Goal: Information Seeking & Learning: Learn about a topic

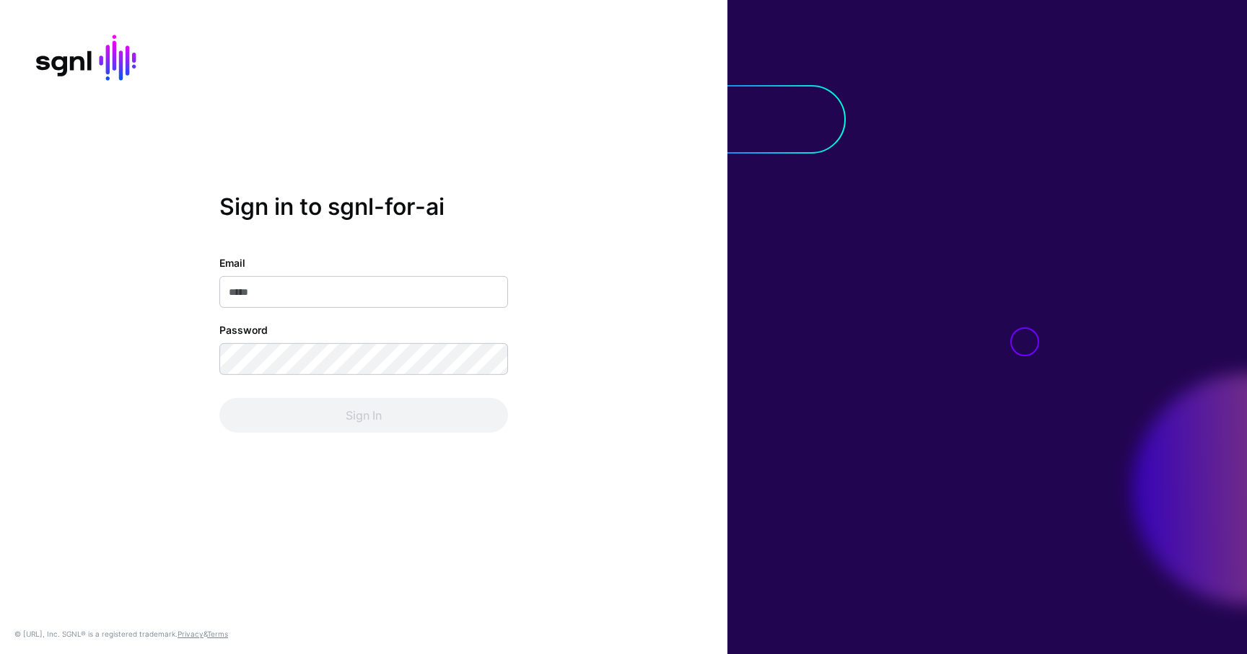
type input "**********"
click at [389, 421] on div "Sign In" at bounding box center [363, 415] width 289 height 35
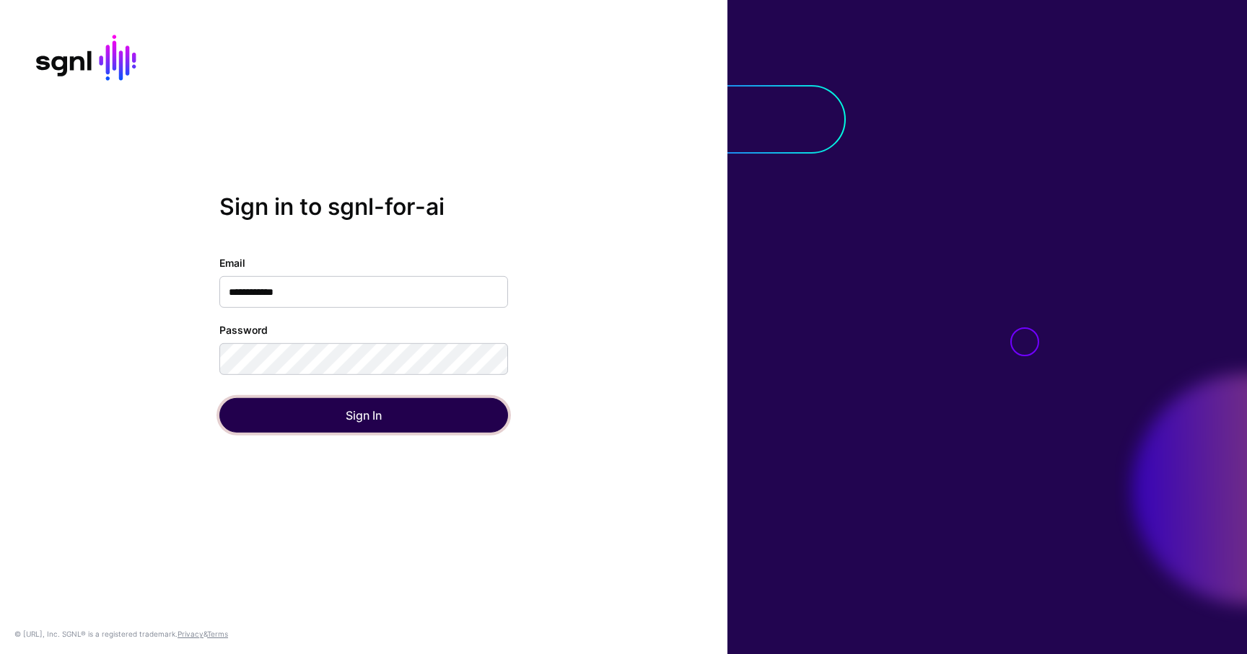
click at [389, 421] on button "Sign In" at bounding box center [363, 415] width 289 height 35
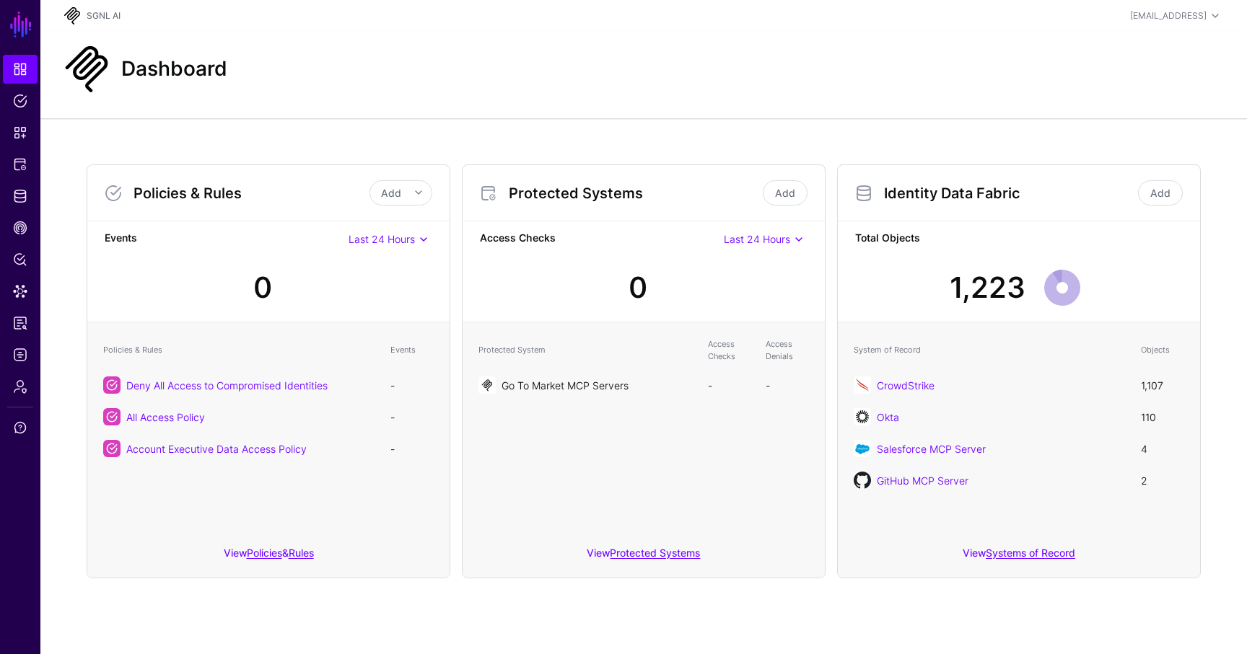
click at [613, 380] on link "Go To Market MCP Servers" at bounding box center [564, 386] width 127 height 12
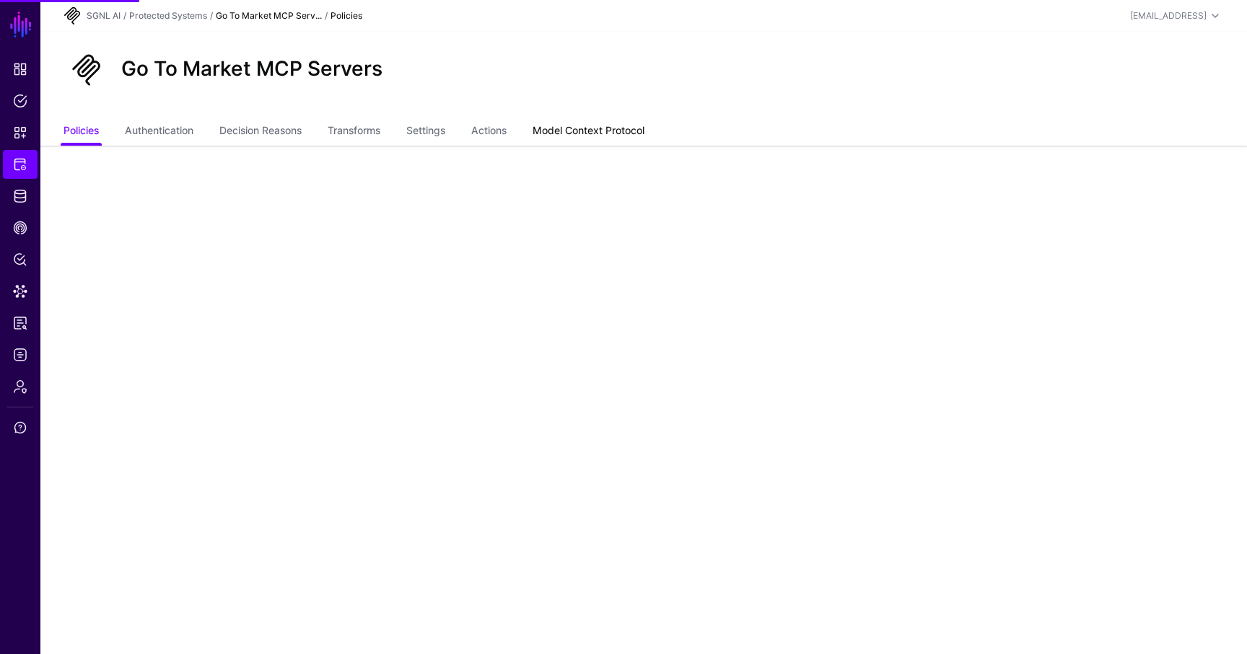
click at [564, 126] on link "Model Context Protocol" at bounding box center [588, 131] width 112 height 27
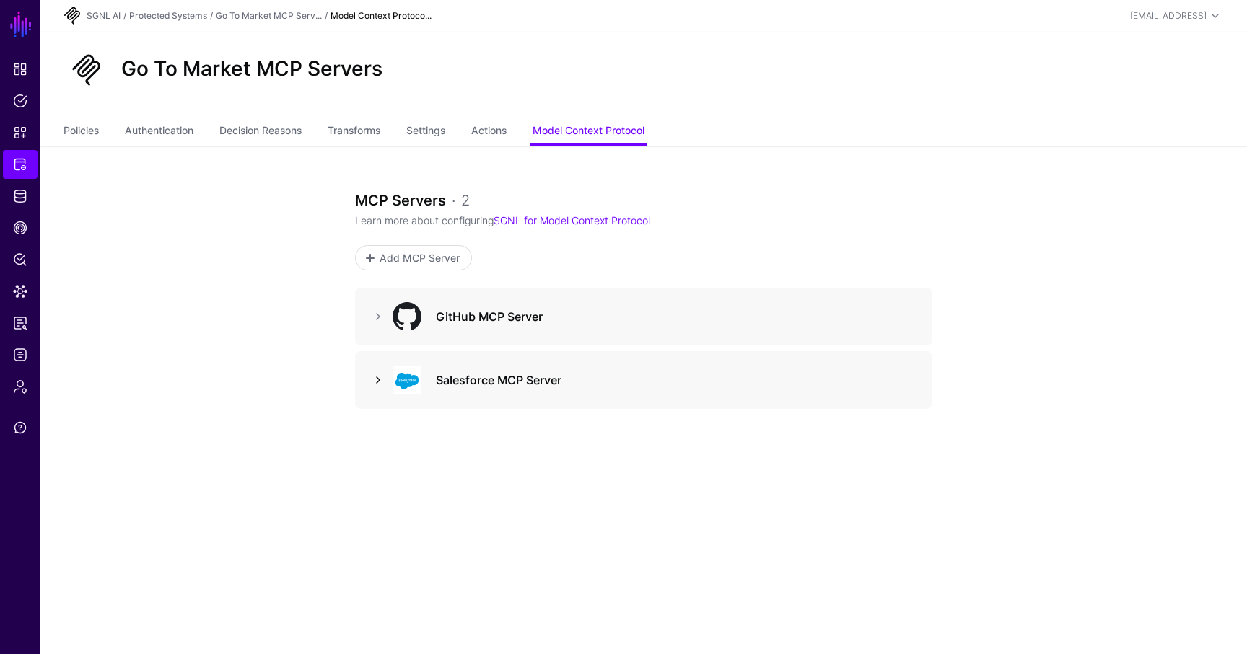
click at [378, 374] on link at bounding box center [377, 380] width 17 height 17
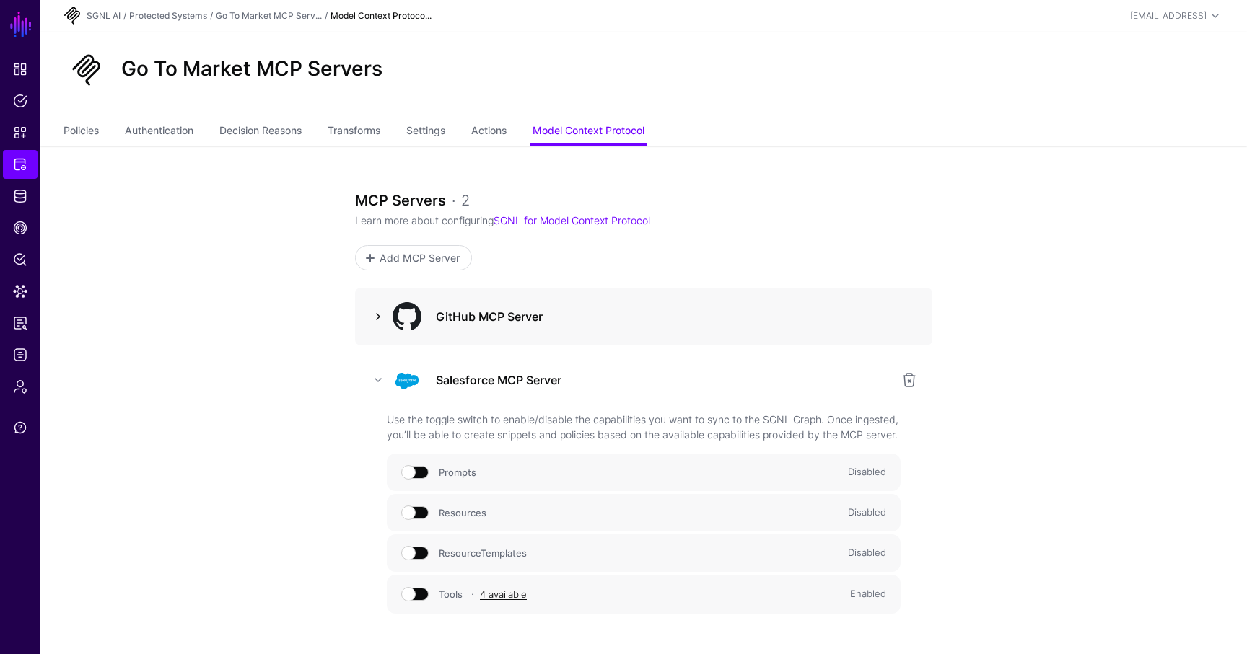
click at [380, 321] on link at bounding box center [377, 316] width 17 height 17
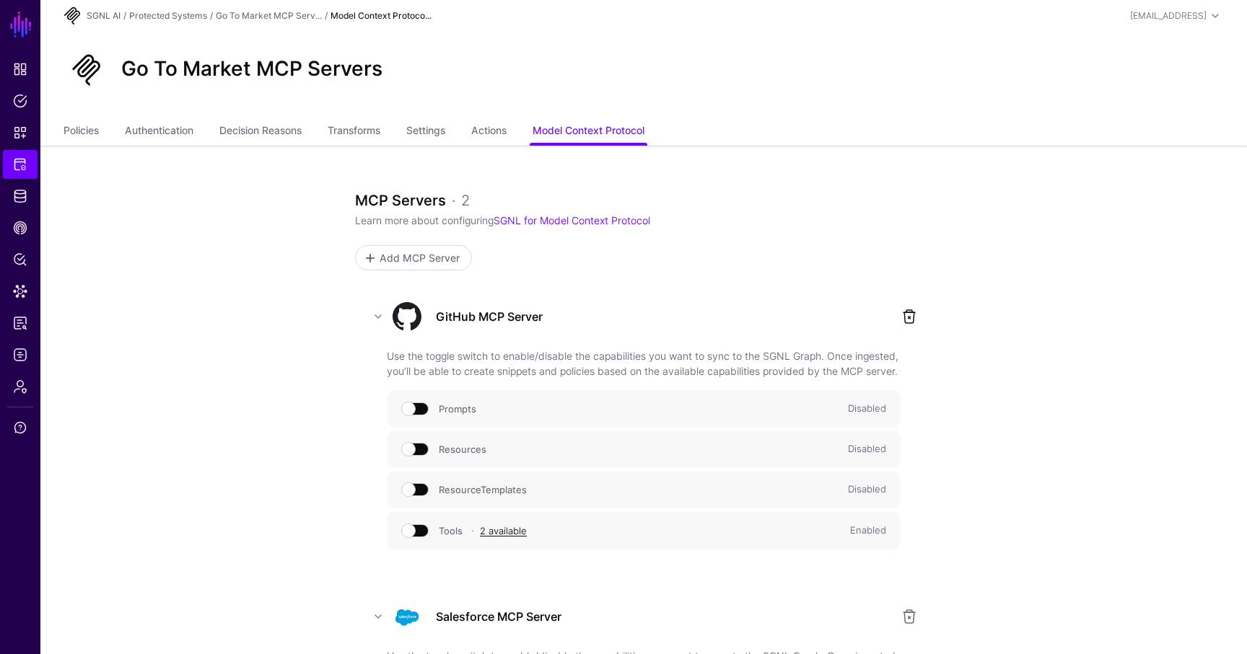
click at [912, 314] on link at bounding box center [908, 316] width 17 height 17
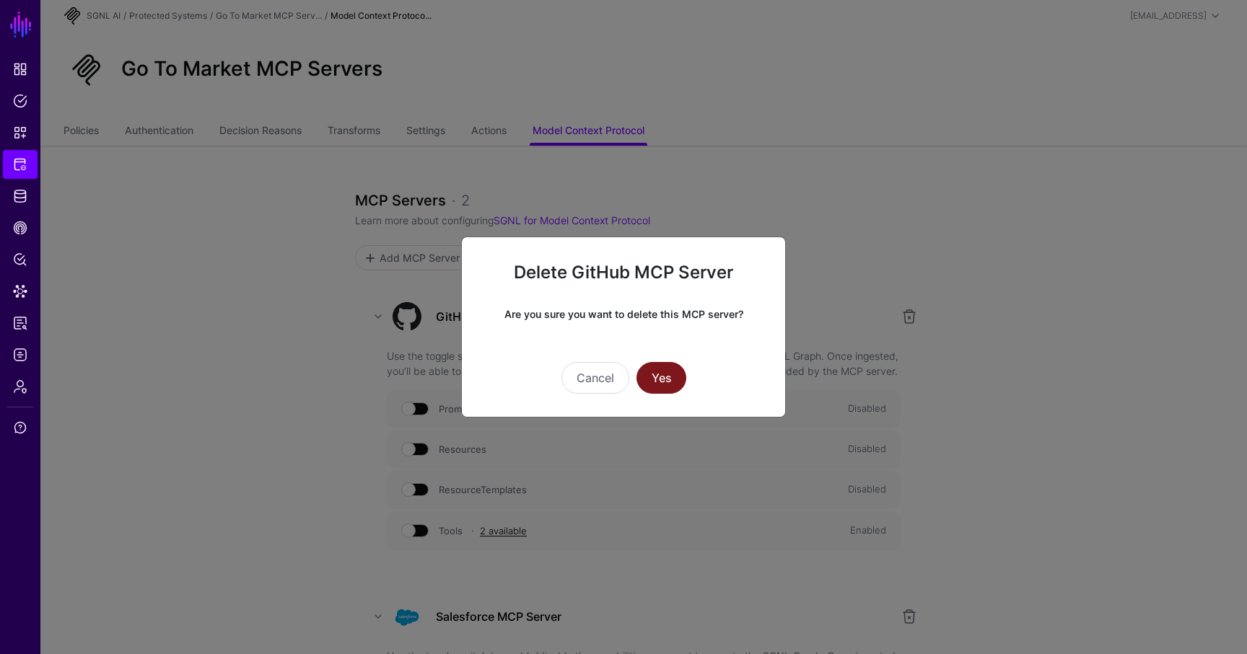
click at [670, 374] on button "Yes" at bounding box center [661, 378] width 50 height 32
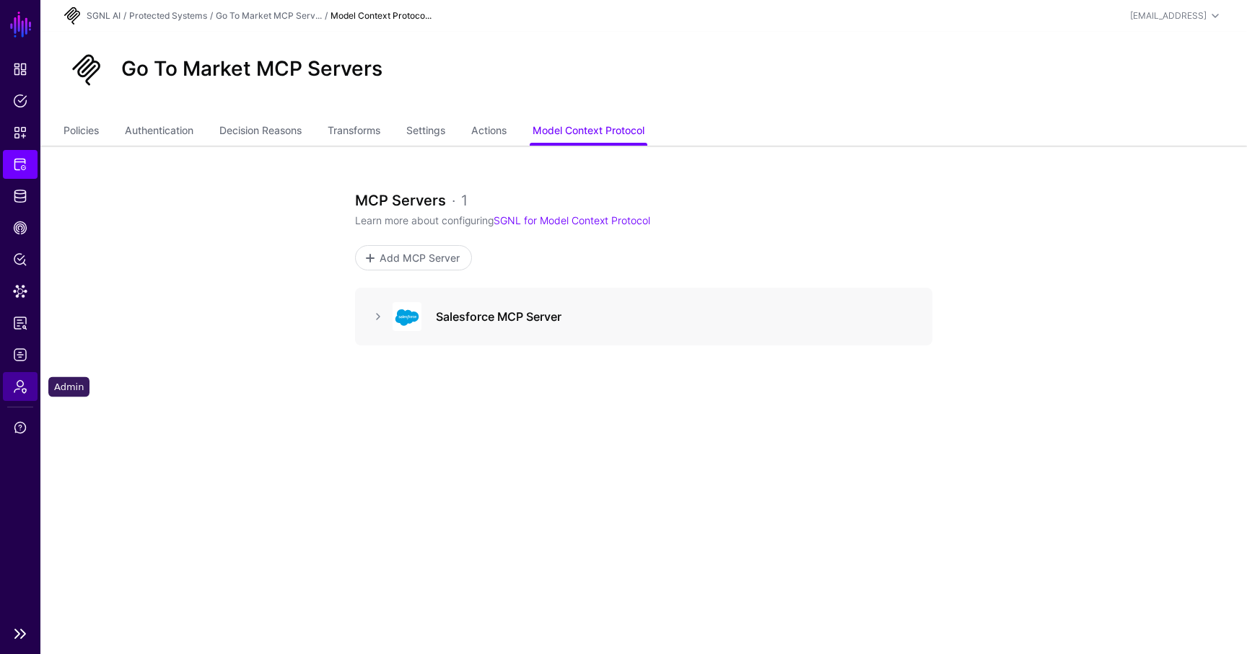
click at [24, 390] on span "Admin" at bounding box center [20, 387] width 14 height 14
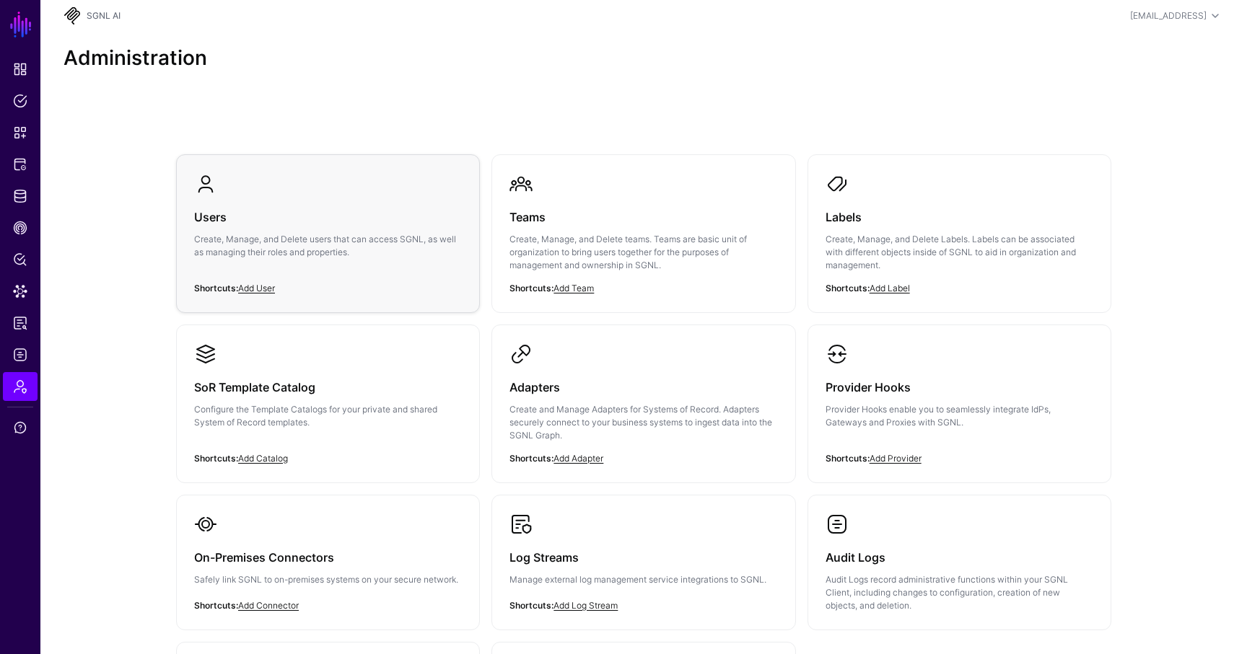
click at [437, 258] on p "Create, Manage, and Delete users that can access SGNL, as well as managing thei…" at bounding box center [328, 246] width 268 height 26
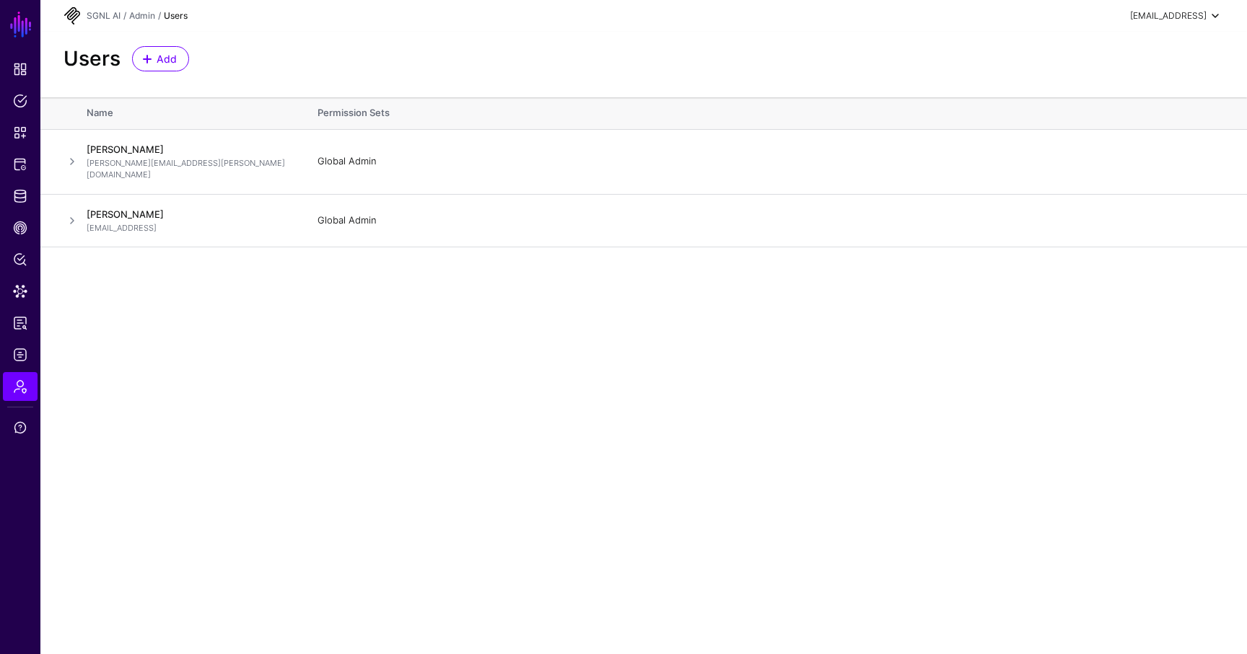
click at [1176, 17] on div "marc@sgnl.ai" at bounding box center [1168, 15] width 76 height 13
click at [22, 169] on span "Protected Systems" at bounding box center [20, 164] width 14 height 14
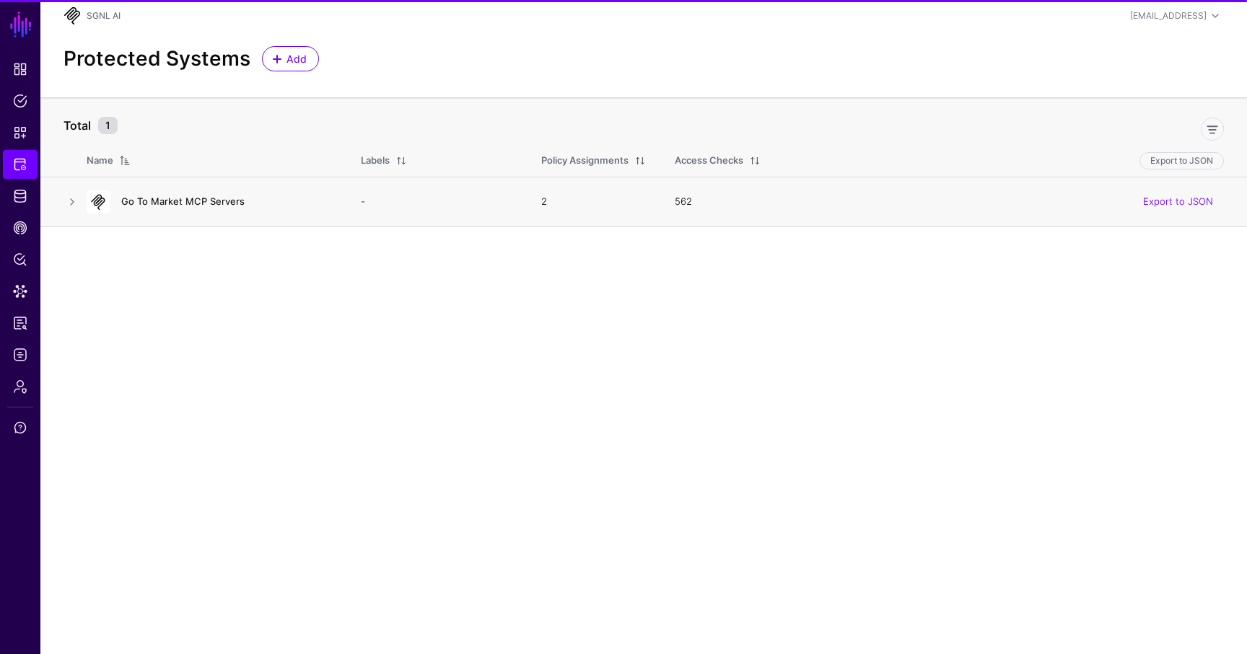
click at [187, 199] on link "Go To Market MCP Servers" at bounding box center [182, 202] width 123 height 12
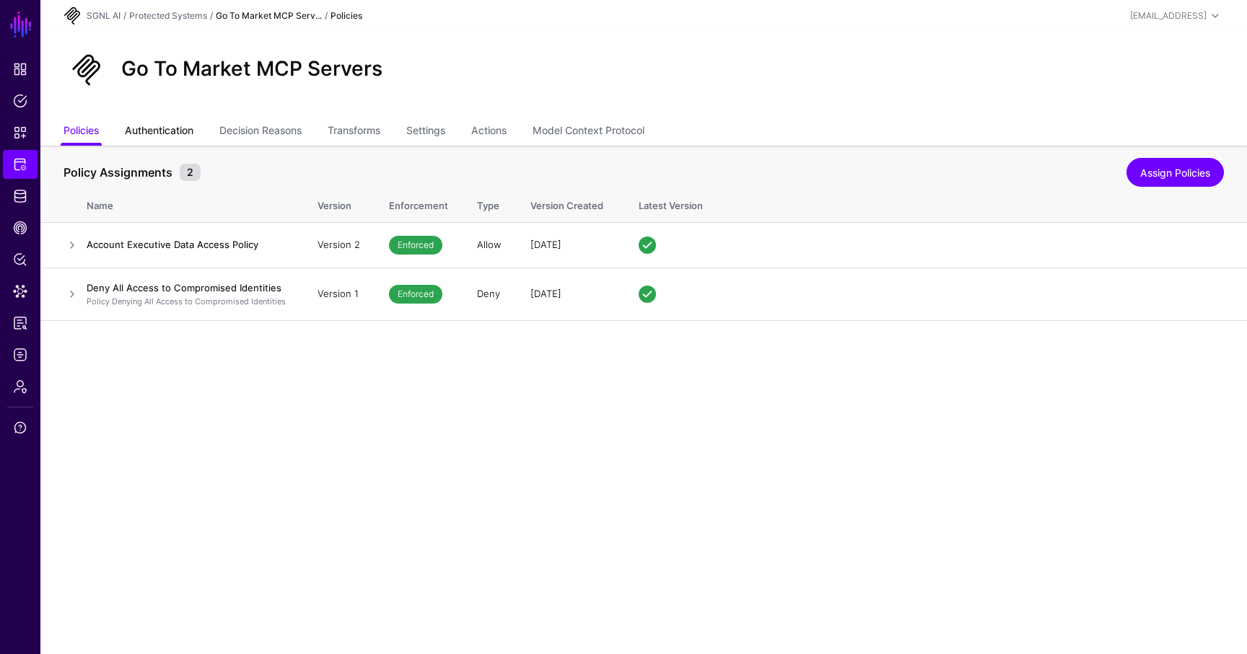
click at [160, 136] on link "Authentication" at bounding box center [159, 131] width 69 height 27
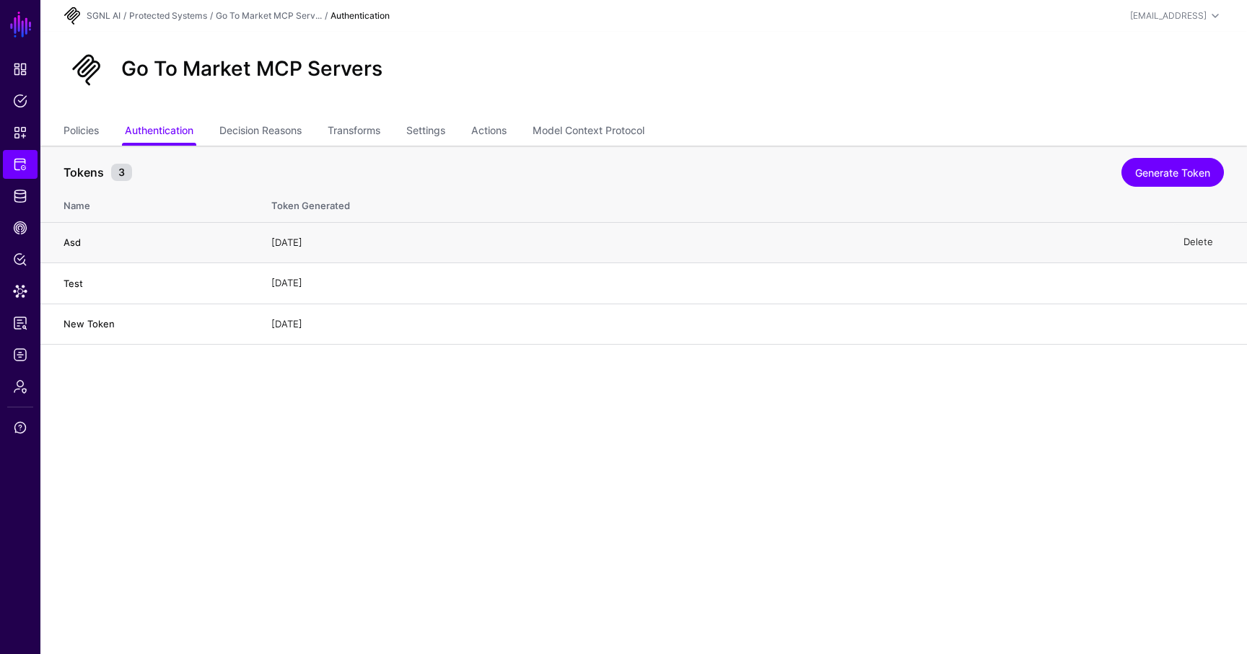
click at [1188, 242] on link "Delete" at bounding box center [1198, 243] width 30 height 12
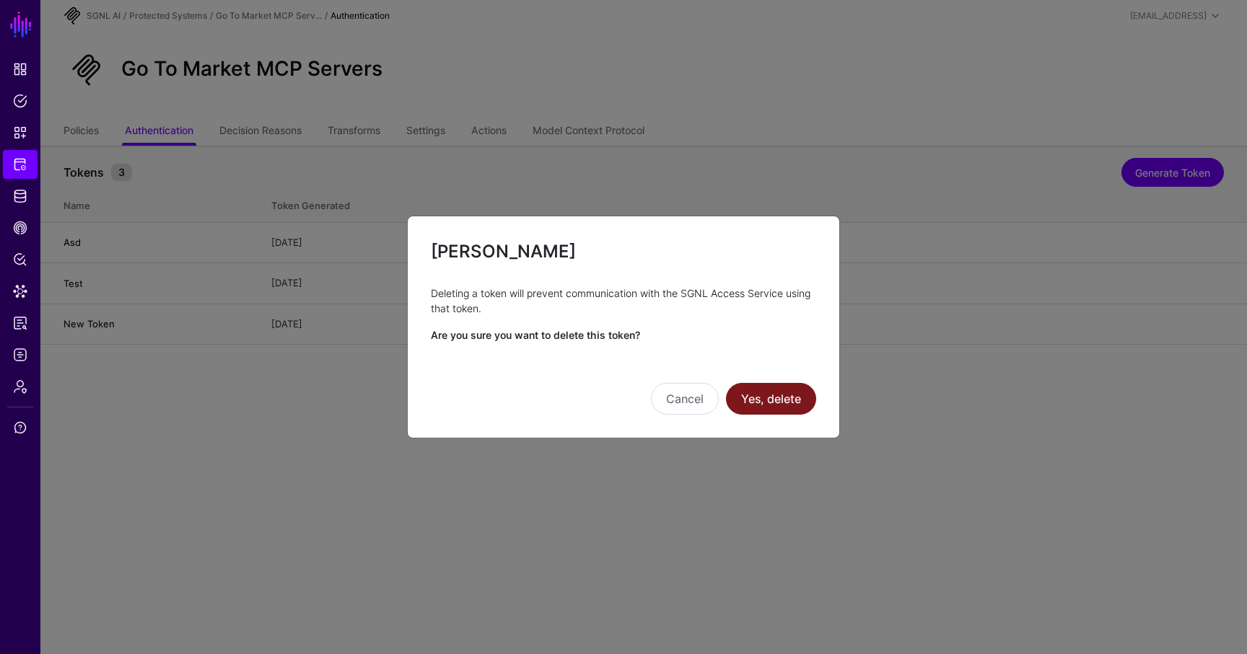
click at [782, 387] on button "Yes, delete" at bounding box center [771, 399] width 90 height 32
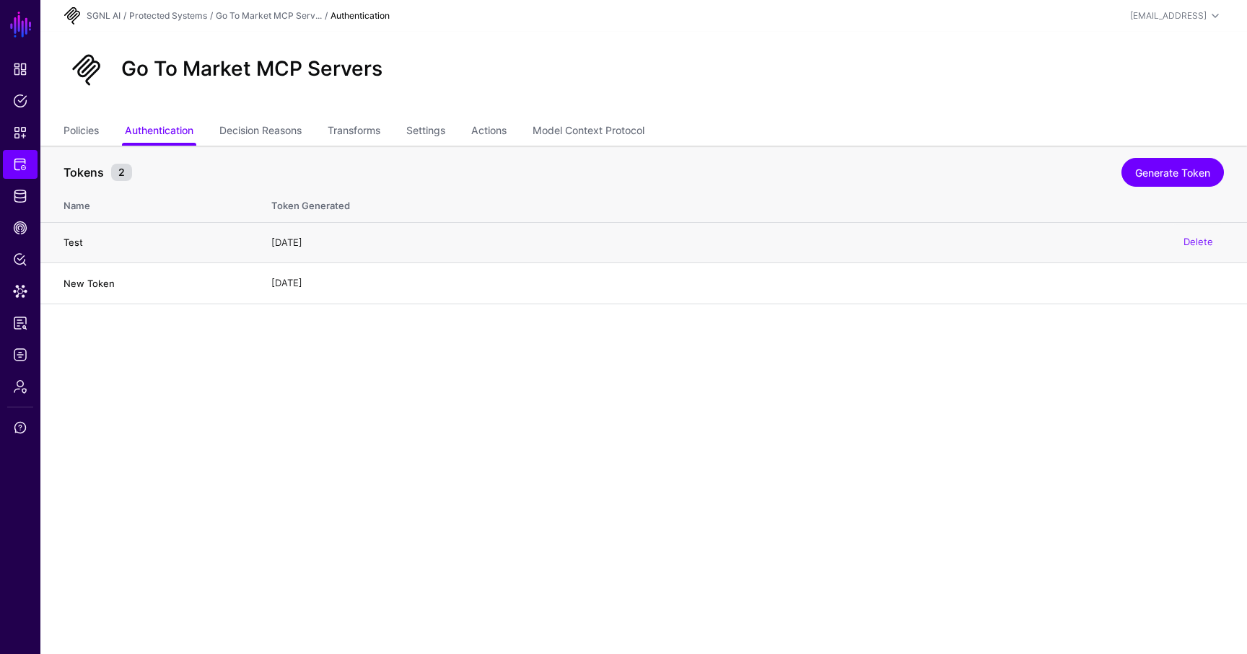
click at [1188, 232] on div "Delete" at bounding box center [1197, 243] width 51 height 36
click at [1190, 237] on link "Delete" at bounding box center [1198, 243] width 30 height 12
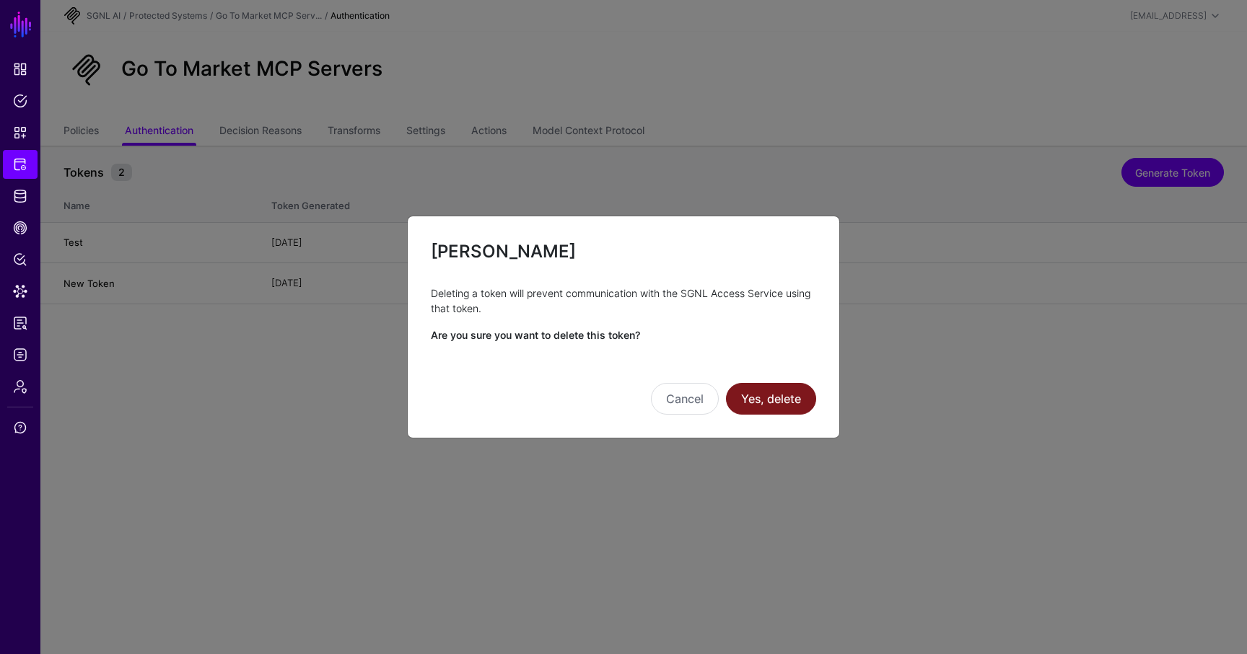
click at [777, 388] on button "Yes, delete" at bounding box center [771, 399] width 90 height 32
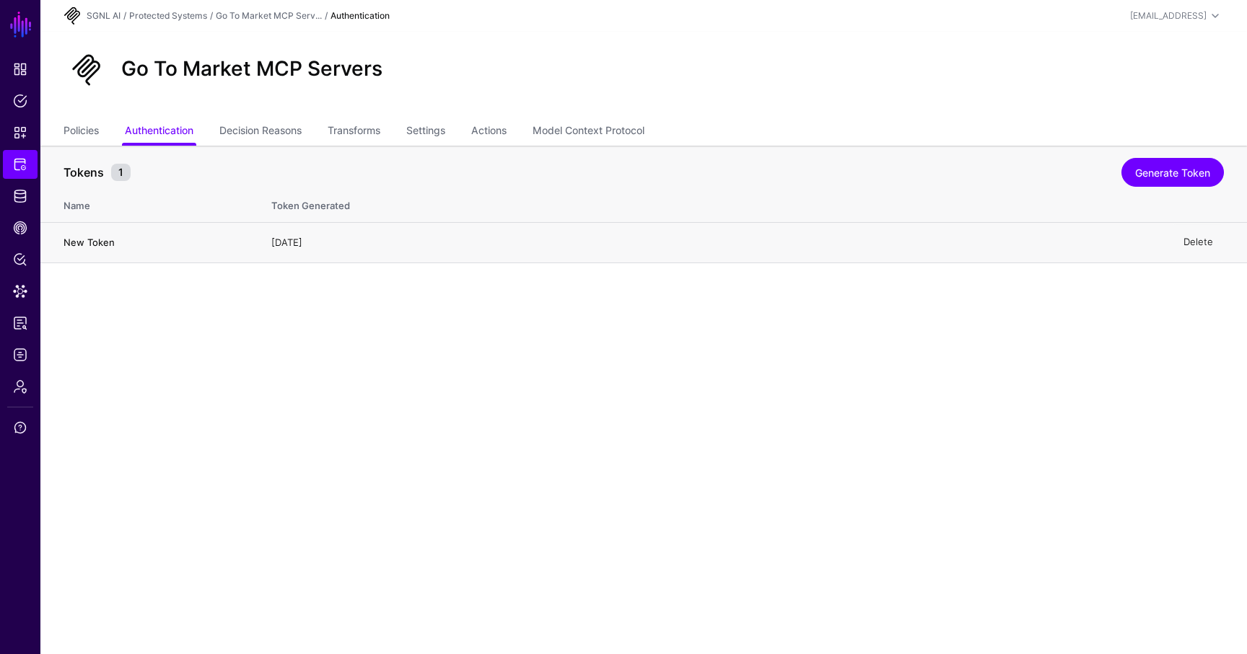
click at [1195, 242] on link "Delete" at bounding box center [1198, 243] width 30 height 12
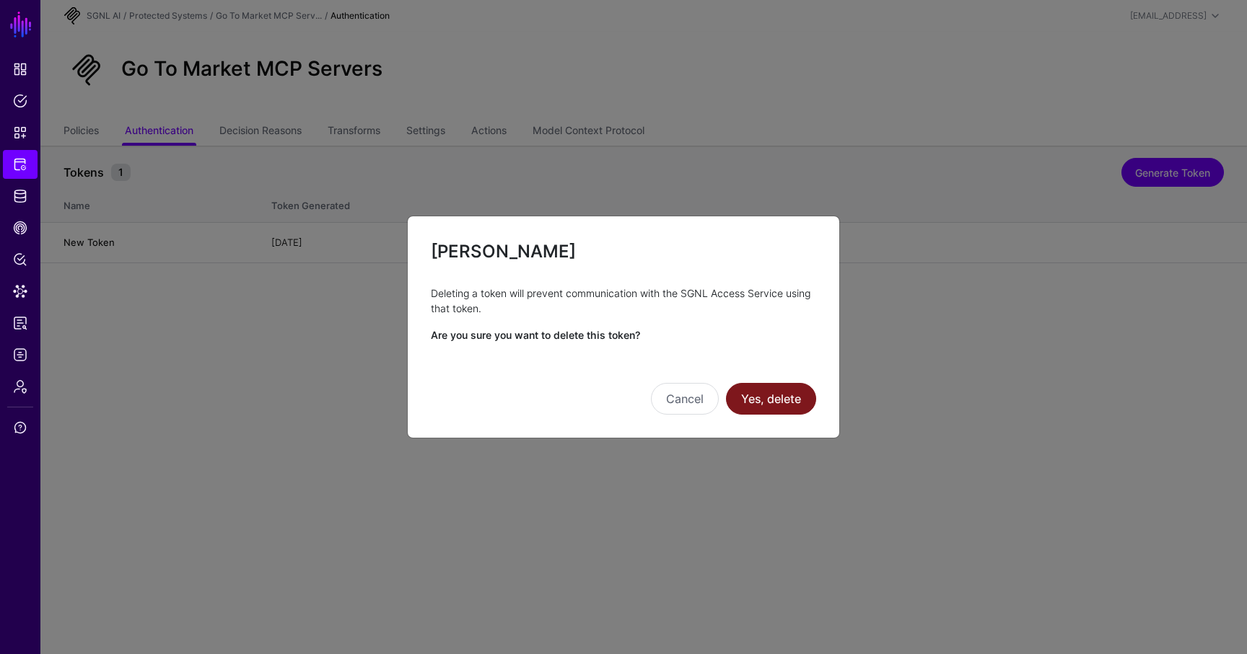
click at [772, 393] on button "Yes, delete" at bounding box center [771, 399] width 90 height 32
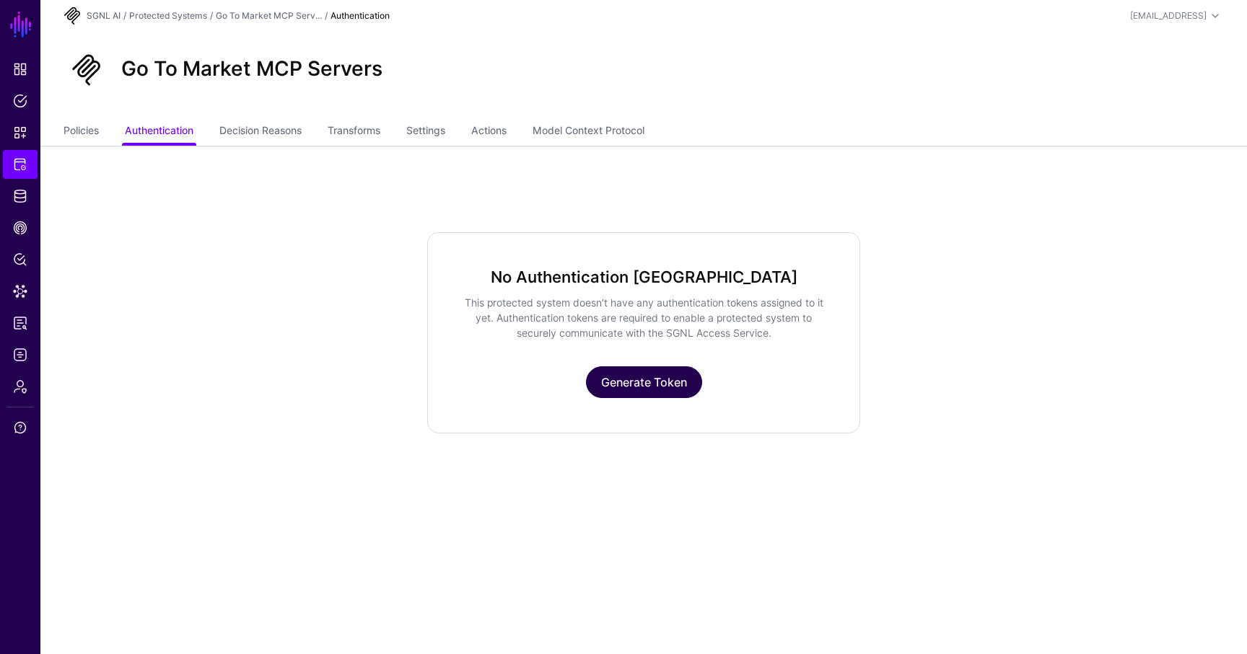
click at [627, 390] on link "Generate Token" at bounding box center [644, 383] width 116 height 32
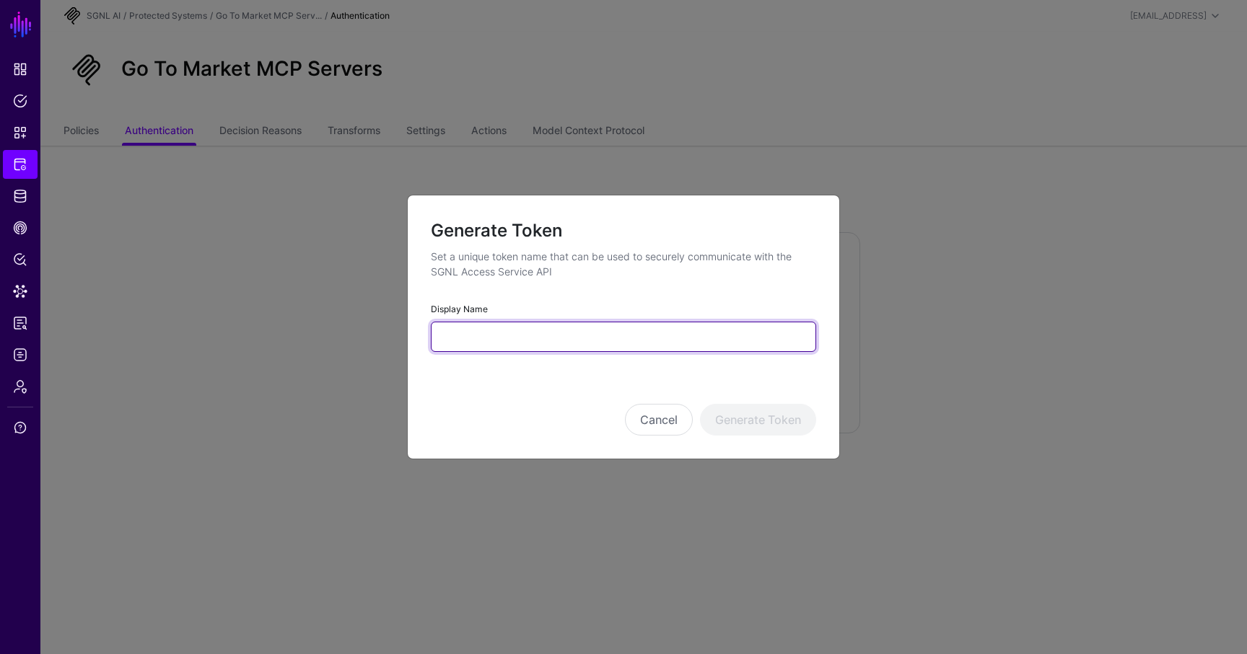
click at [539, 328] on input "Display Name" at bounding box center [623, 337] width 385 height 30
type input "**********"
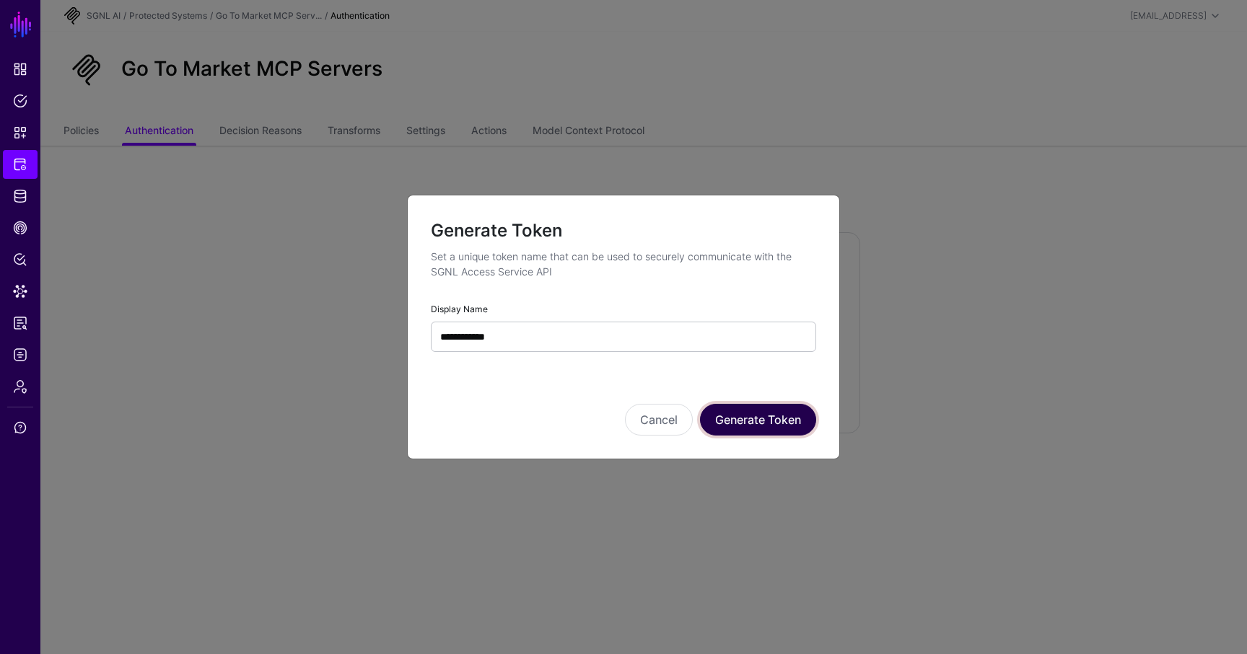
click at [733, 418] on button "Generate Token" at bounding box center [758, 420] width 116 height 32
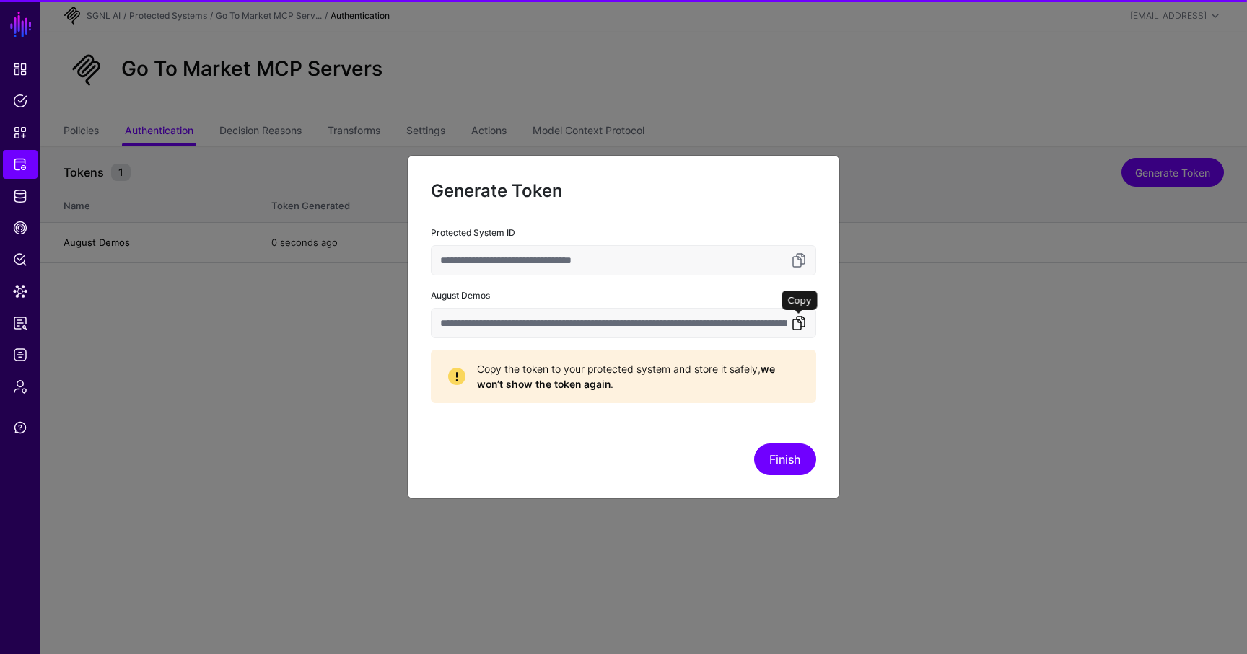
click at [799, 328] on link at bounding box center [798, 323] width 17 height 17
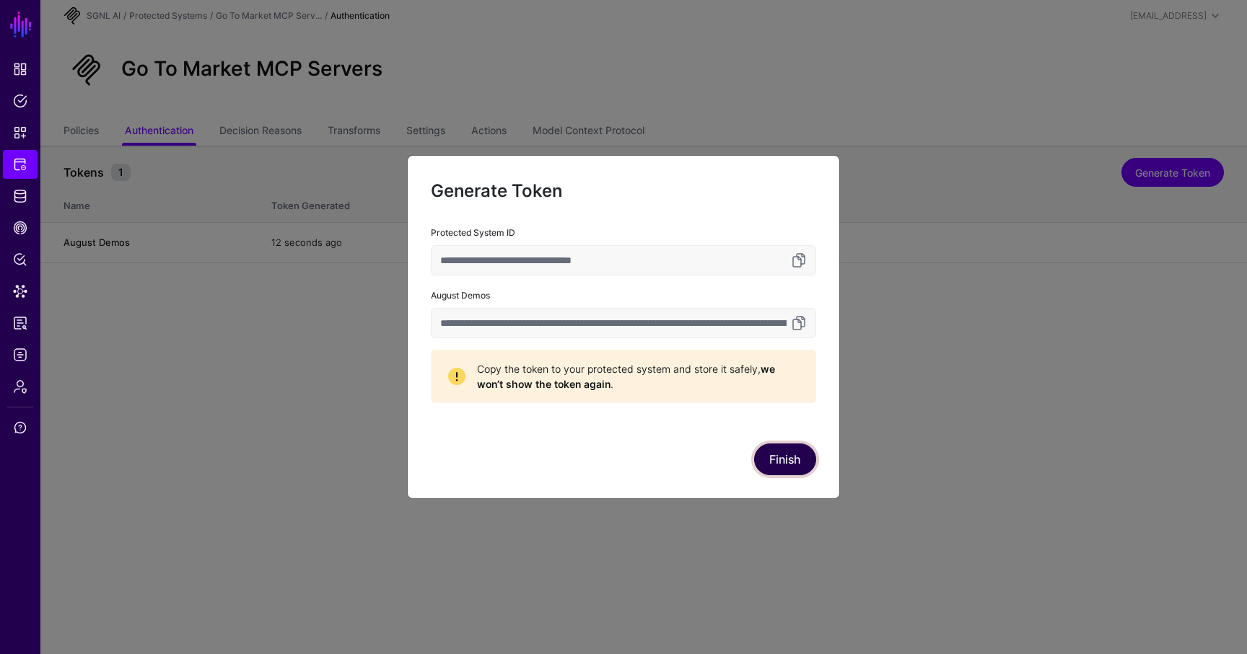
click at [792, 455] on button "Finish" at bounding box center [785, 460] width 62 height 32
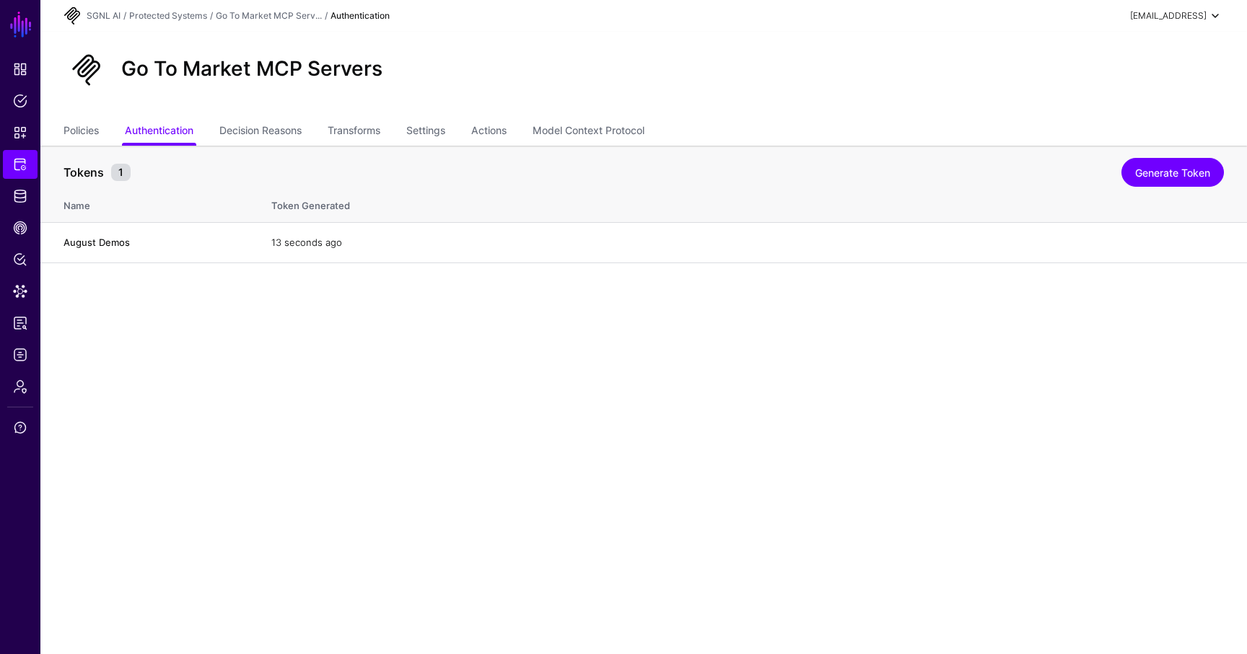
click at [1219, 11] on span at bounding box center [1214, 15] width 17 height 17
click at [1125, 123] on div "Log out" at bounding box center [1108, 125] width 36 height 13
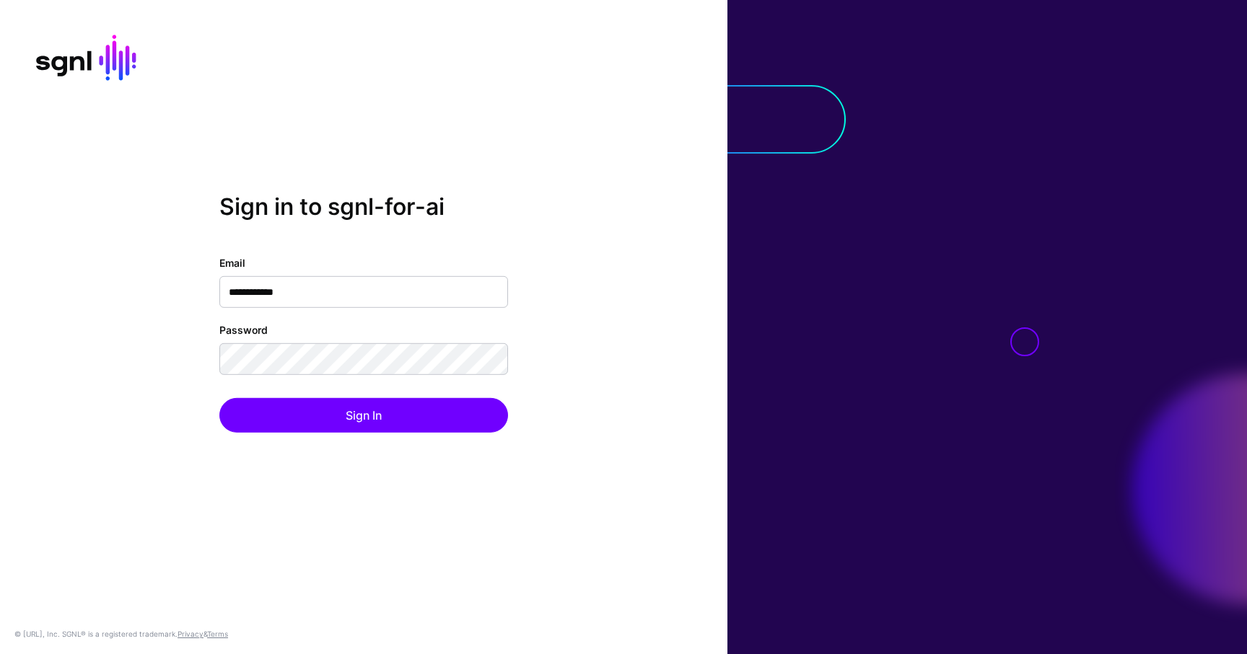
click at [335, 289] on input "**********" at bounding box center [363, 292] width 289 height 32
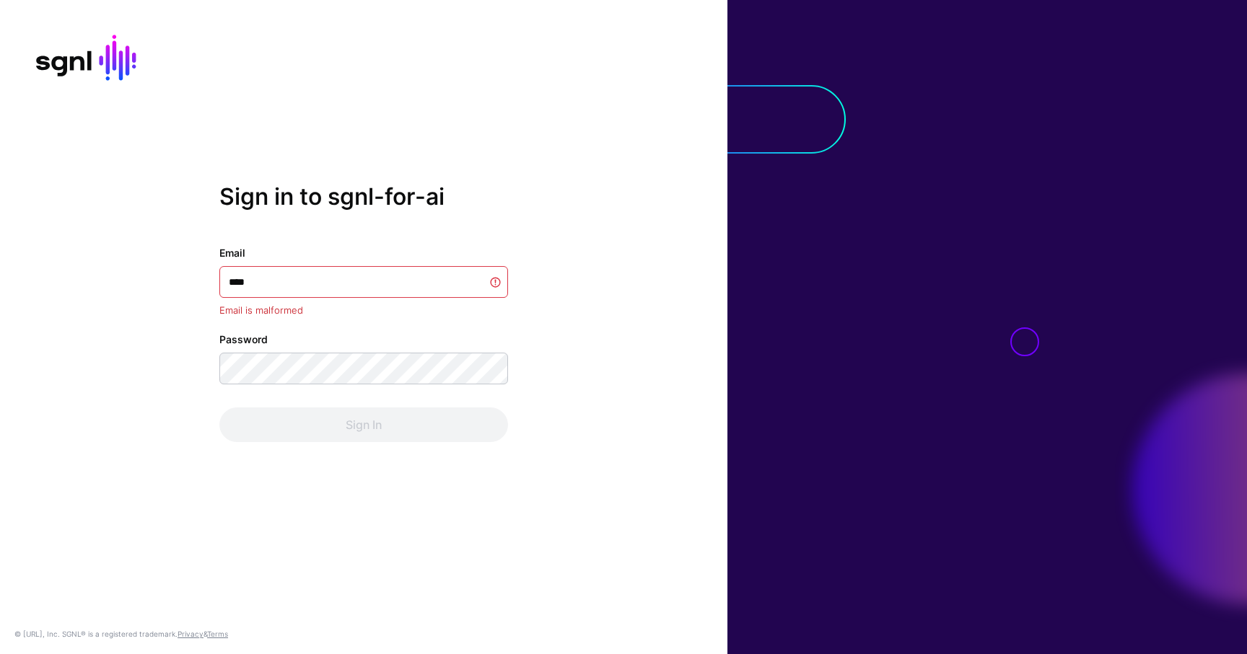
type input "**********"
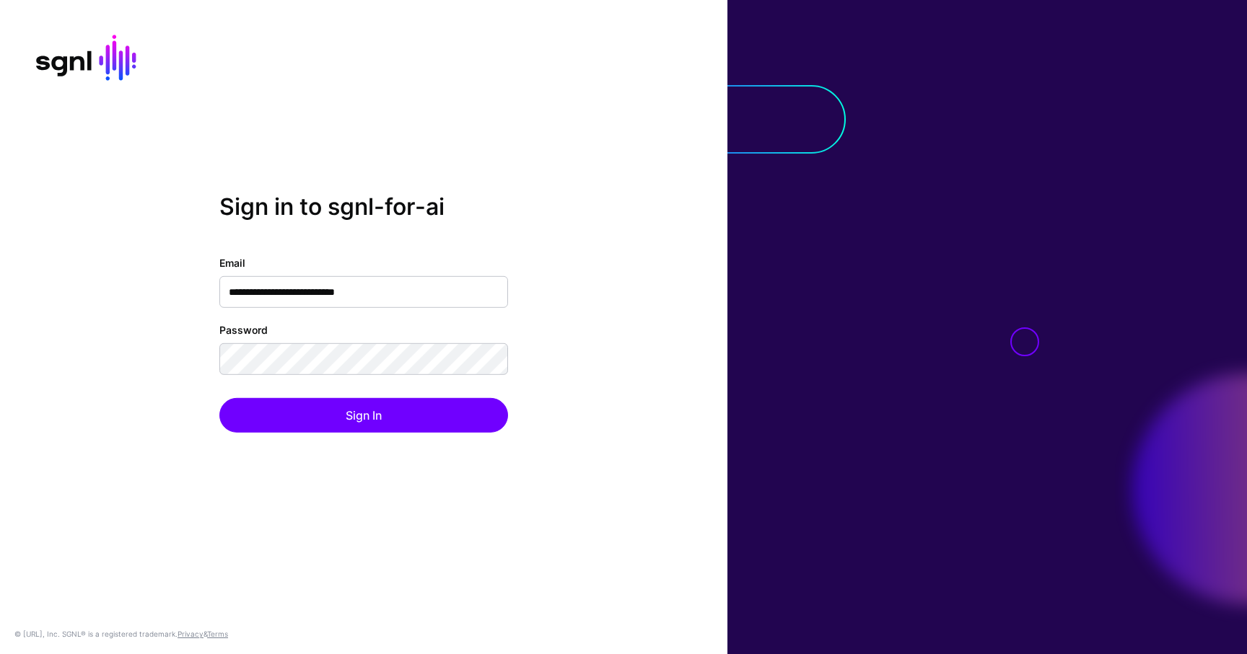
click at [219, 398] on button "Sign In" at bounding box center [363, 415] width 289 height 35
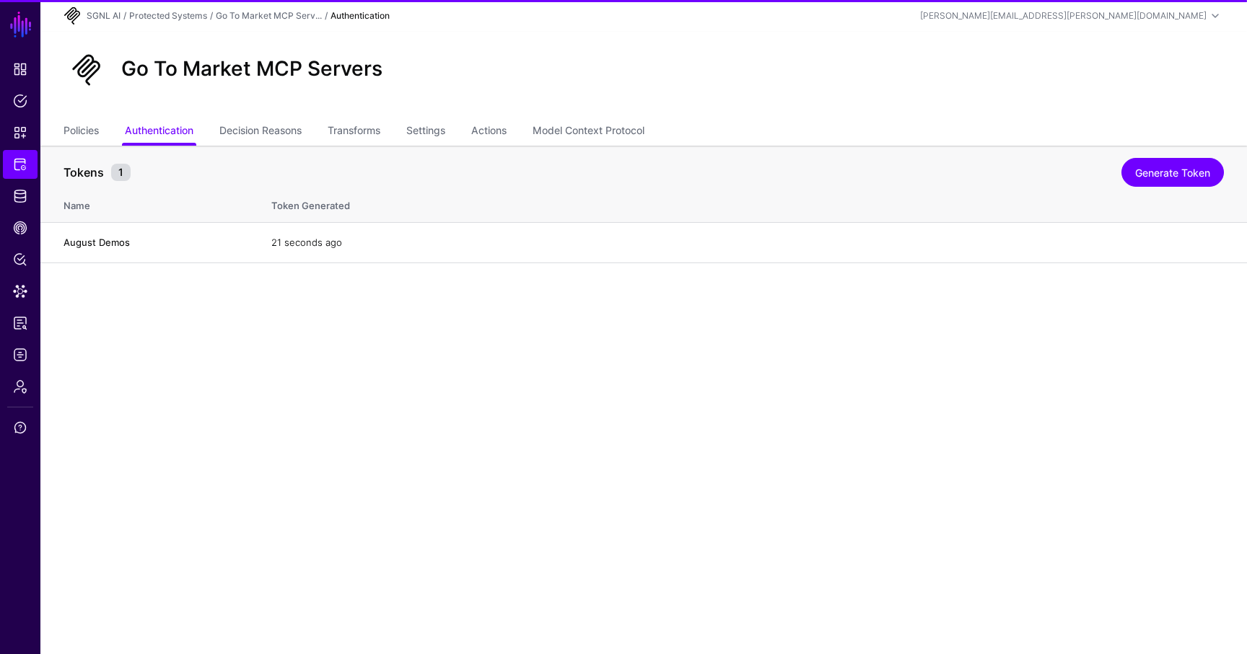
click at [955, 389] on main "SGNL Dashboard Policies Snippets Protected Systems Identity Data Fabric CAEP Hu…" at bounding box center [623, 327] width 1247 height 654
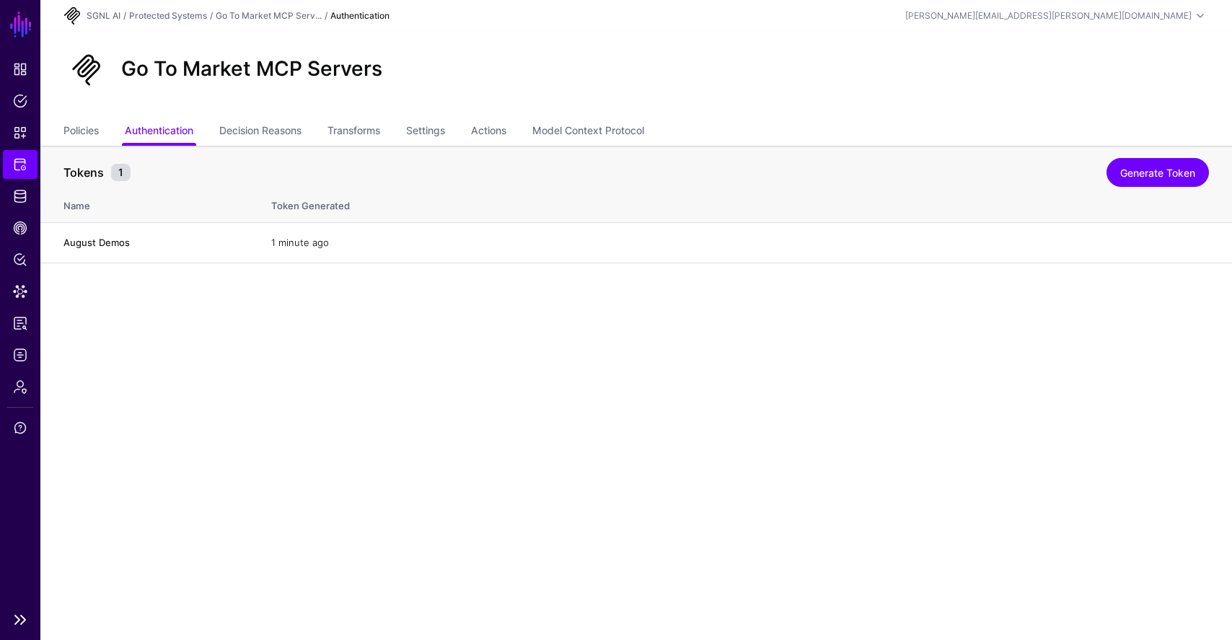
click at [22, 28] on link "SGNL" at bounding box center [21, 25] width 25 height 32
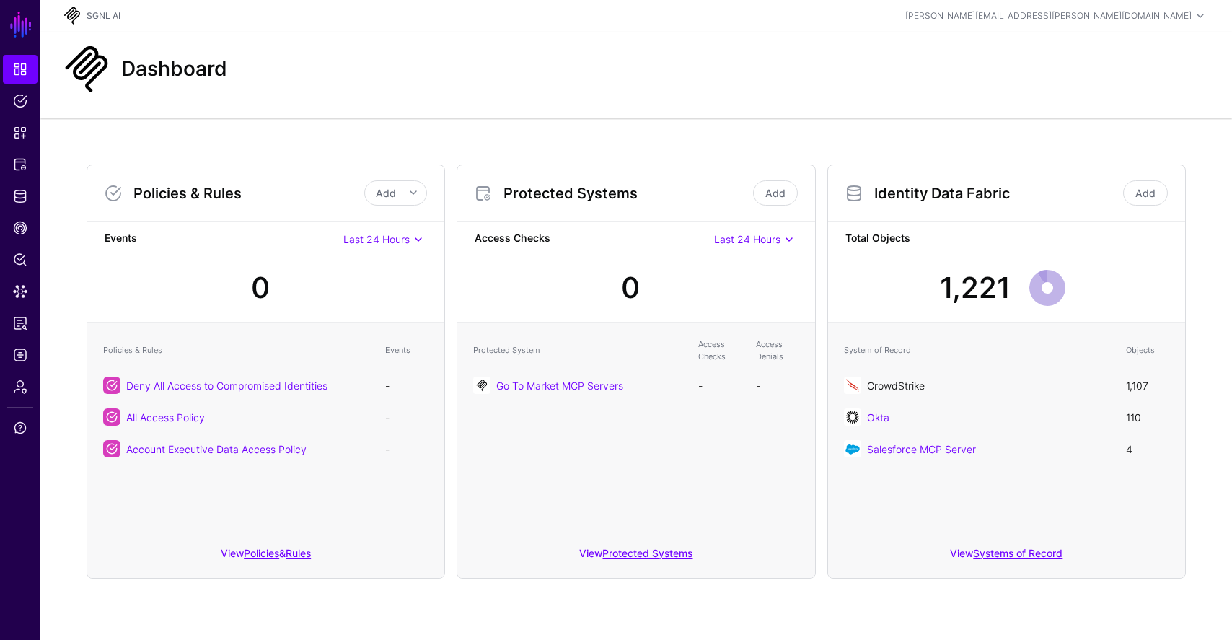
click at [646, 380] on link "CrowdStrike" at bounding box center [896, 386] width 58 height 12
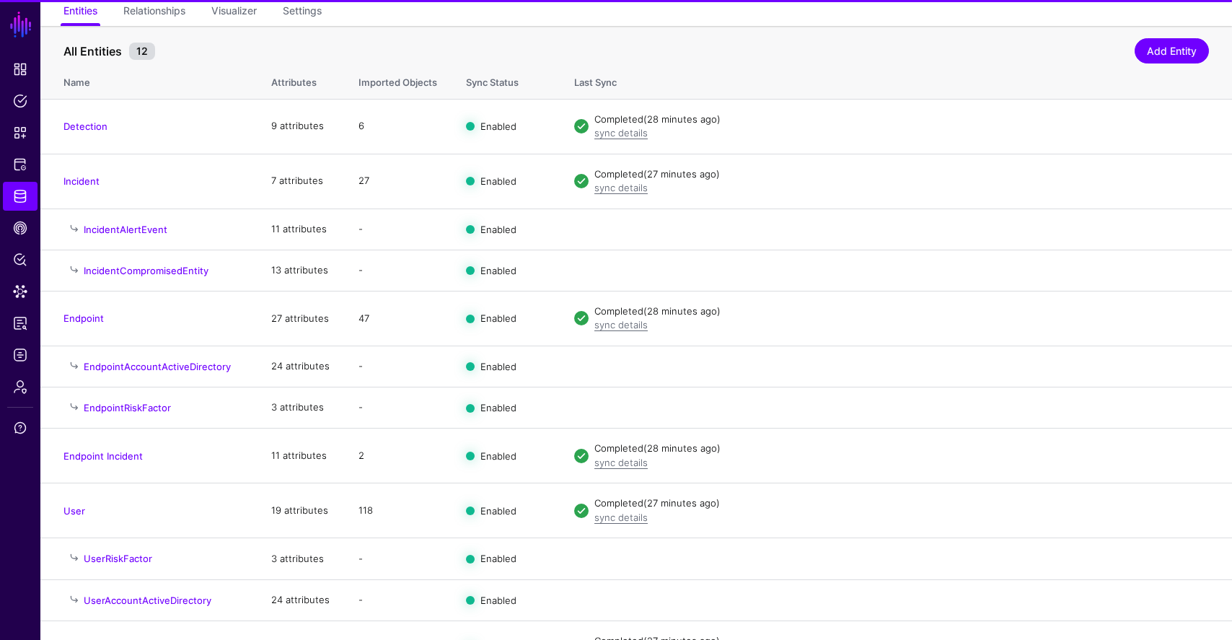
scroll to position [157, 0]
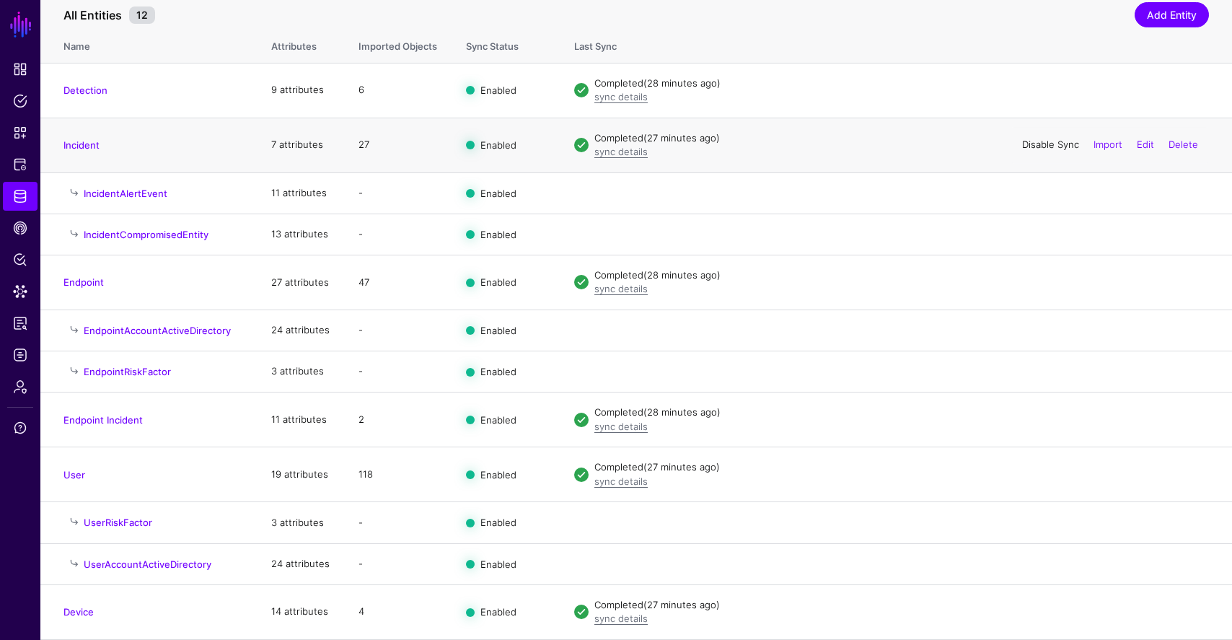
click at [646, 139] on link "Disable Sync" at bounding box center [1050, 145] width 57 height 12
click at [646, 144] on link "Import" at bounding box center [1108, 145] width 29 height 12
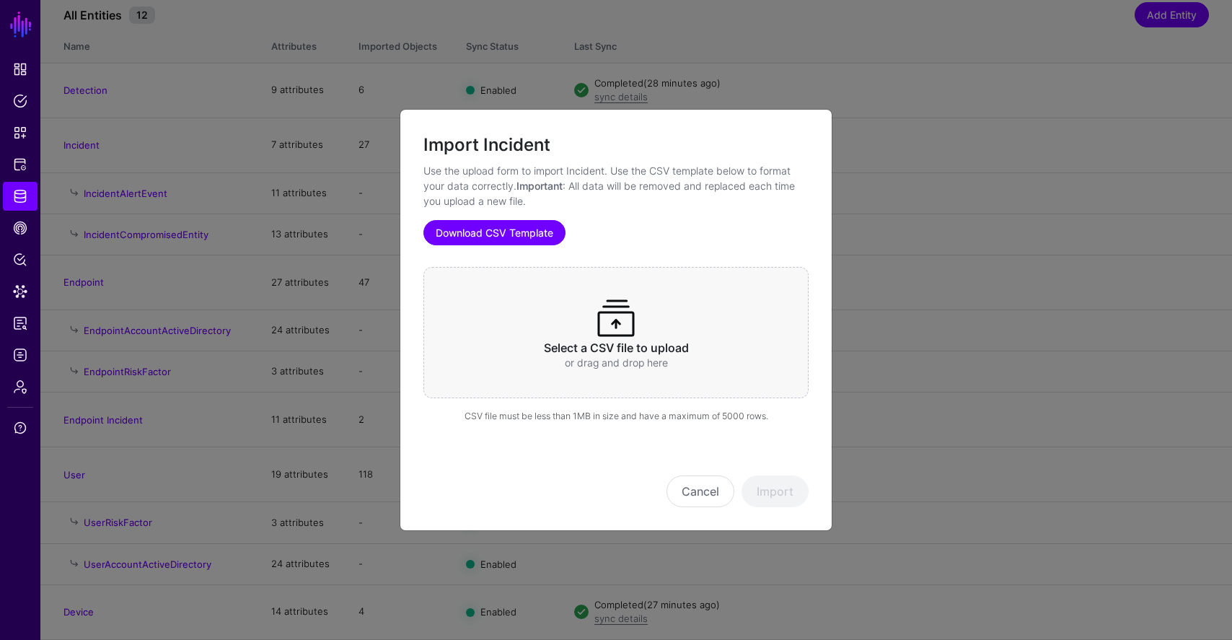
click at [511, 223] on link "Download CSV Template" at bounding box center [495, 232] width 142 height 25
click at [629, 347] on h3 "Select a CSV file to upload" at bounding box center [616, 348] width 329 height 14
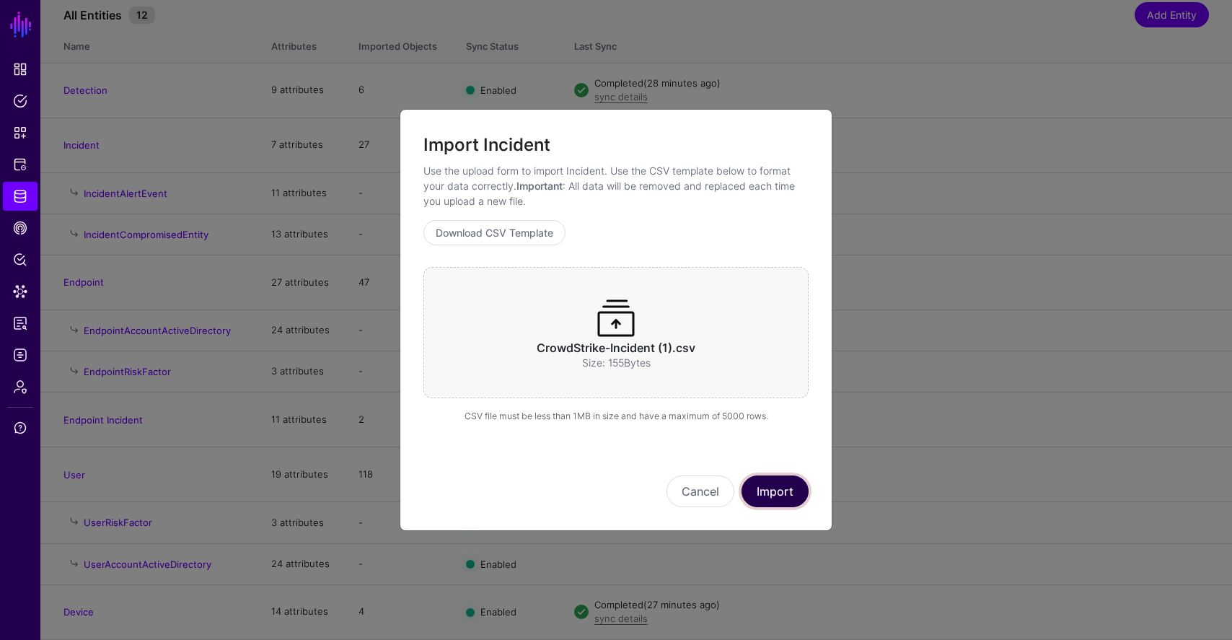
click at [646, 487] on button "Import" at bounding box center [775, 491] width 67 height 32
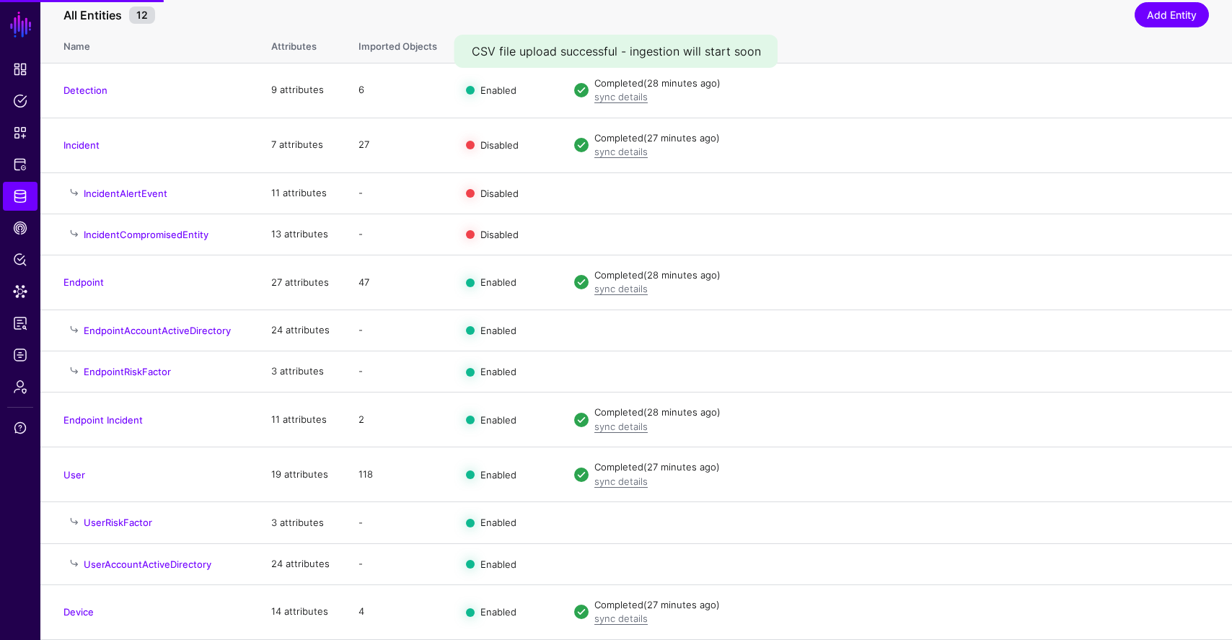
scroll to position [144, 0]
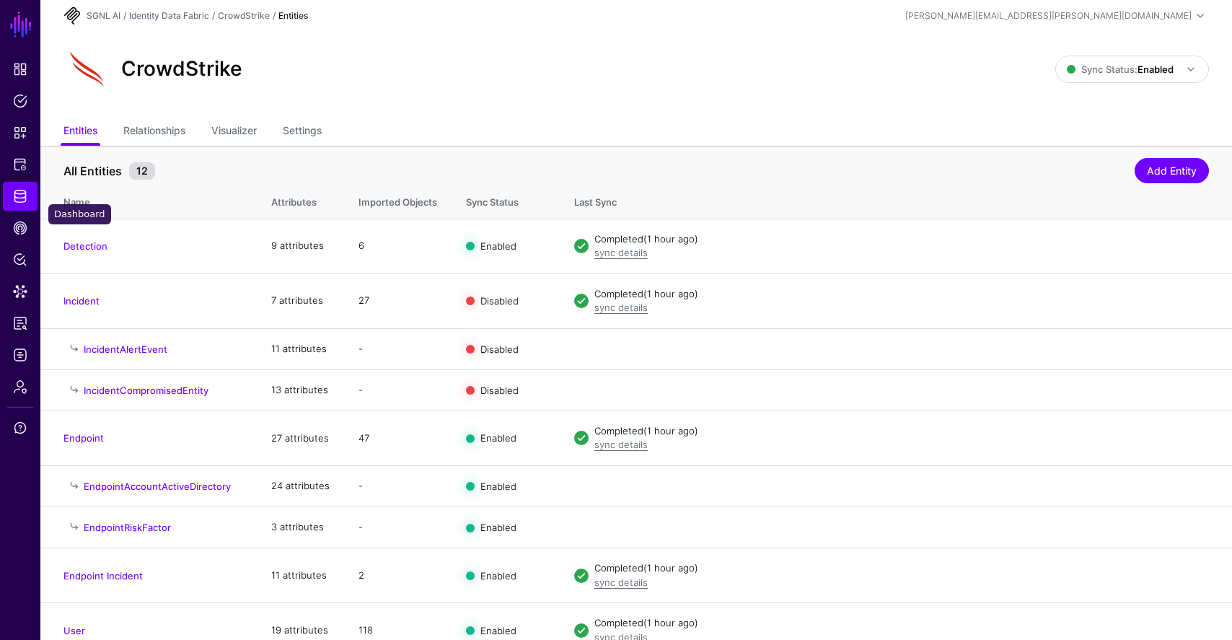
scroll to position [144, 0]
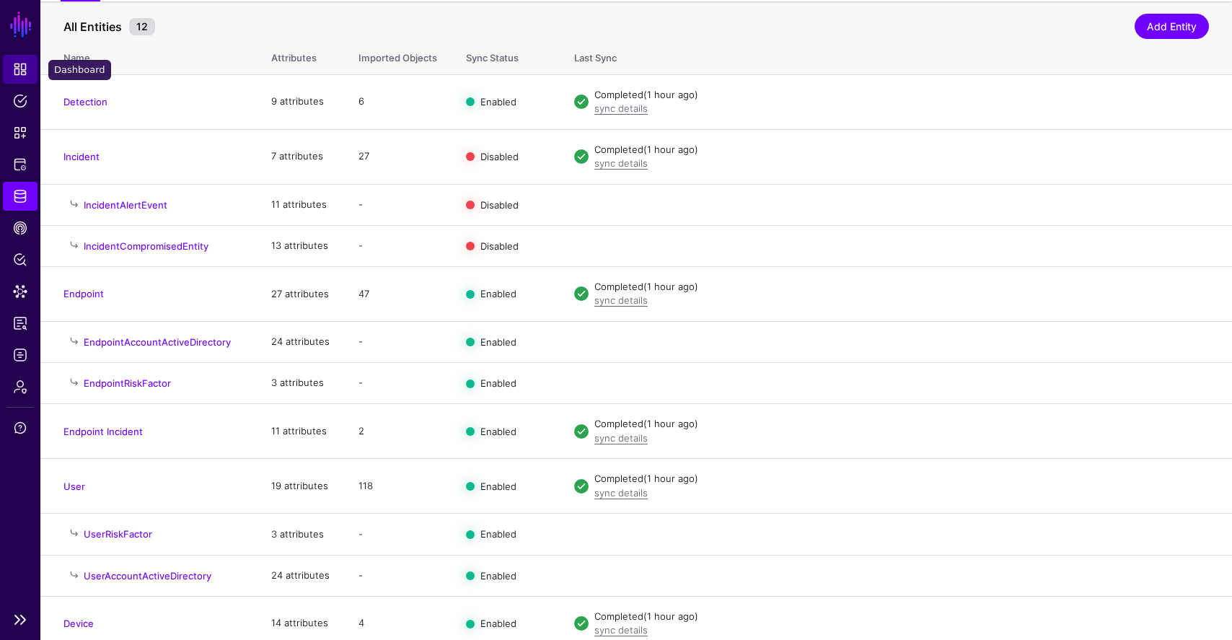
click at [17, 71] on span "Dashboard" at bounding box center [20, 69] width 14 height 14
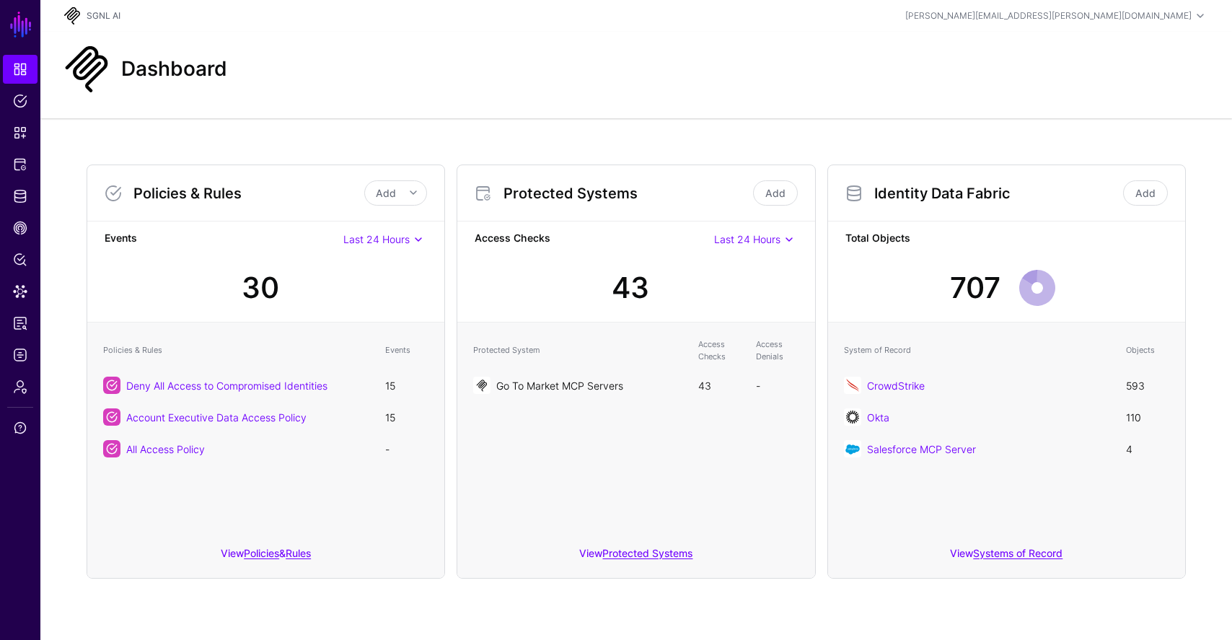
click at [608, 381] on link "Go To Market MCP Servers" at bounding box center [559, 386] width 127 height 12
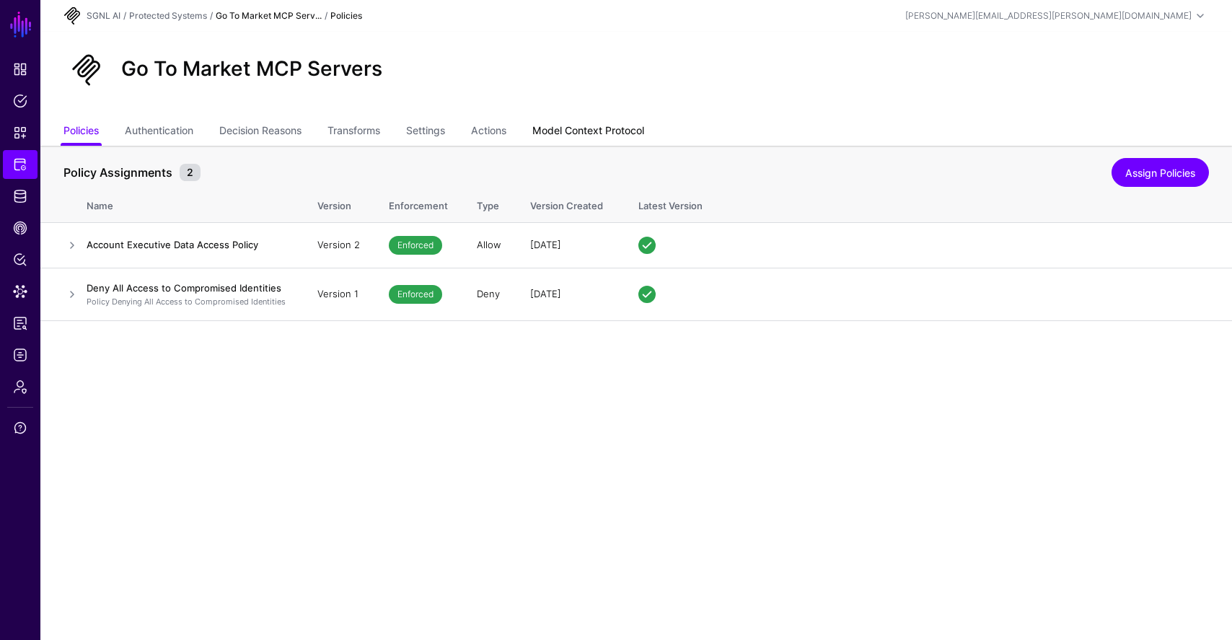
click at [638, 123] on link "Model Context Protocol" at bounding box center [588, 131] width 112 height 27
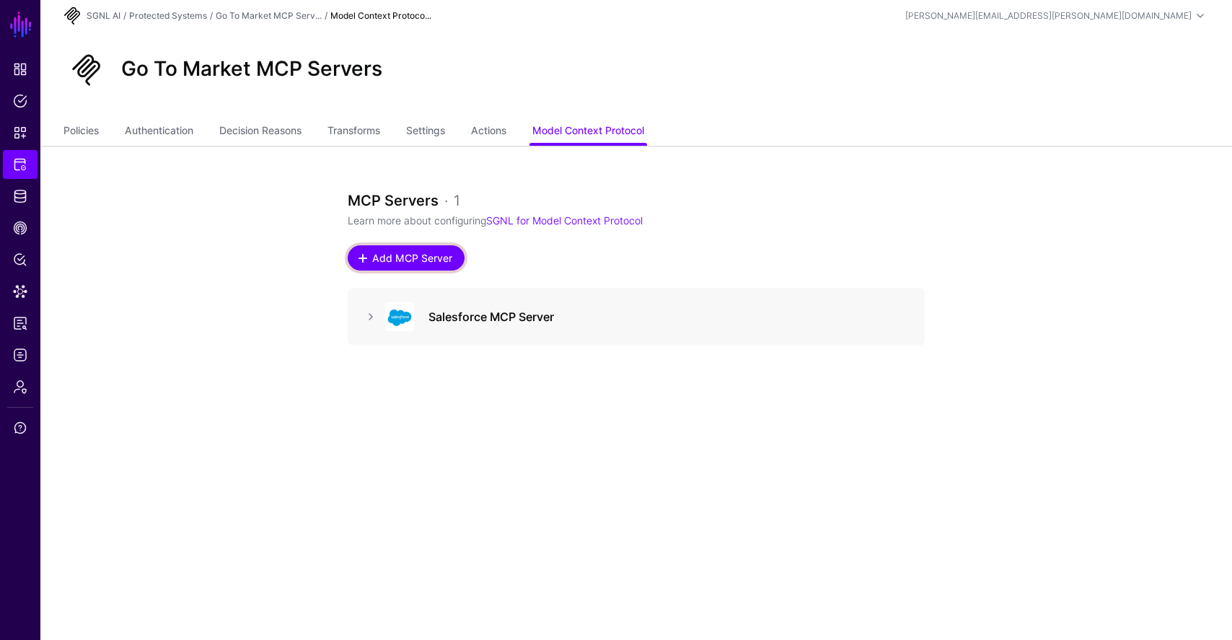
click at [412, 260] on span "Add MCP Server" at bounding box center [413, 257] width 84 height 15
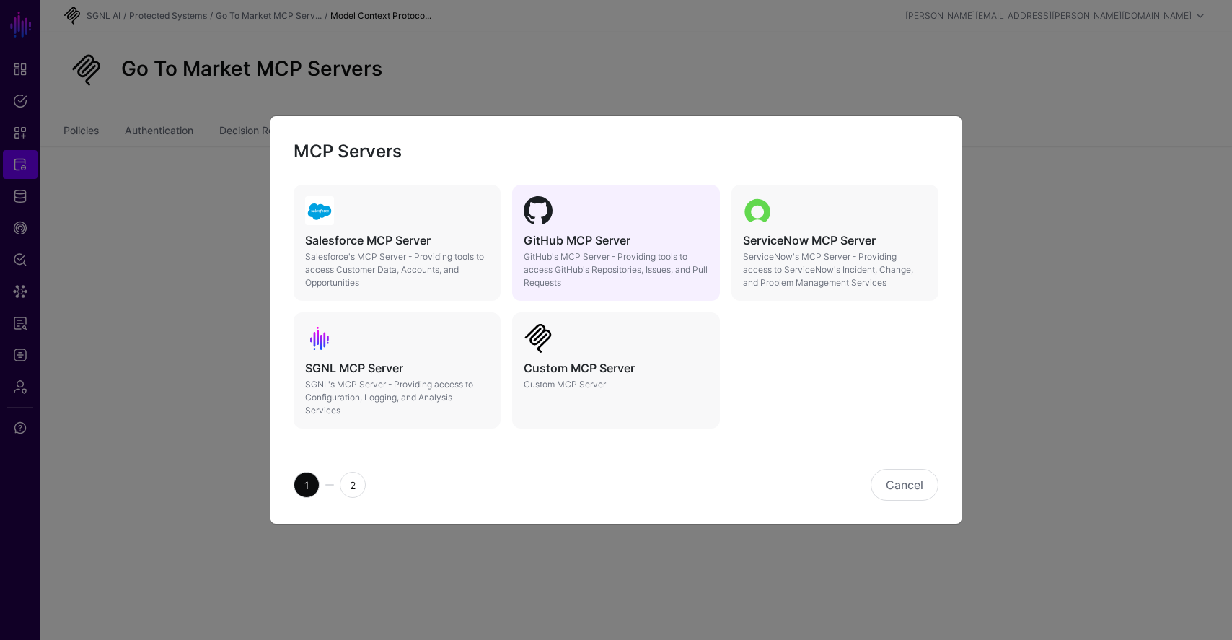
click at [687, 228] on div "GitHub MCP Server GitHub's MCP Server - Providing tools to access GitHub's Repo…" at bounding box center [615, 243] width 207 height 116
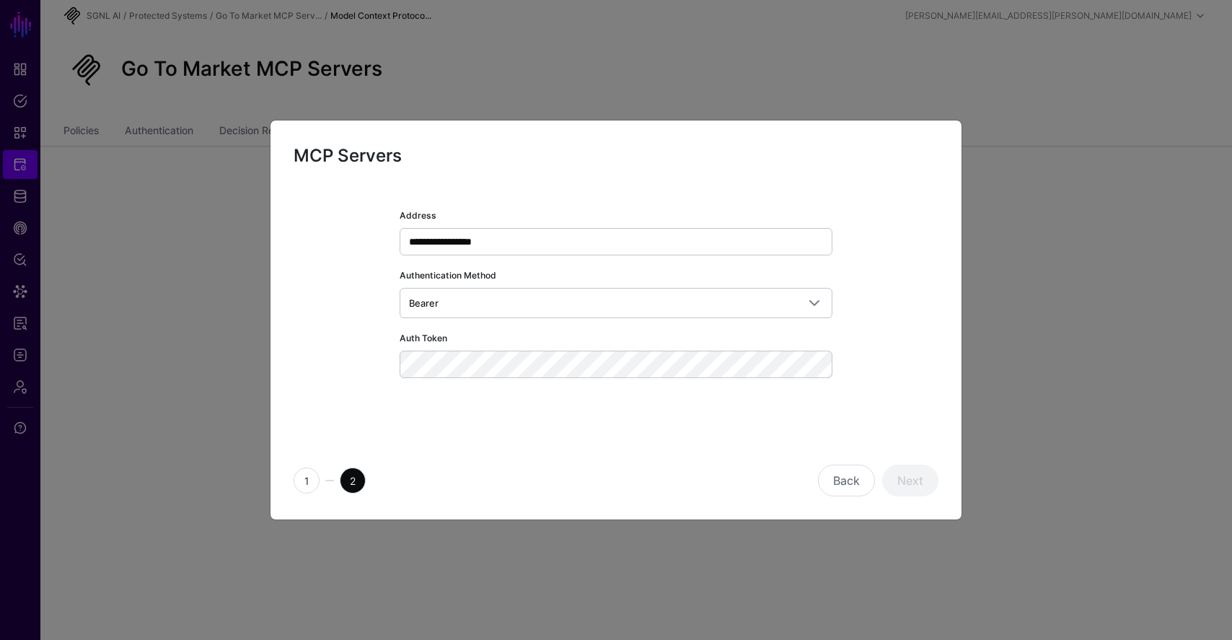
click at [684, 382] on div "**********" at bounding box center [616, 307] width 433 height 200
click at [919, 488] on button "Next" at bounding box center [910, 481] width 56 height 32
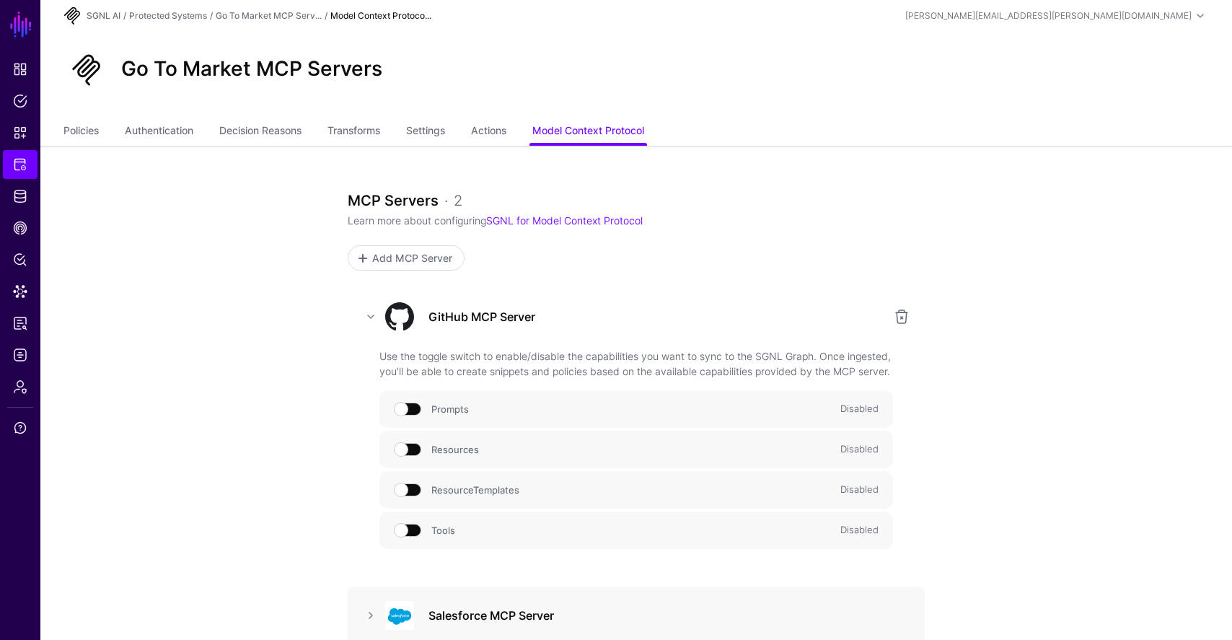
click at [408, 537] on span at bounding box center [408, 530] width 26 height 13
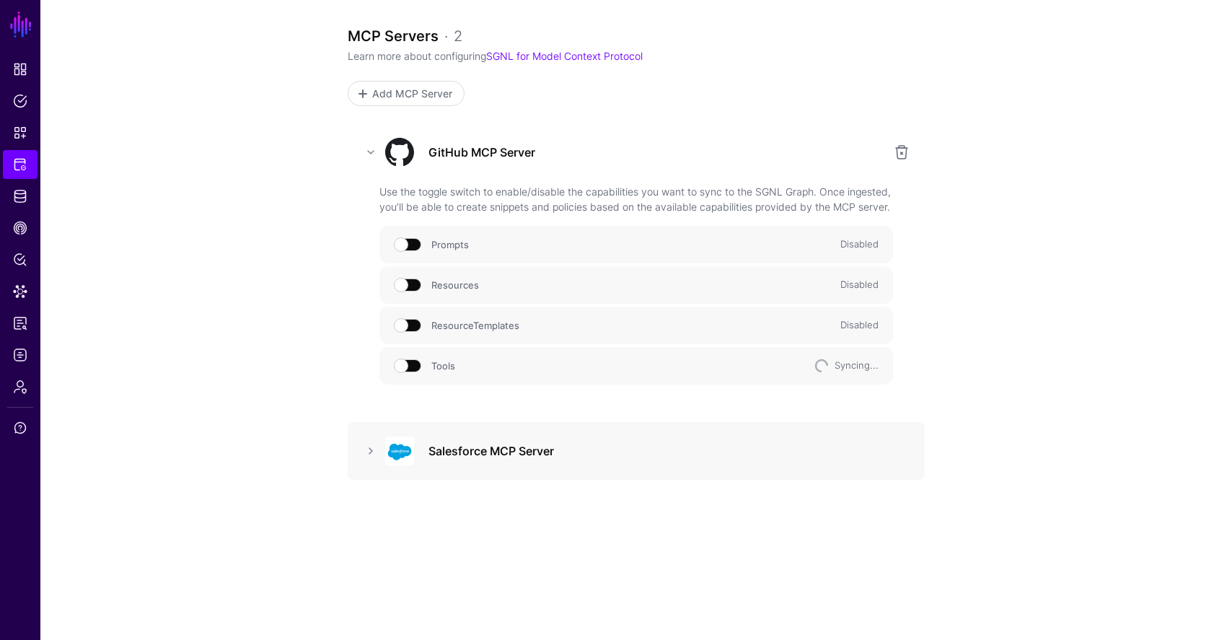
scroll to position [165, 0]
click at [906, 147] on link at bounding box center [901, 151] width 17 height 17
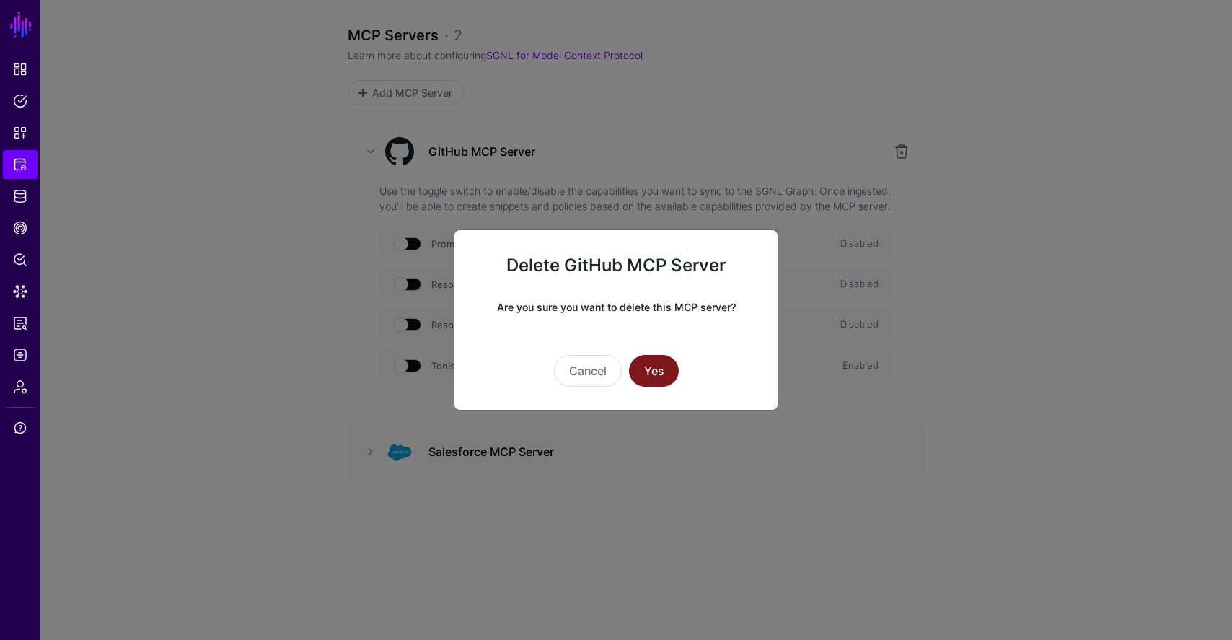
click at [654, 377] on button "Yes" at bounding box center [654, 371] width 50 height 32
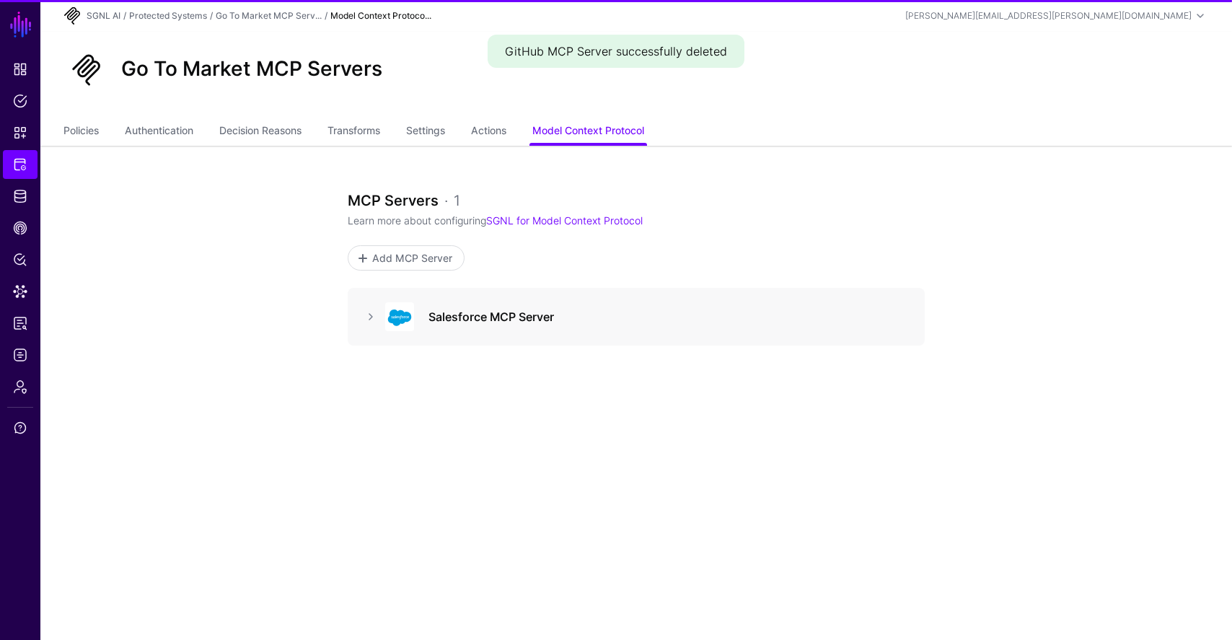
scroll to position [0, 0]
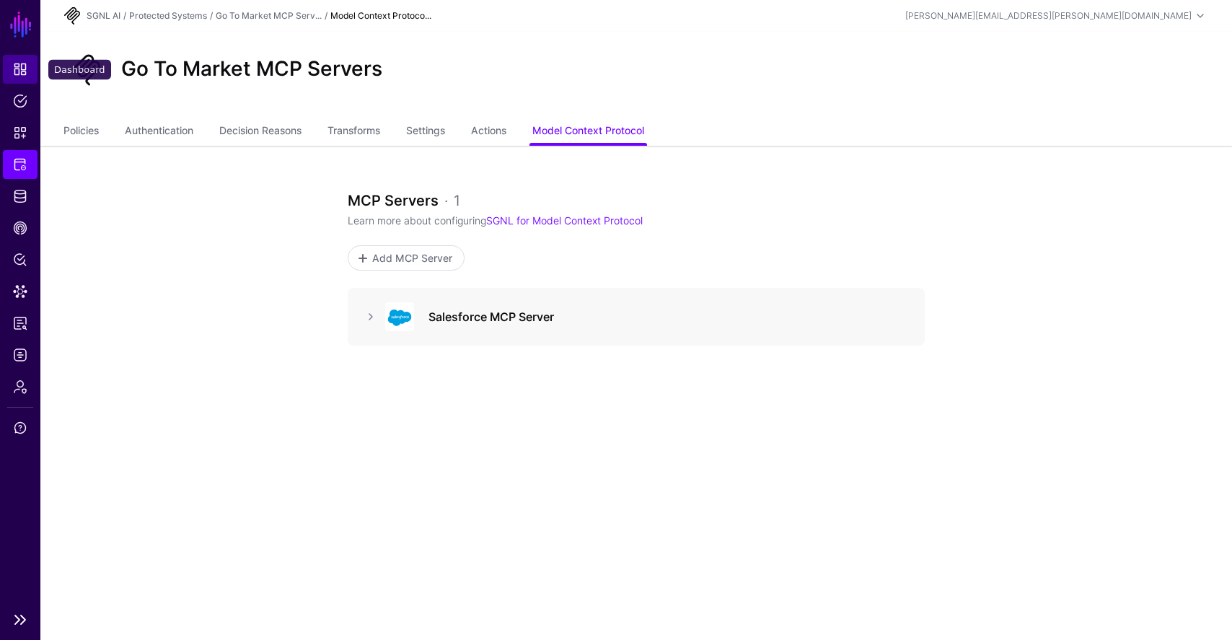
click at [20, 58] on link "Dashboard" at bounding box center [20, 69] width 35 height 29
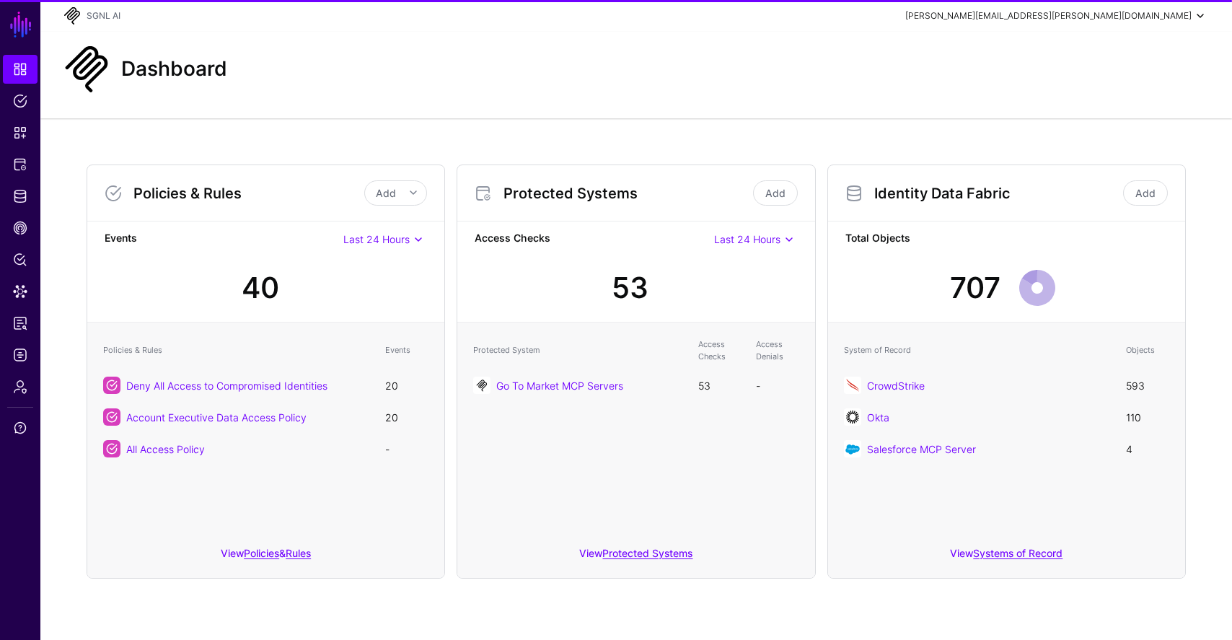
click at [1118, 12] on div "[PERSON_NAME][EMAIL_ADDRESS][PERSON_NAME][DOMAIN_NAME]" at bounding box center [1049, 15] width 286 height 13
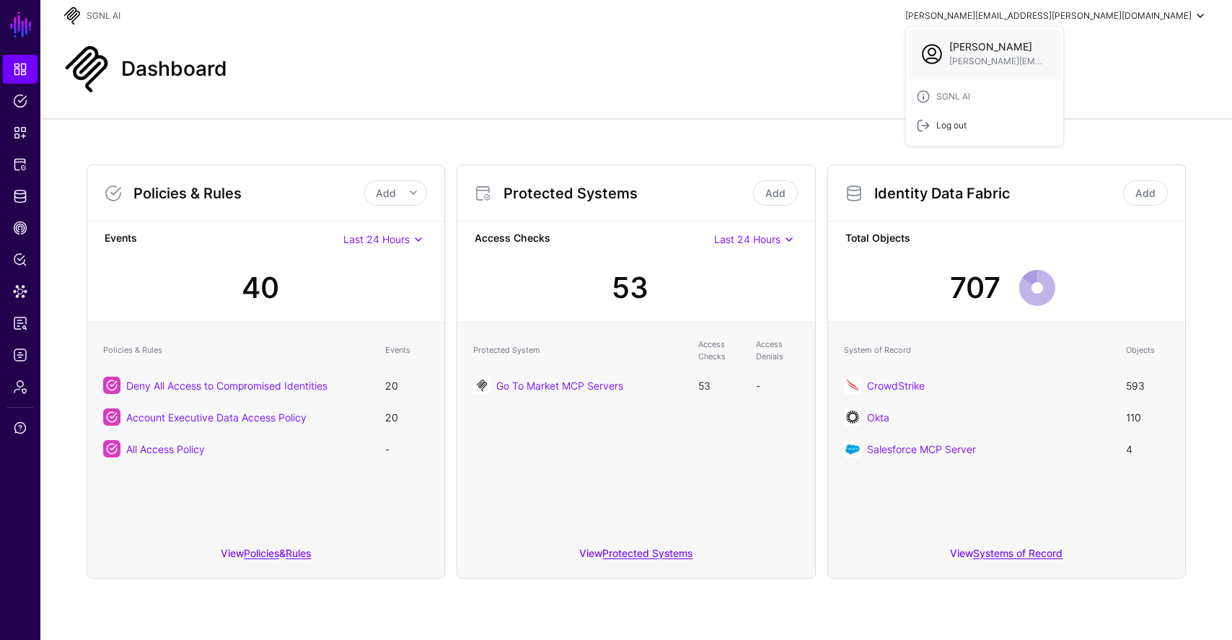
click at [1064, 111] on link "Log out" at bounding box center [984, 125] width 157 height 29
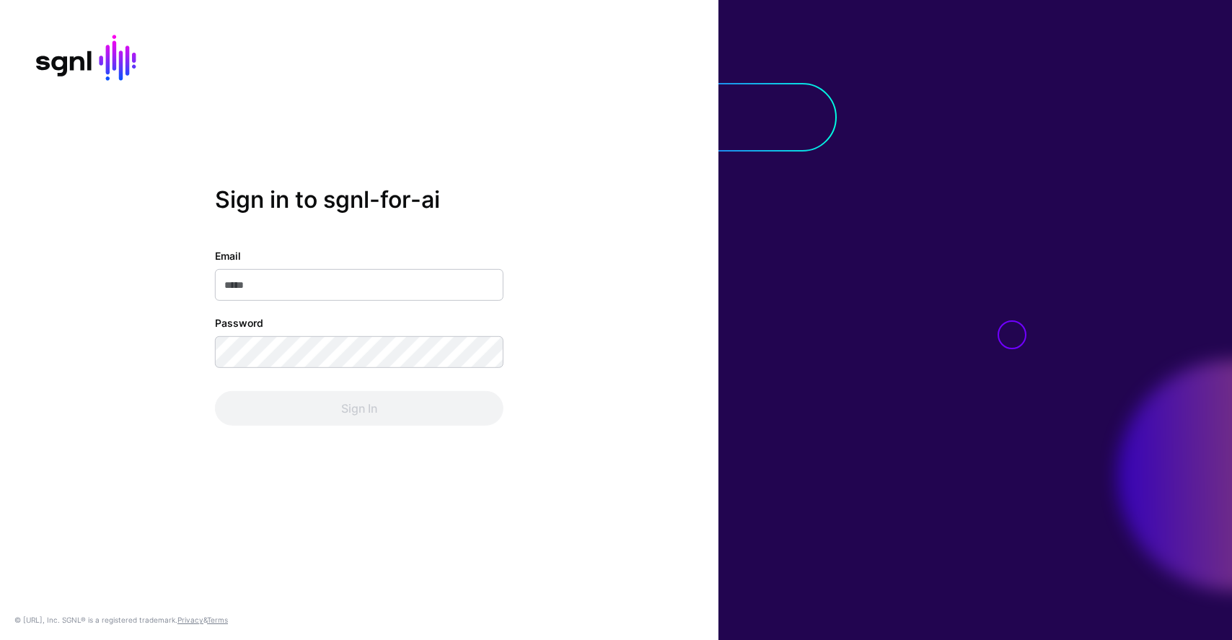
type input "**********"
click at [435, 398] on div "Sign In" at bounding box center [359, 408] width 289 height 35
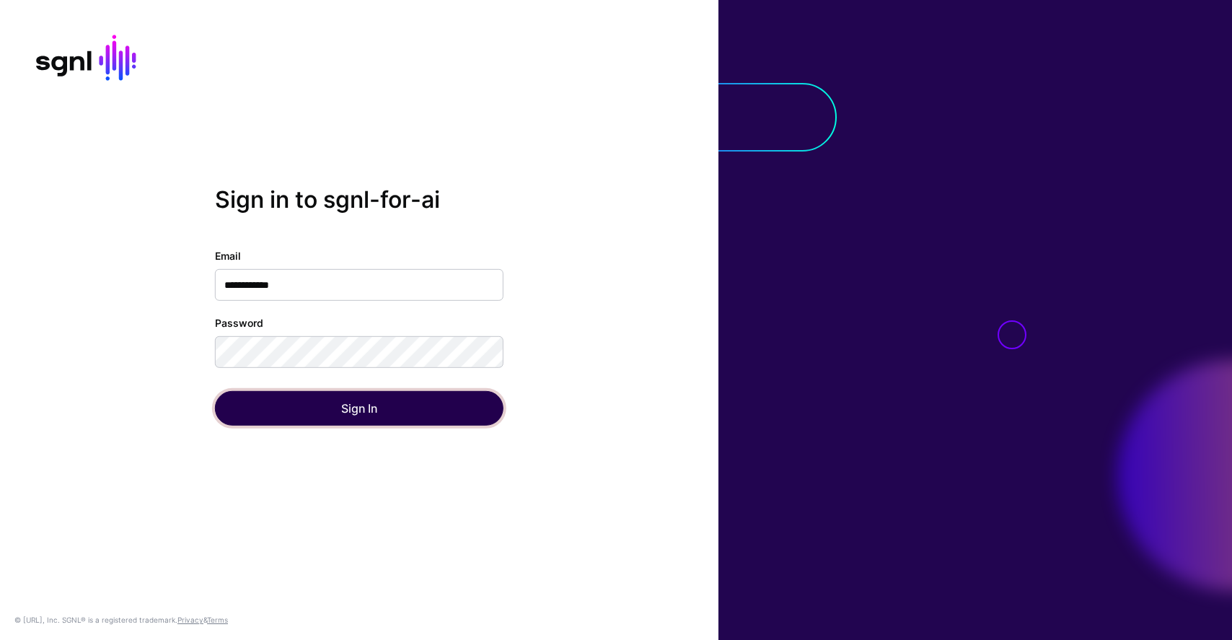
click at [435, 398] on button "Sign In" at bounding box center [359, 408] width 289 height 35
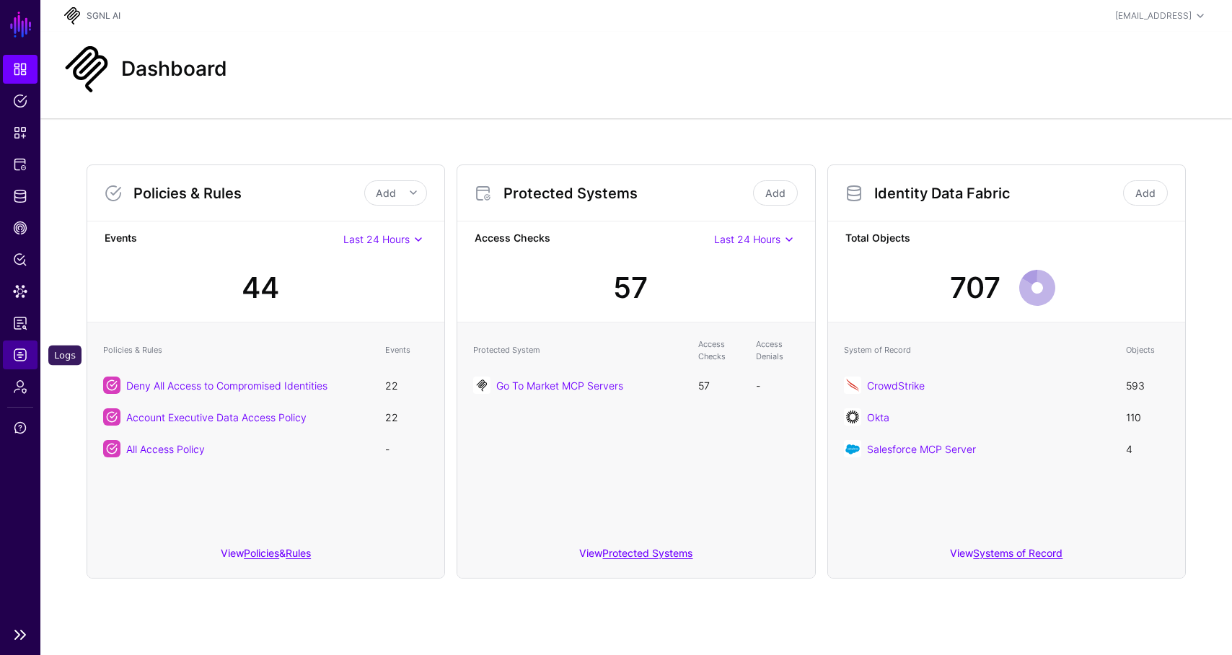
click at [25, 357] on span "Logs" at bounding box center [20, 355] width 14 height 14
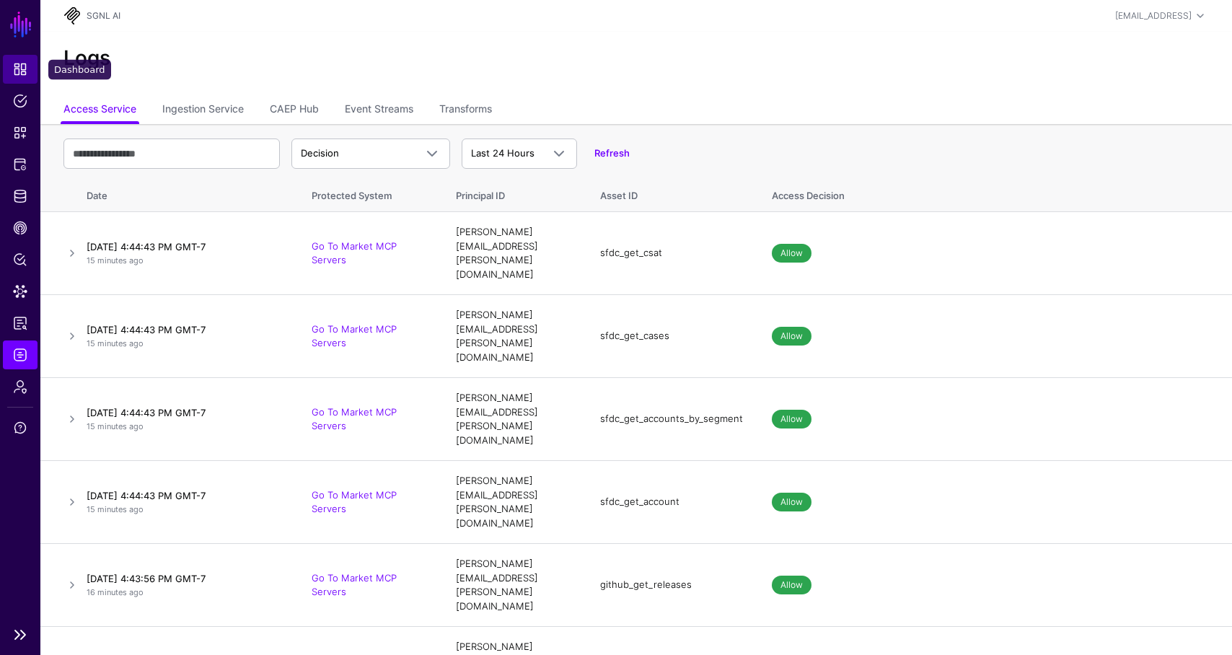
click at [31, 59] on link "Dashboard" at bounding box center [20, 69] width 35 height 29
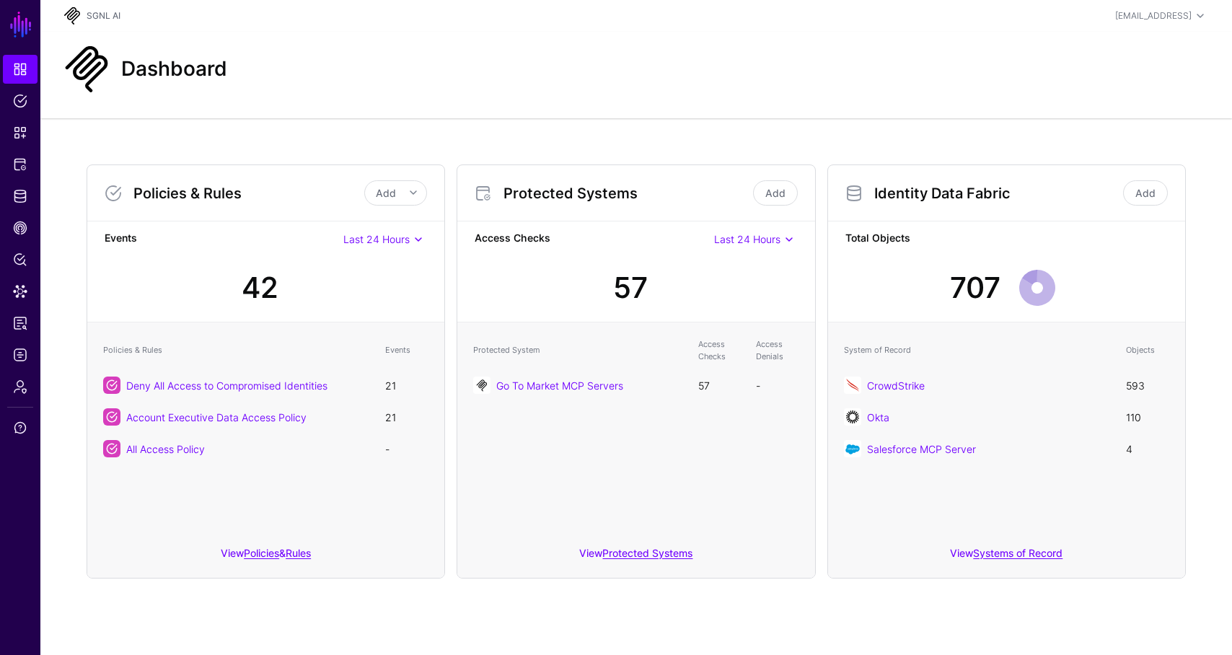
click at [356, 185] on h3 "Policies & Rules" at bounding box center [248, 193] width 231 height 17
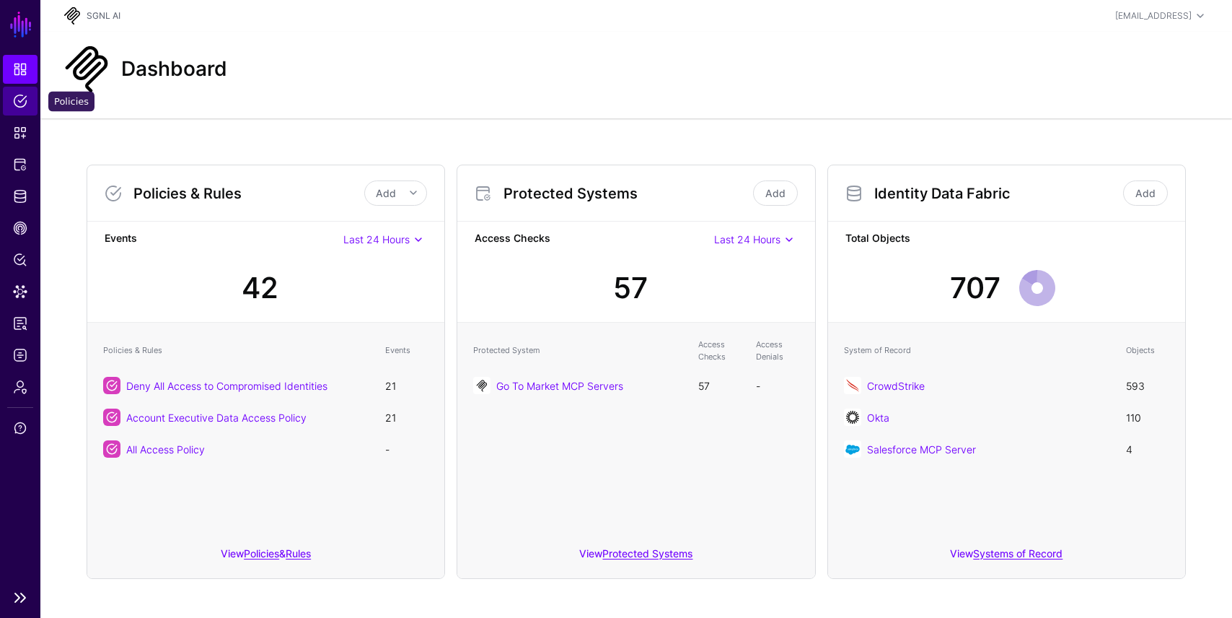
click at [22, 97] on span "Policies" at bounding box center [20, 101] width 14 height 14
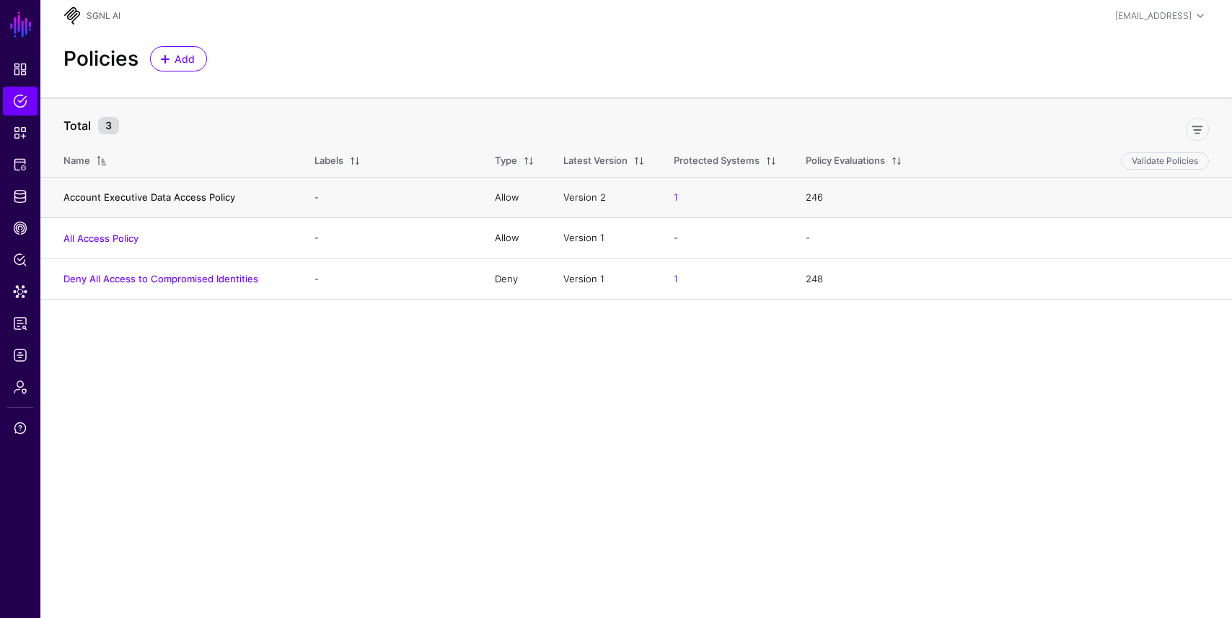
click at [185, 196] on link "Account Executive Data Access Policy" at bounding box center [149, 197] width 172 height 12
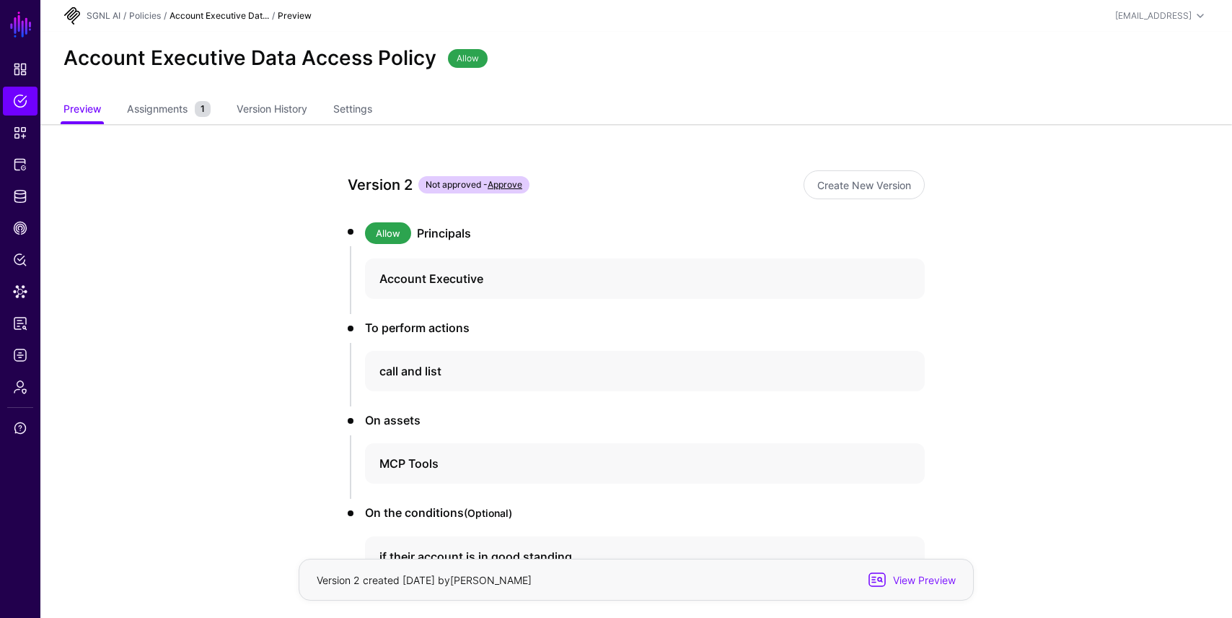
scroll to position [7, 0]
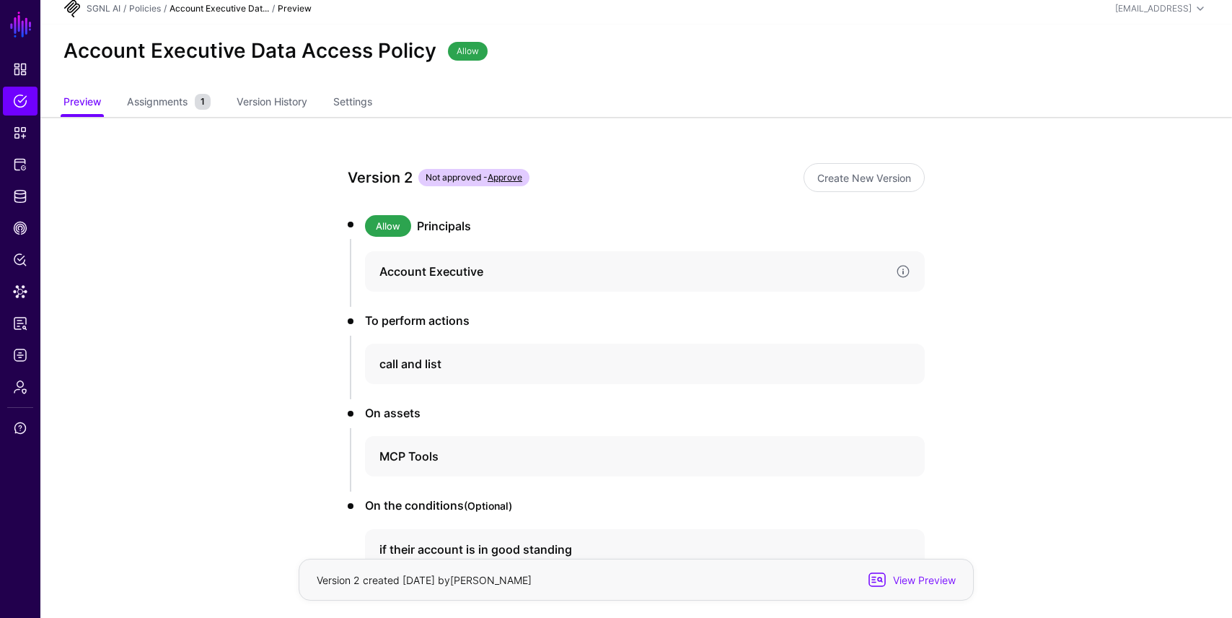
click at [531, 261] on div "Account Executive" at bounding box center [645, 271] width 560 height 40
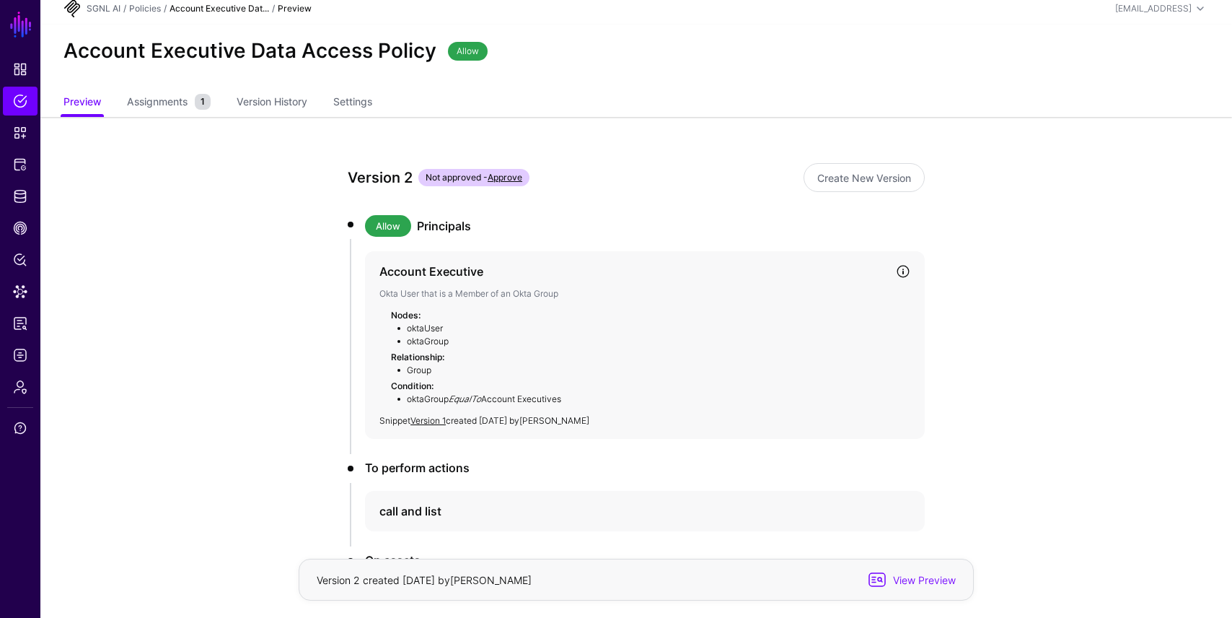
click at [906, 271] on link at bounding box center [903, 271] width 14 height 14
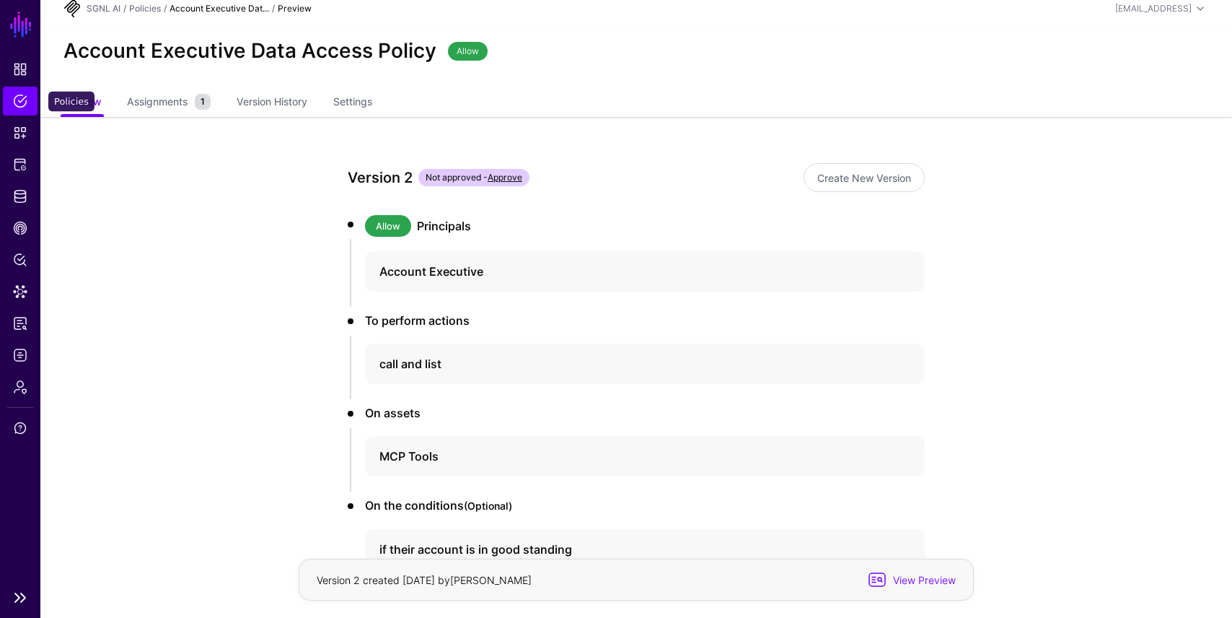
click at [22, 101] on span "Policies" at bounding box center [20, 101] width 14 height 14
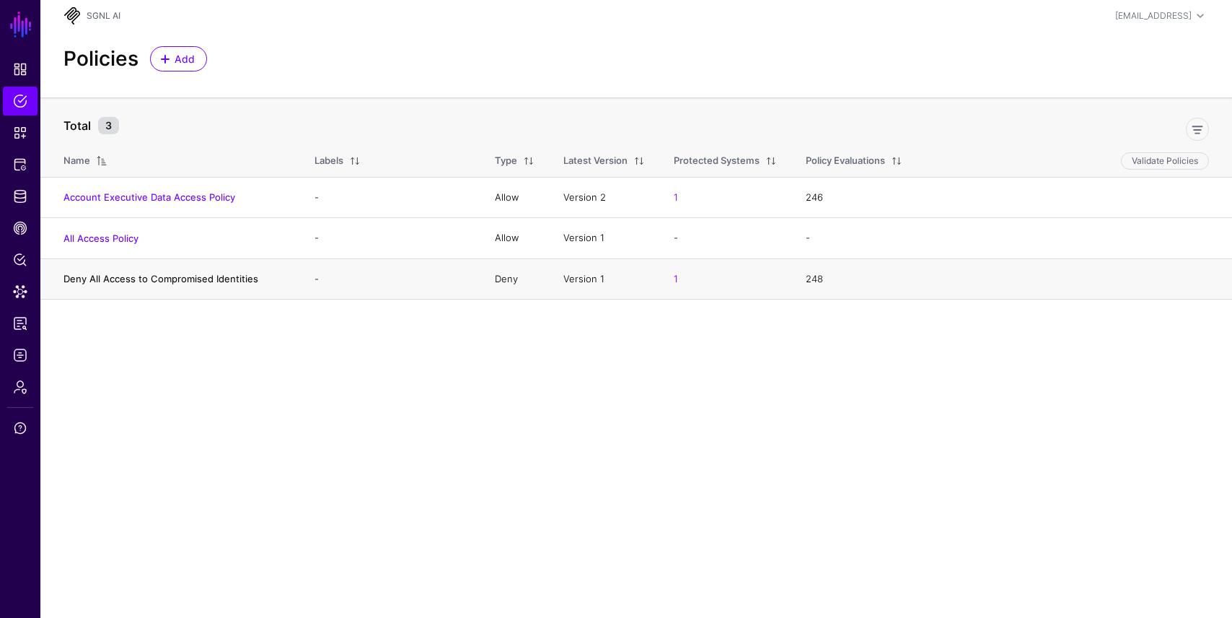
click at [187, 281] on link "Deny All Access to Compromised Identities" at bounding box center [160, 279] width 195 height 12
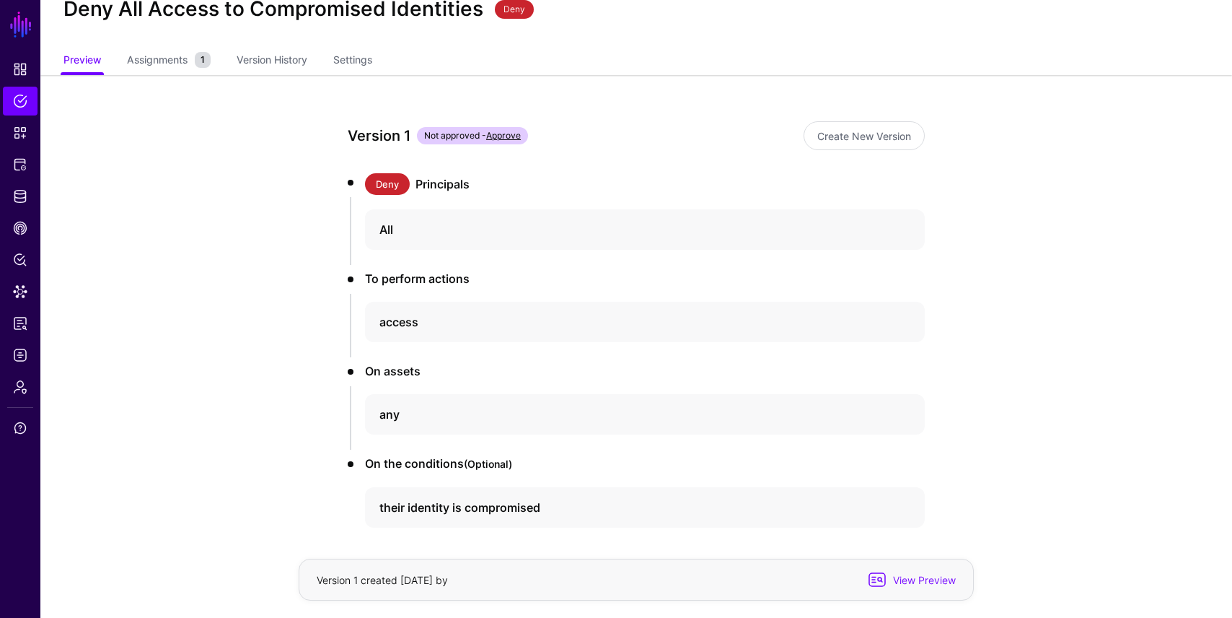
scroll to position [51, 0]
click at [613, 505] on h4 "their identity is compromised" at bounding box center [632, 505] width 505 height 17
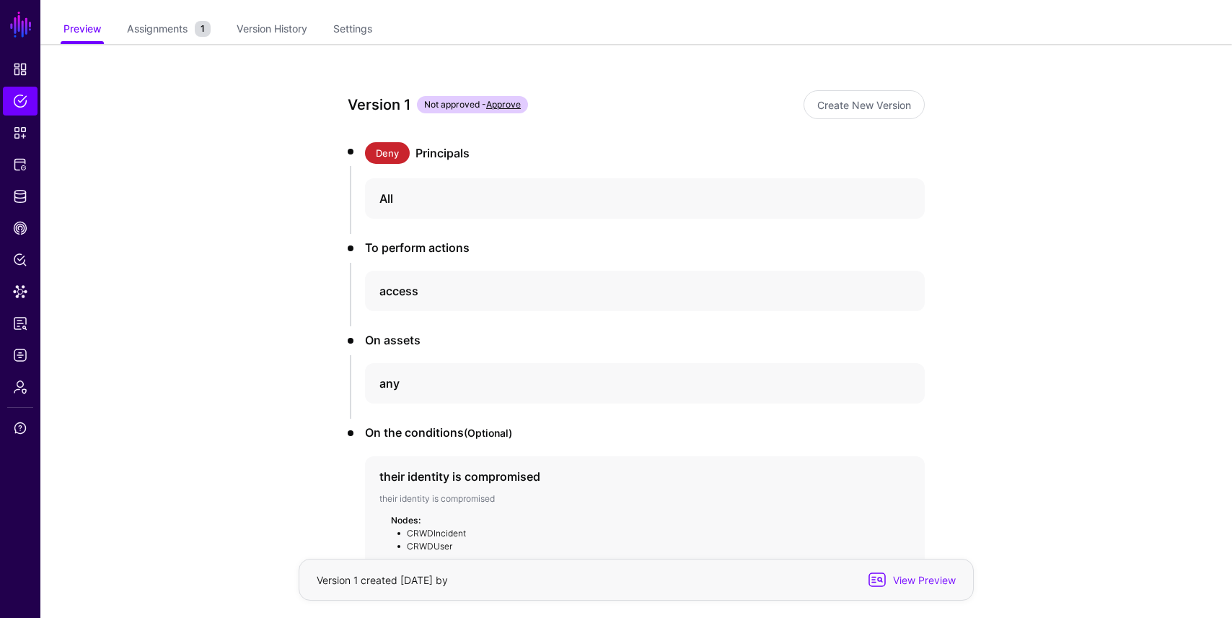
scroll to position [0, 0]
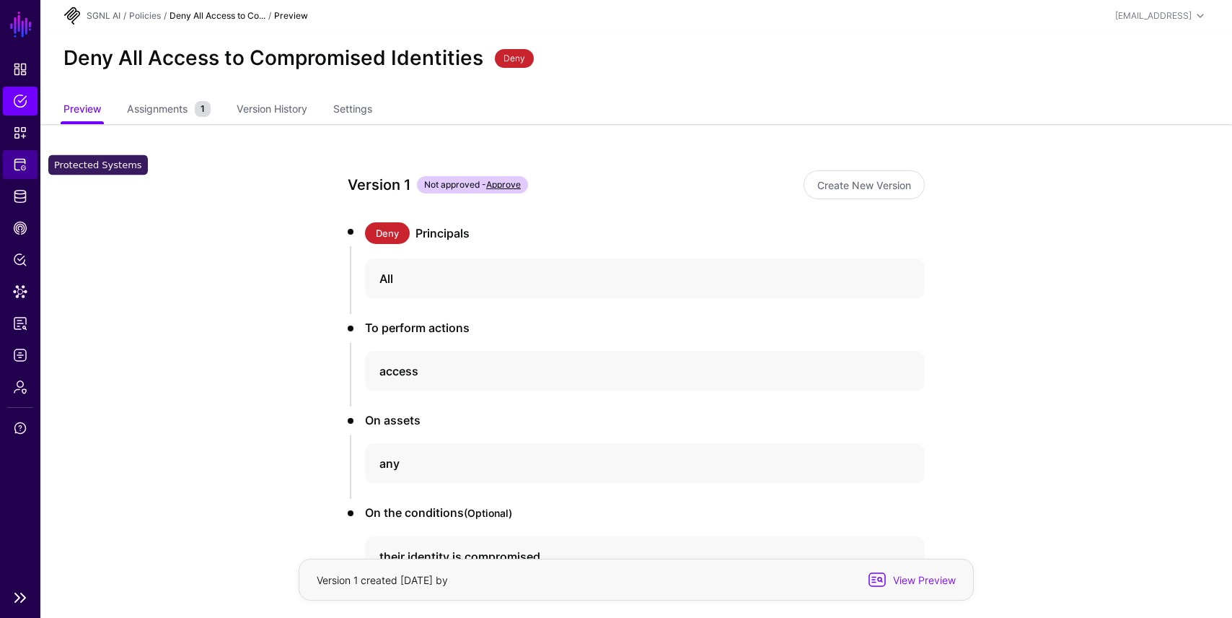
click at [25, 161] on span "Protected Systems" at bounding box center [20, 164] width 14 height 14
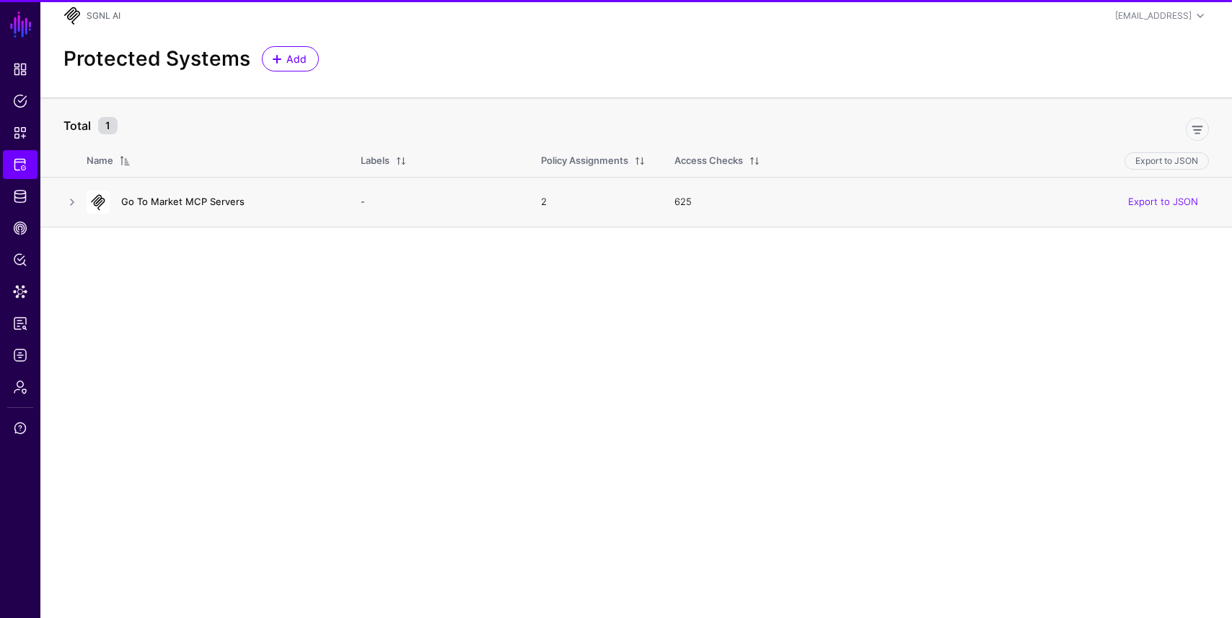
click at [198, 198] on link "Go To Market MCP Servers" at bounding box center [182, 202] width 123 height 12
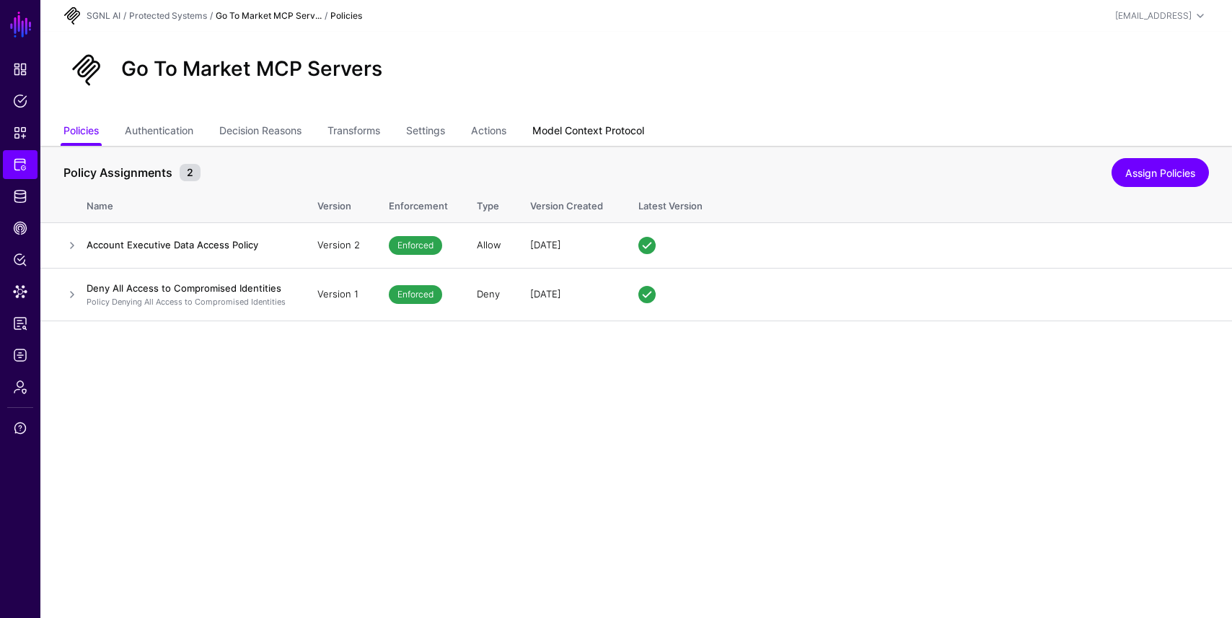
click at [603, 132] on link "Model Context Protocol" at bounding box center [588, 131] width 112 height 27
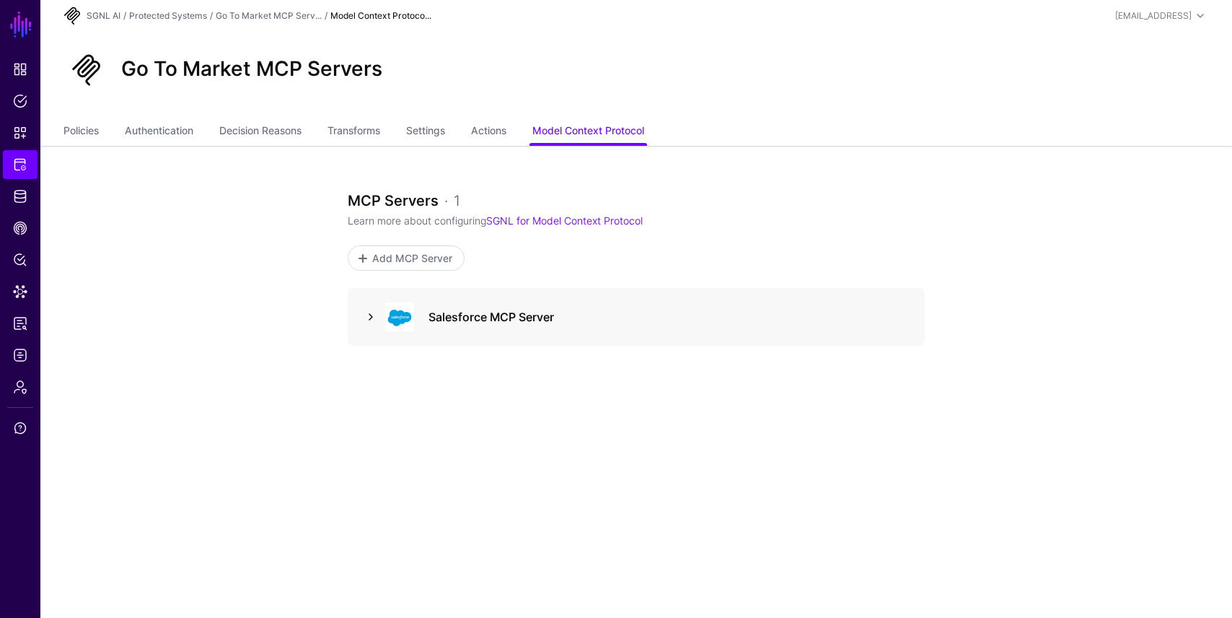
click at [367, 312] on link at bounding box center [370, 316] width 17 height 17
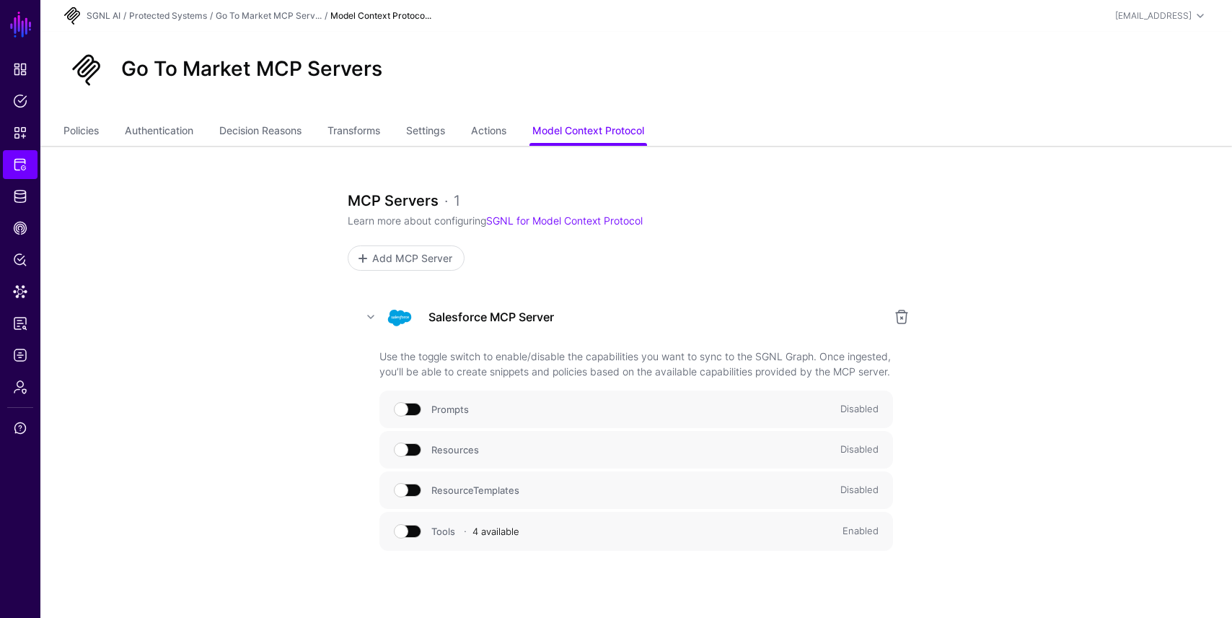
click at [492, 537] on link "4 available" at bounding box center [496, 531] width 47 height 12
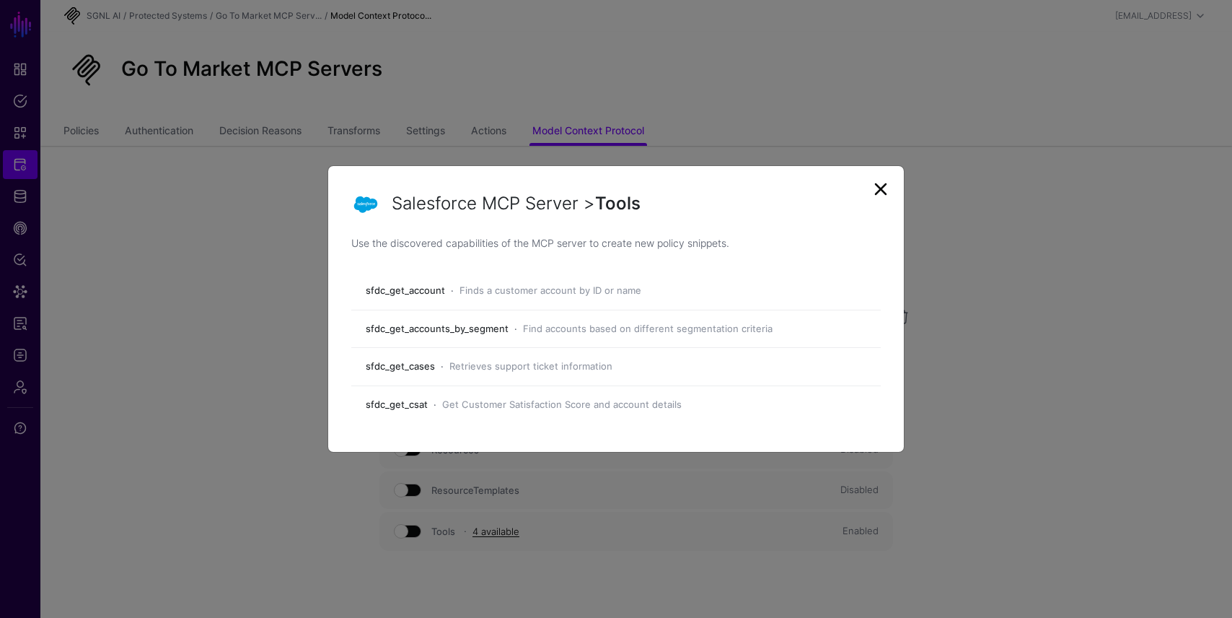
click at [887, 190] on link at bounding box center [880, 188] width 23 height 23
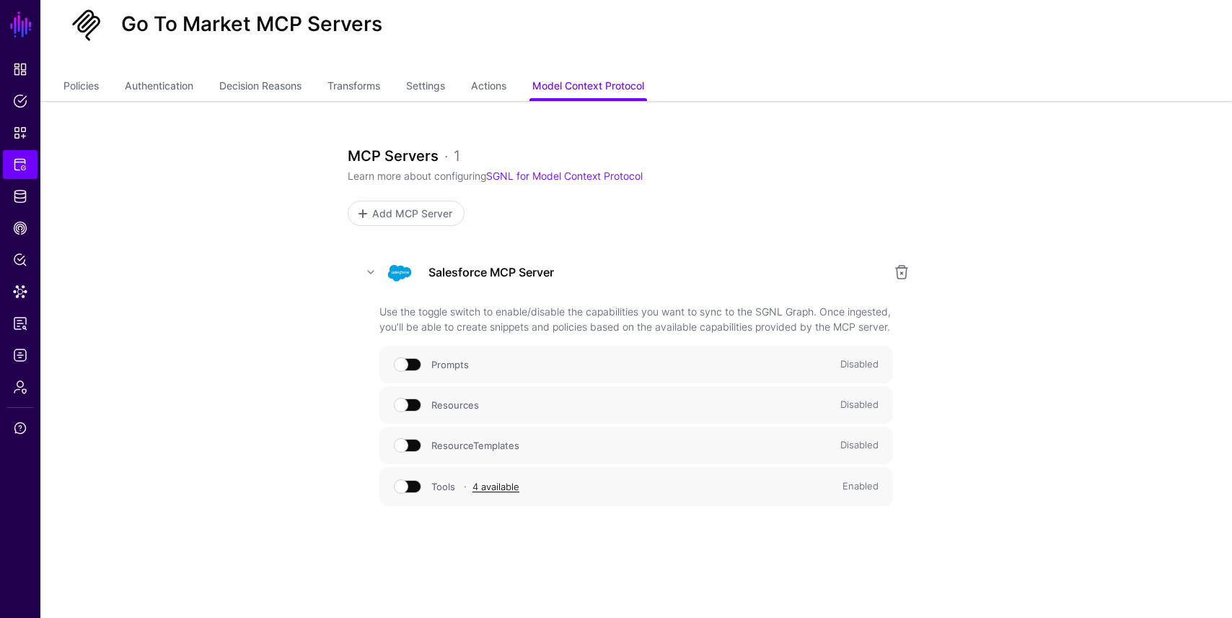
scroll to position [68, 0]
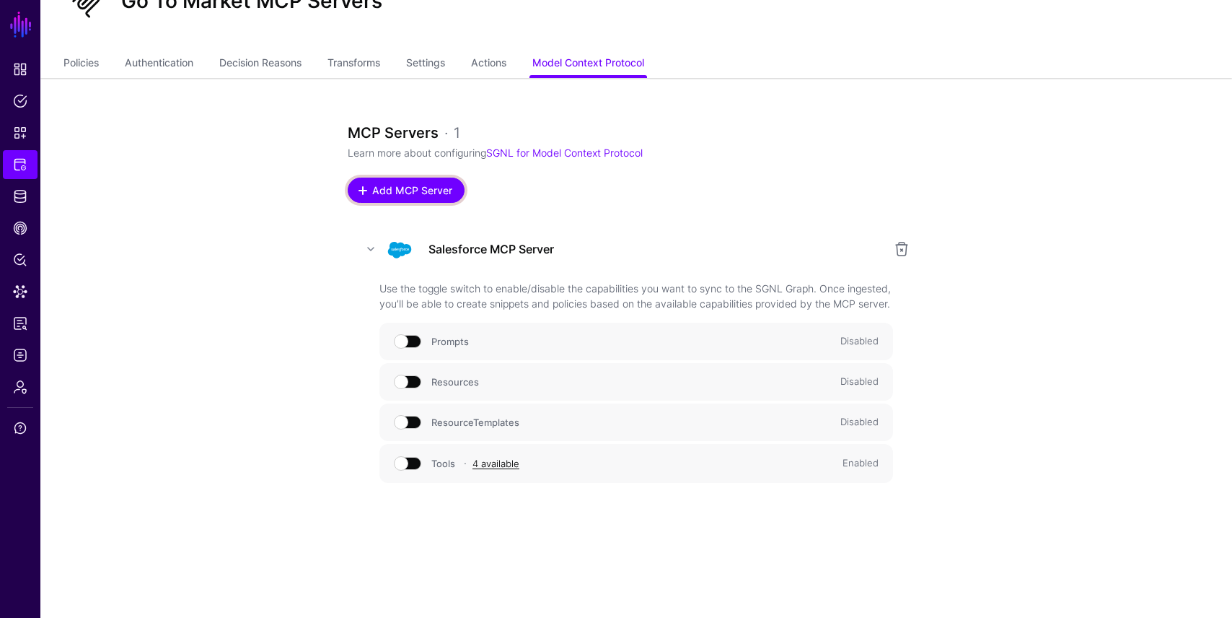
click at [420, 191] on span "Add MCP Server" at bounding box center [413, 190] width 84 height 15
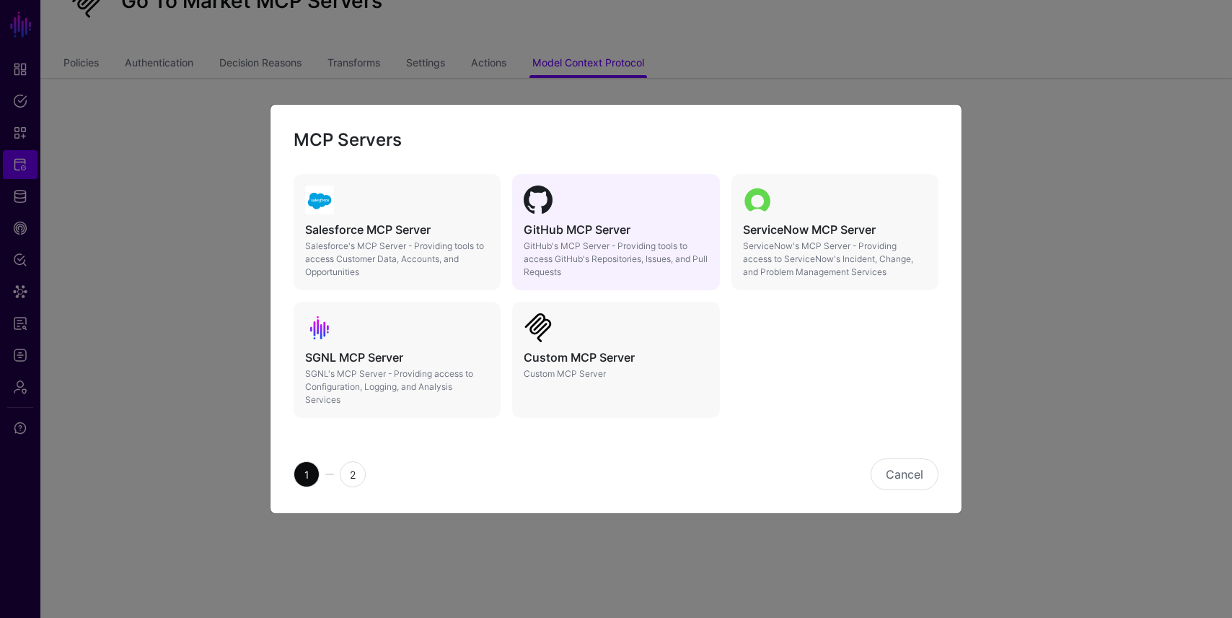
click at [637, 218] on div "GitHub MCP Server GitHub's MCP Server - Providing tools to access GitHub's Repo…" at bounding box center [615, 232] width 207 height 116
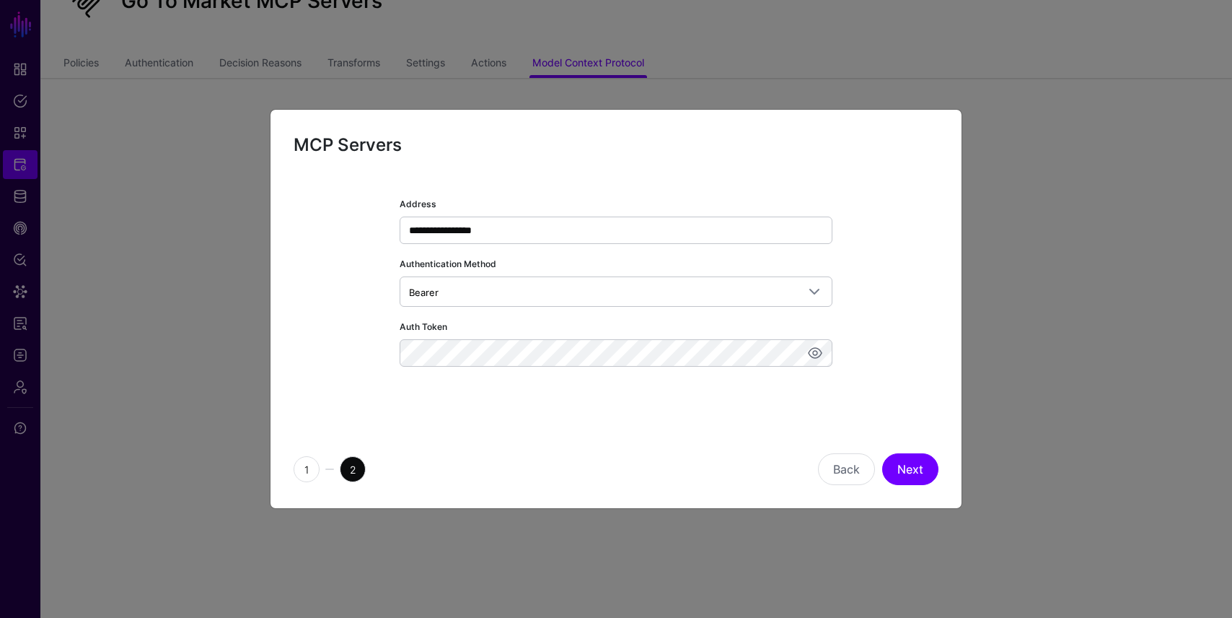
click at [733, 457] on div "Back Next" at bounding box center [780, 469] width 328 height 32
click at [898, 466] on button "Next" at bounding box center [910, 469] width 56 height 32
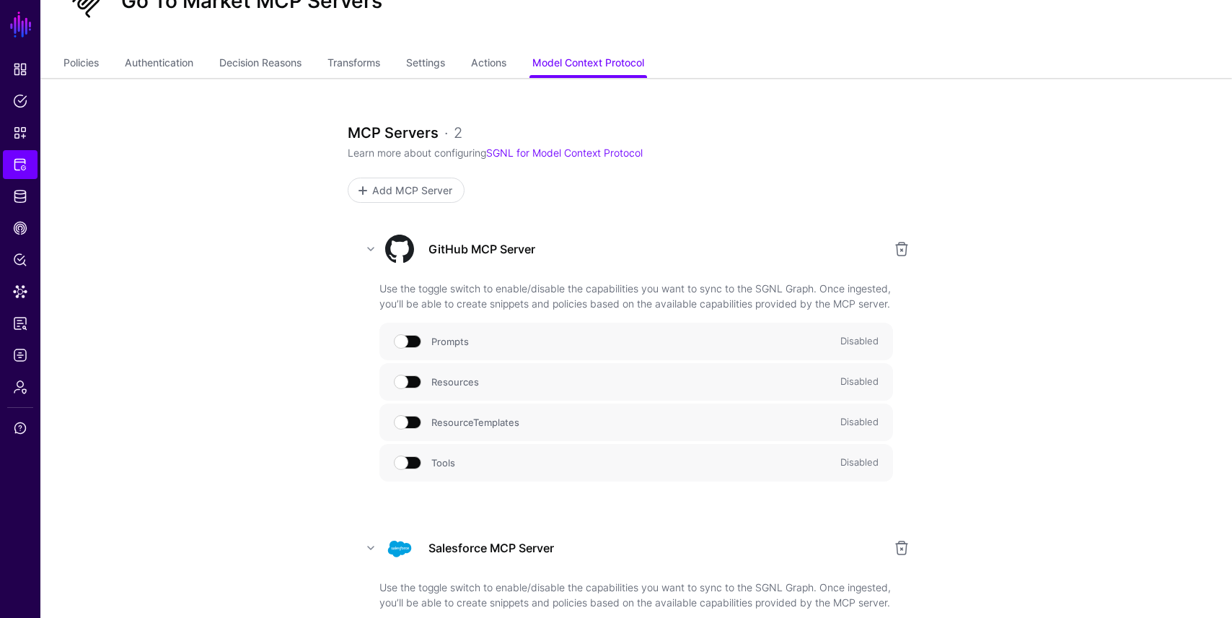
click at [409, 469] on span at bounding box center [408, 462] width 26 height 13
click at [504, 469] on link "2 available" at bounding box center [496, 463] width 47 height 12
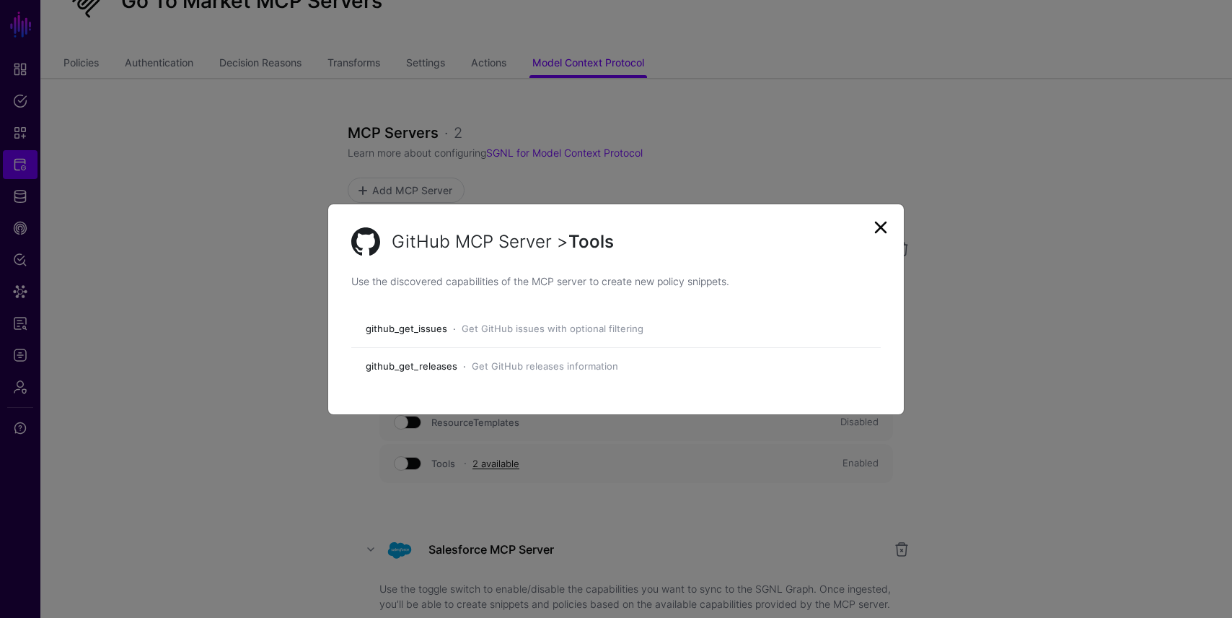
click at [885, 224] on link at bounding box center [880, 227] width 23 height 23
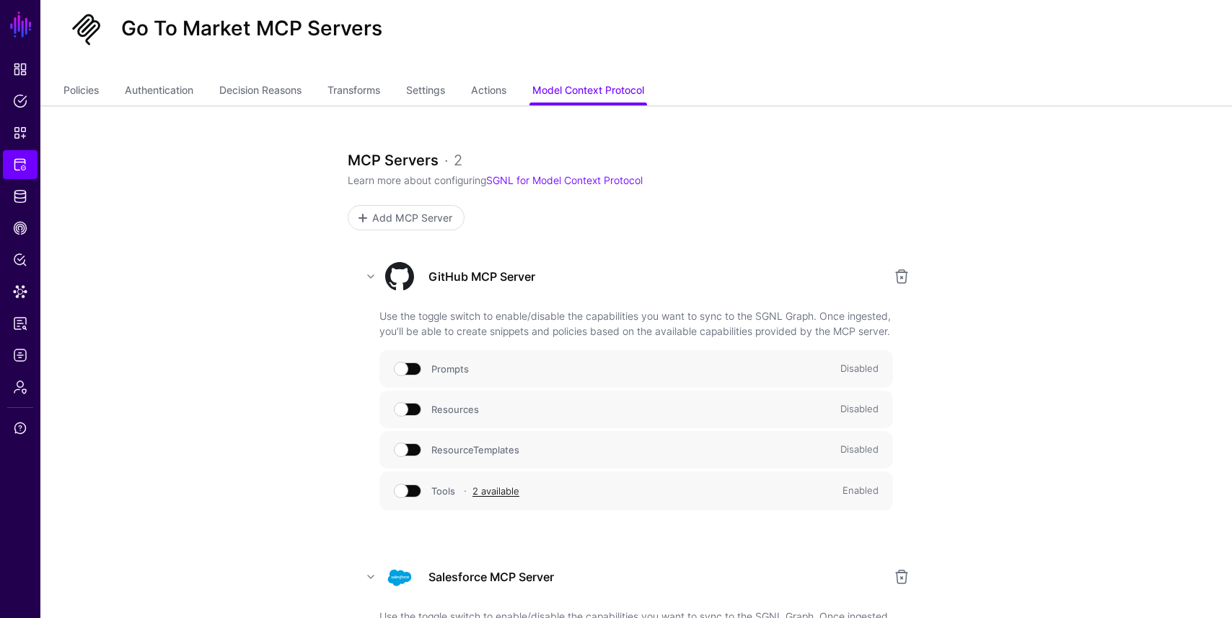
scroll to position [38, 0]
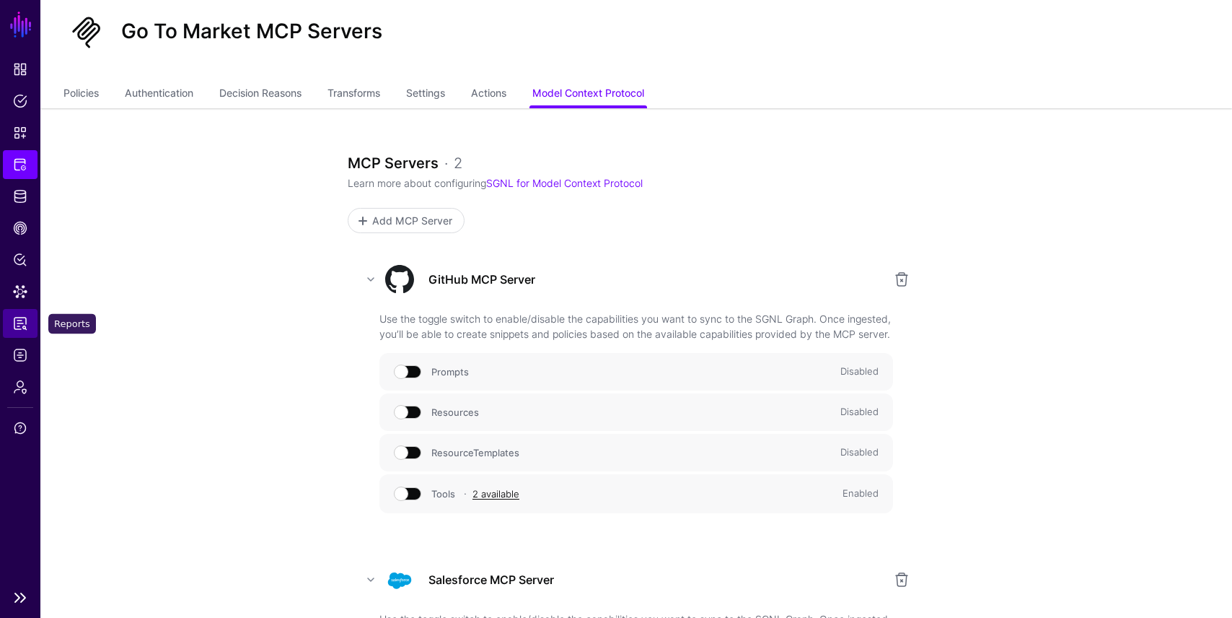
click at [20, 325] on span "Reports" at bounding box center [20, 323] width 14 height 14
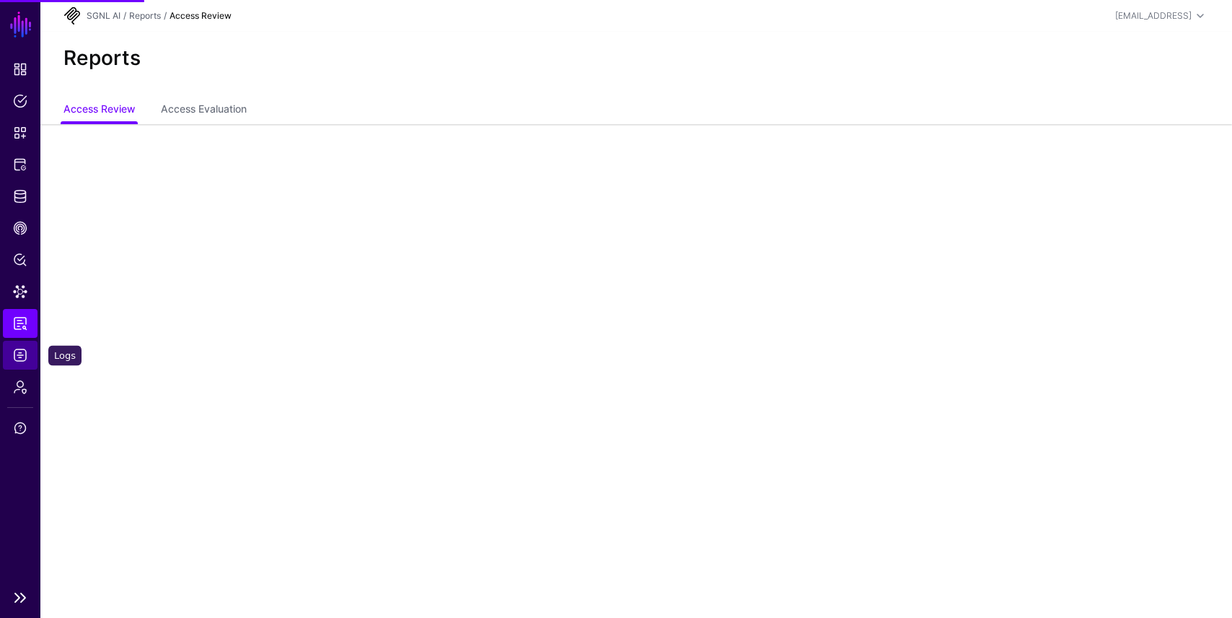
click at [23, 351] on span "Logs" at bounding box center [20, 355] width 14 height 14
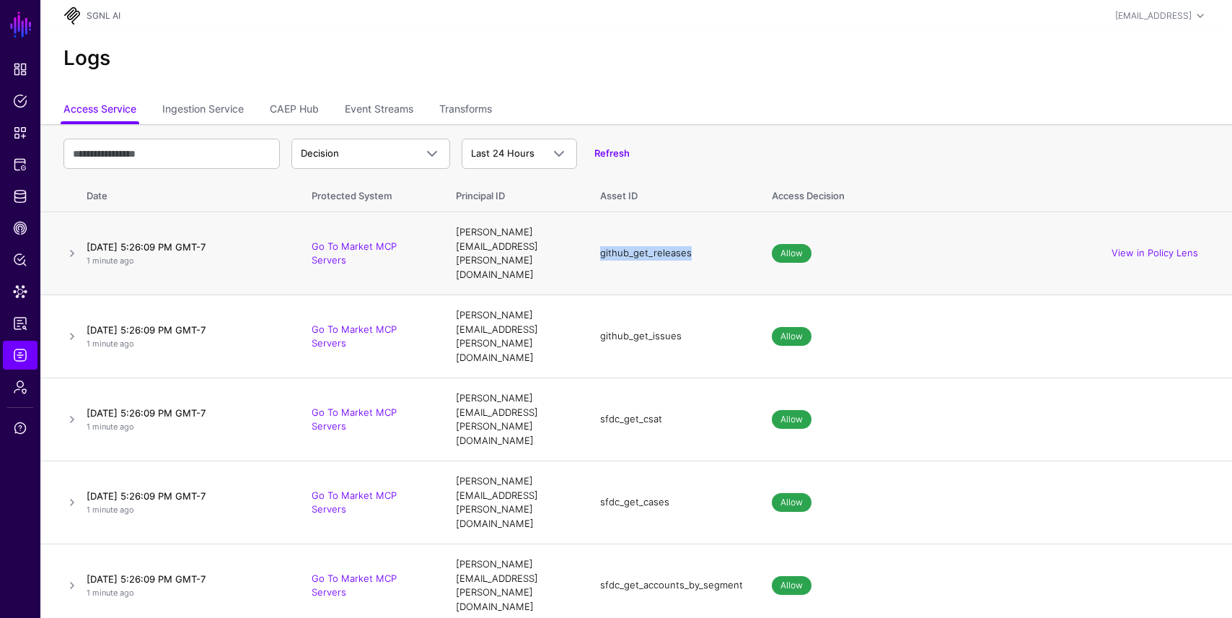
drag, startPoint x: 734, startPoint y: 240, endPoint x: 614, endPoint y: 240, distance: 119.8
click at [614, 240] on td "github_get_releases" at bounding box center [672, 253] width 172 height 83
click at [131, 255] on p "1 minute ago" at bounding box center [185, 261] width 196 height 12
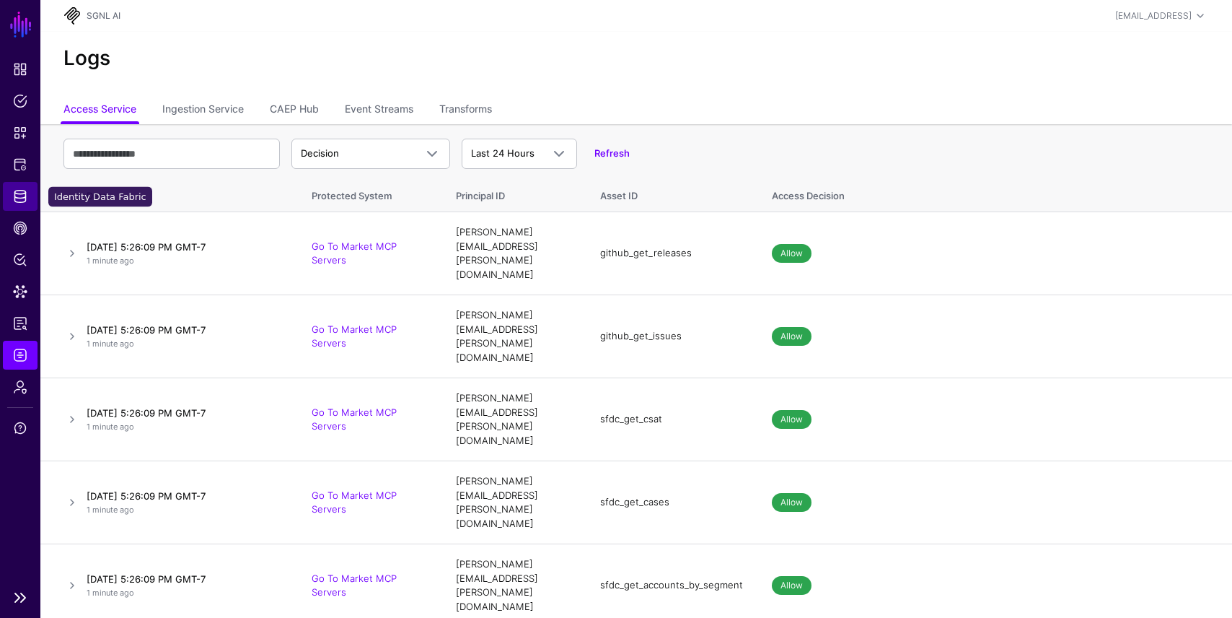
click at [25, 190] on span "Identity Data Fabric" at bounding box center [20, 196] width 14 height 14
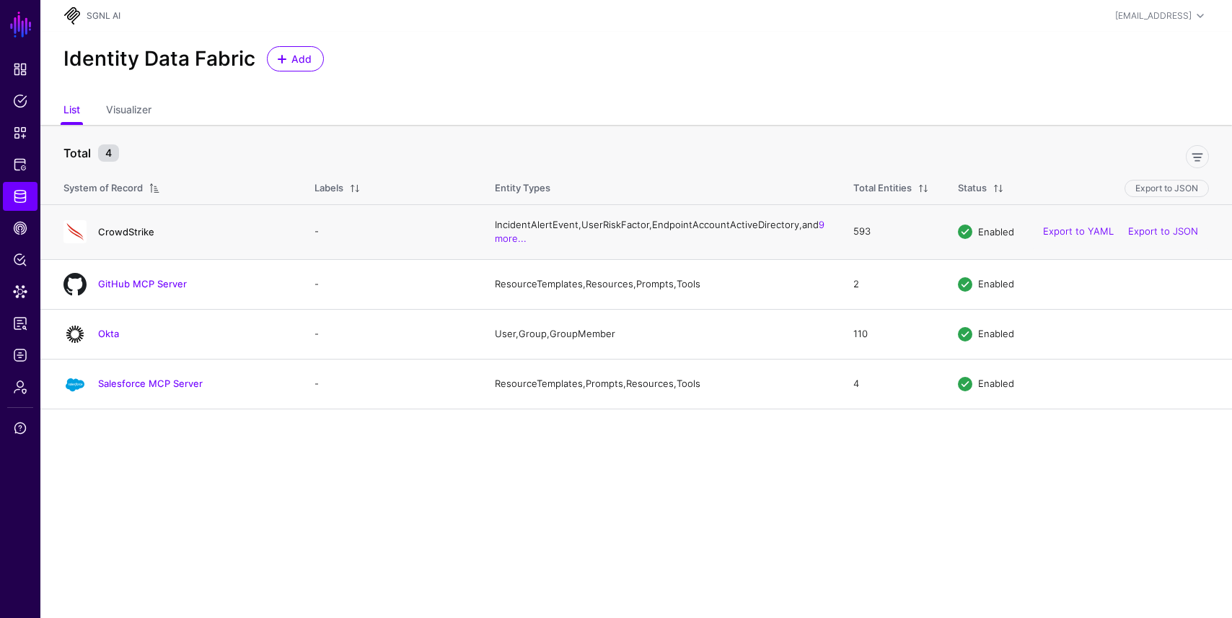
click at [134, 237] on link "CrowdStrike" at bounding box center [126, 232] width 56 height 12
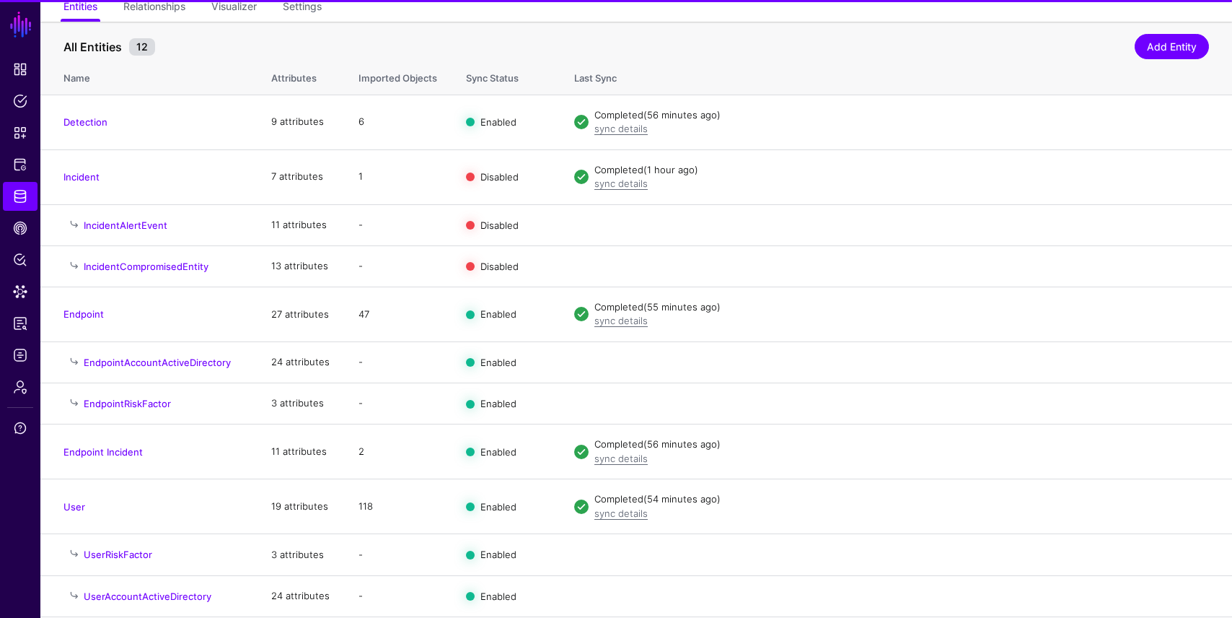
scroll to position [131, 0]
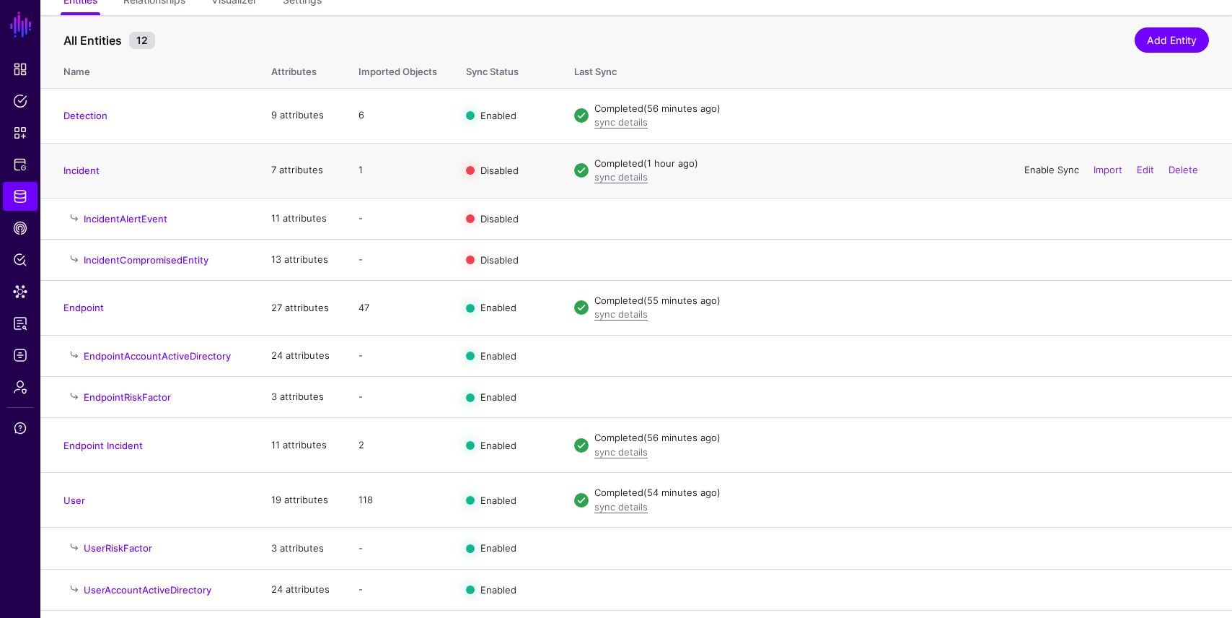
click at [1059, 173] on link "Enable Sync" at bounding box center [1052, 170] width 55 height 12
drag, startPoint x: 372, startPoint y: 175, endPoint x: 346, endPoint y: 174, distance: 26.0
click at [347, 175] on td "1" at bounding box center [398, 170] width 108 height 55
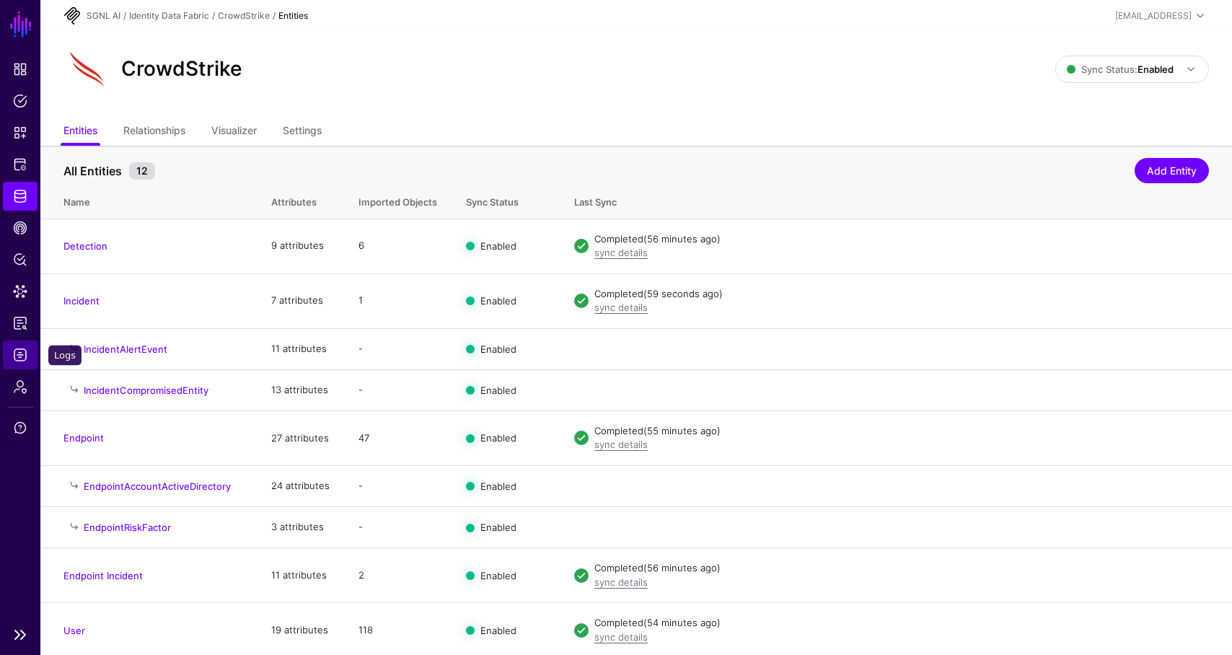
click at [14, 354] on span "Logs" at bounding box center [20, 355] width 14 height 14
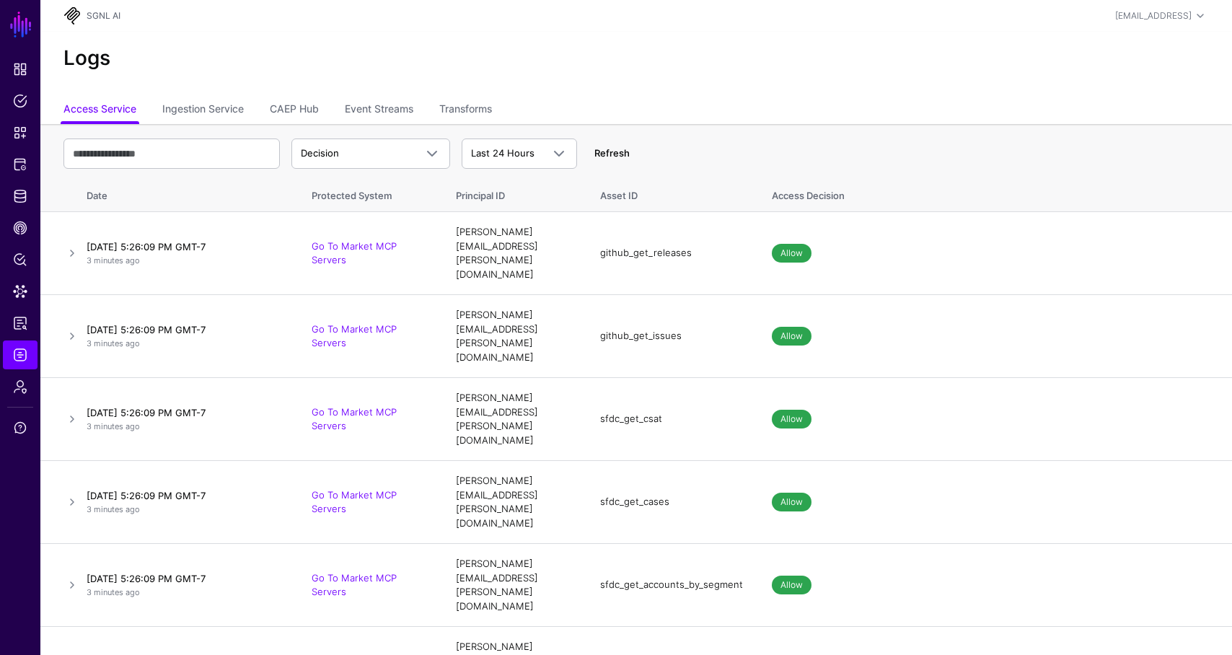
click at [622, 157] on link "Refresh" at bounding box center [612, 153] width 35 height 12
click at [622, 154] on link "Refresh" at bounding box center [612, 153] width 35 height 12
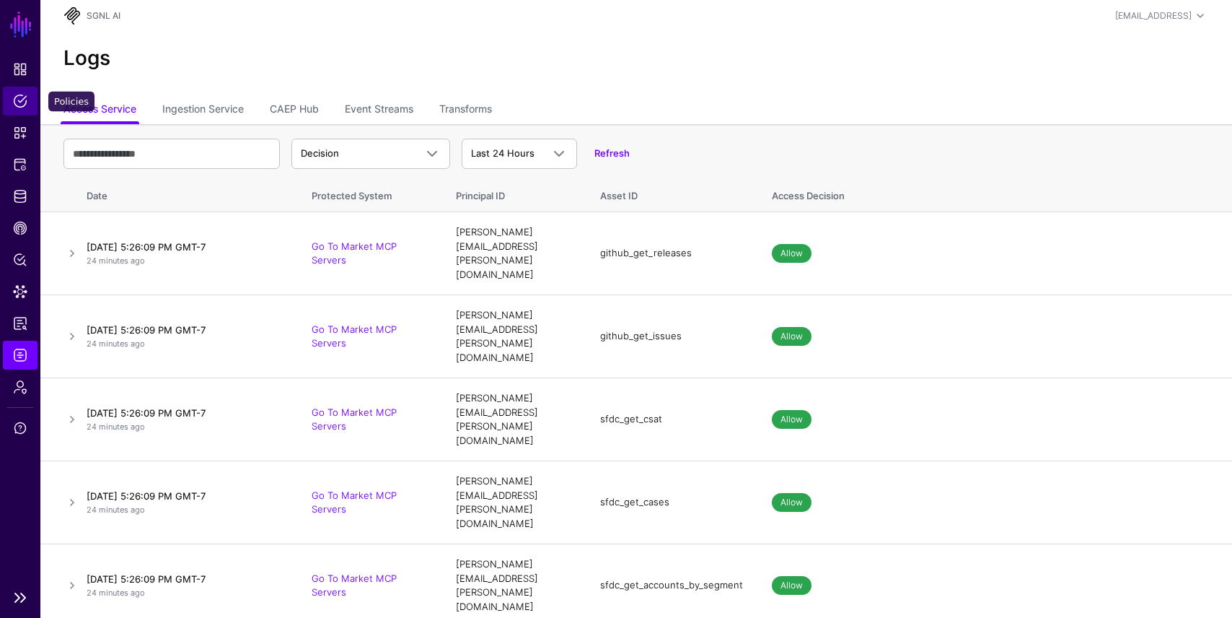
click at [25, 102] on span "Policies" at bounding box center [20, 101] width 14 height 14
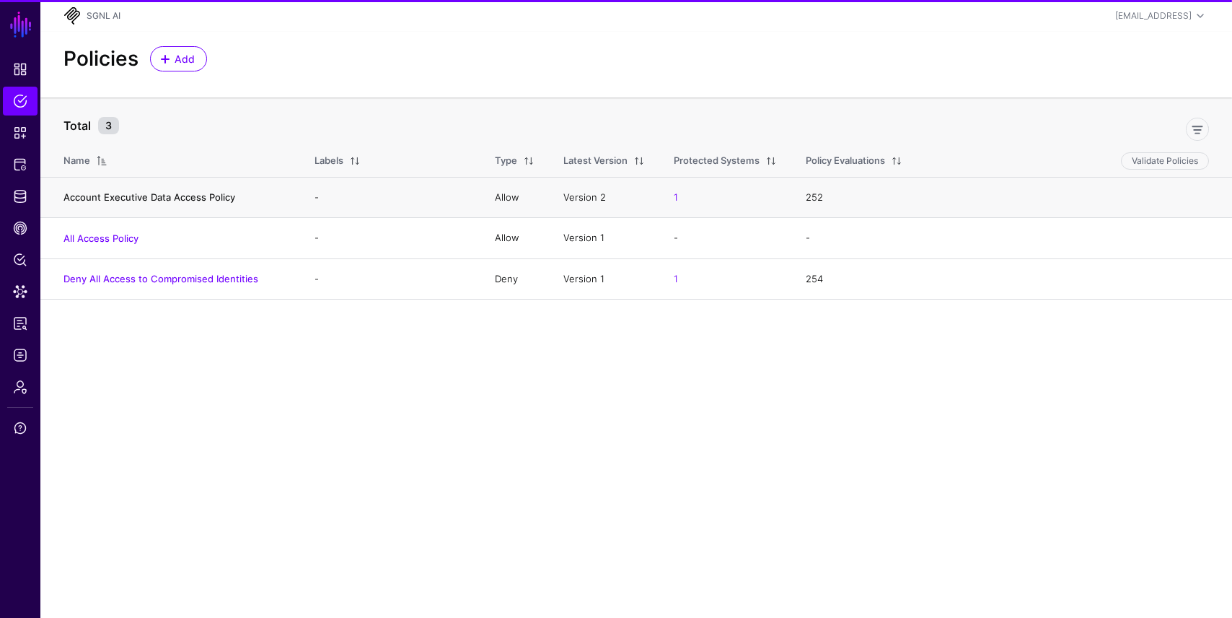
click at [152, 198] on link "Account Executive Data Access Policy" at bounding box center [149, 197] width 172 height 12
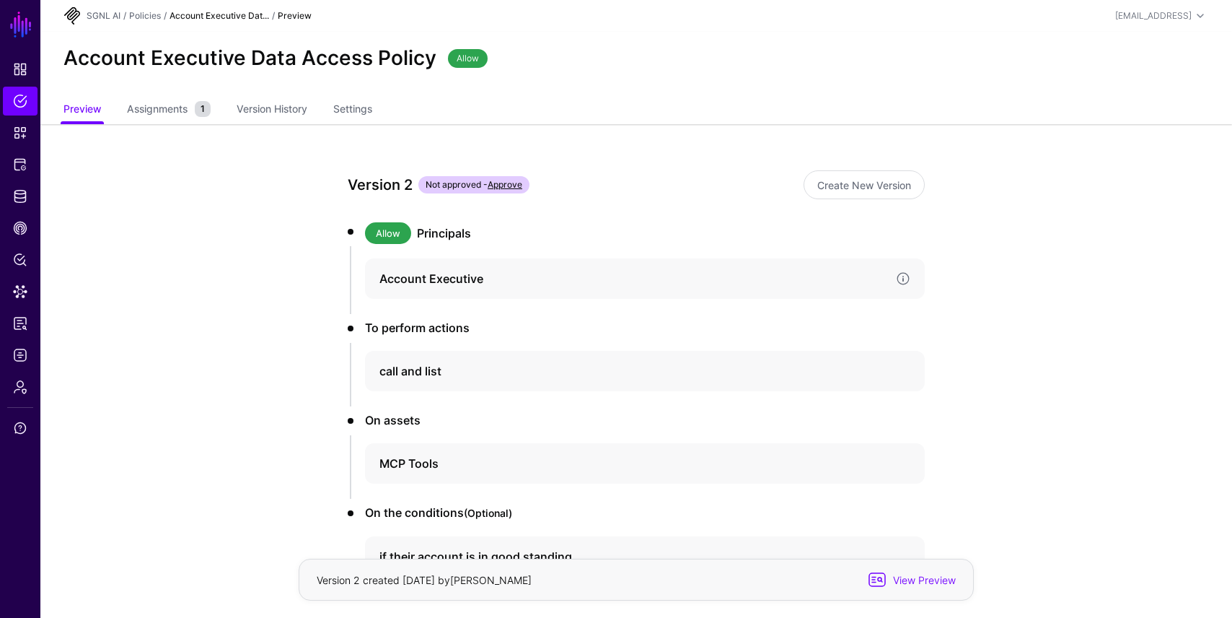
click at [516, 279] on h4 "Account Executive" at bounding box center [632, 278] width 505 height 17
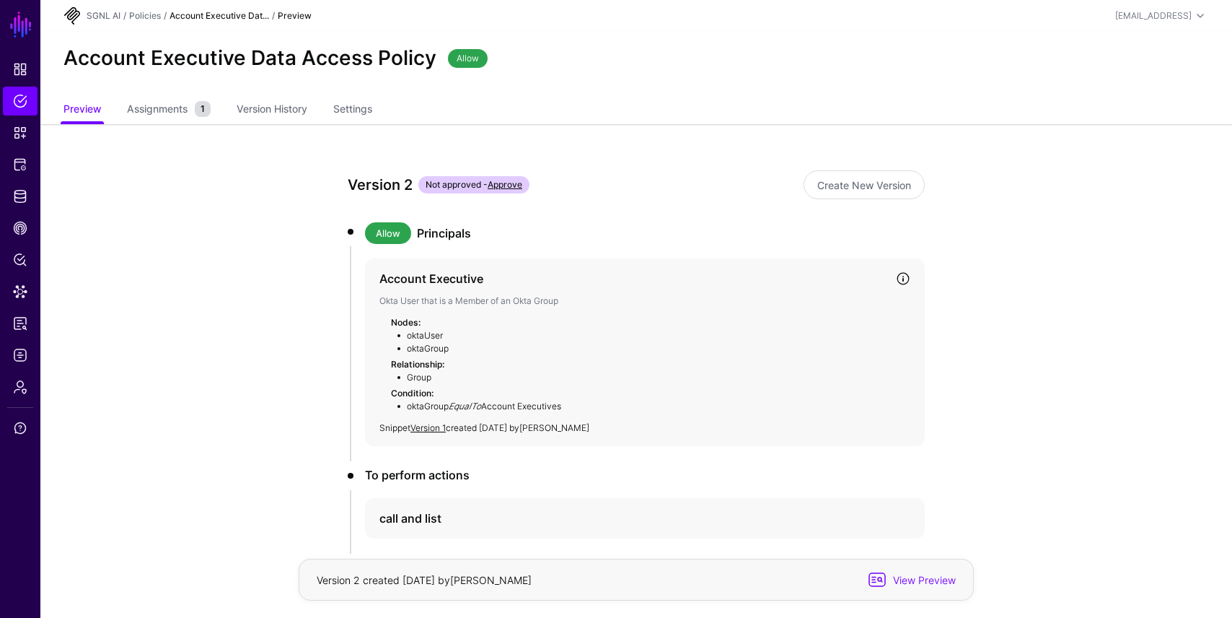
click at [516, 278] on h4 "Account Executive" at bounding box center [632, 278] width 505 height 17
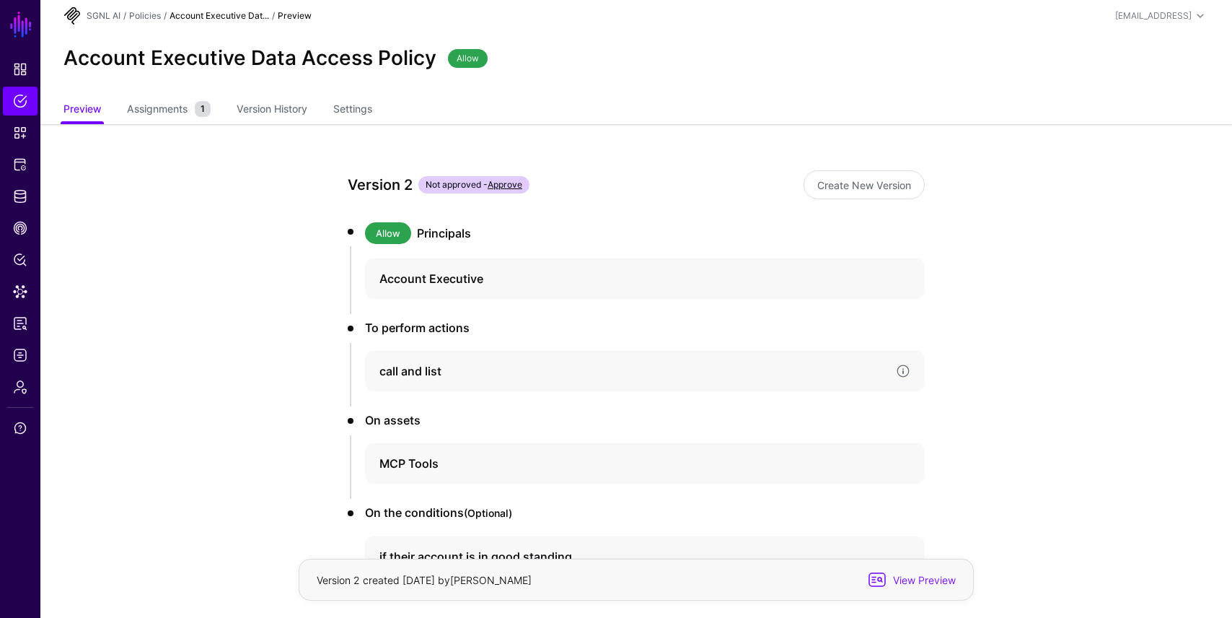
click at [490, 361] on div "call and list" at bounding box center [645, 371] width 560 height 40
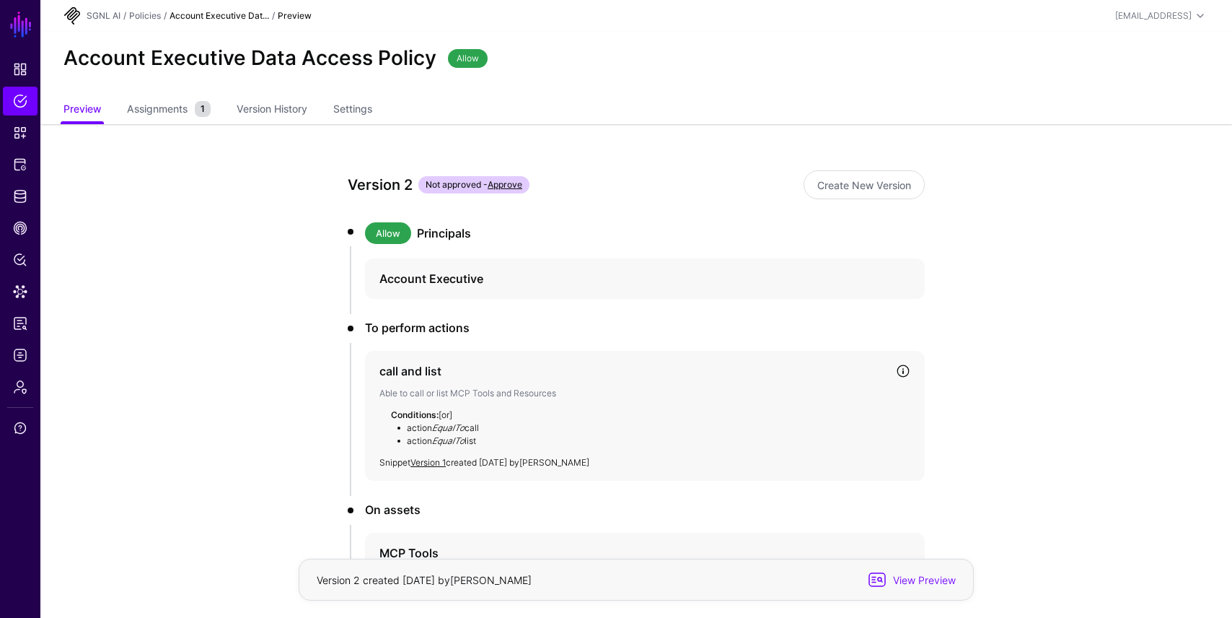
click at [478, 367] on h4 "call and list" at bounding box center [632, 370] width 505 height 17
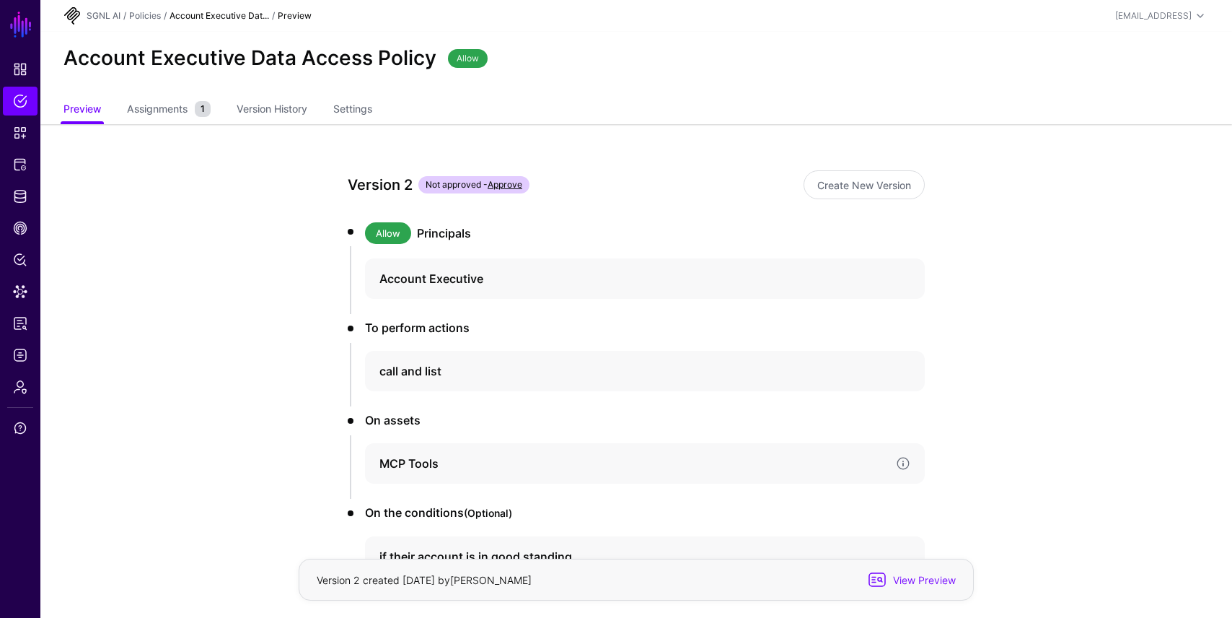
click at [467, 455] on h4 "MCP Tools" at bounding box center [632, 463] width 505 height 17
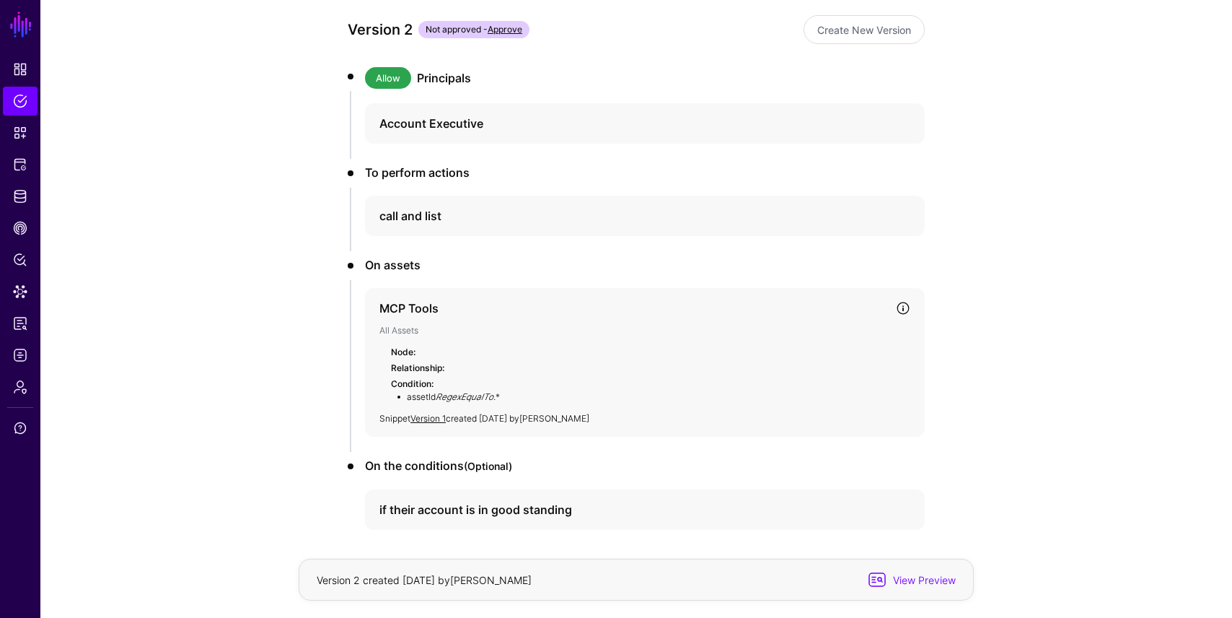
scroll to position [168, 0]
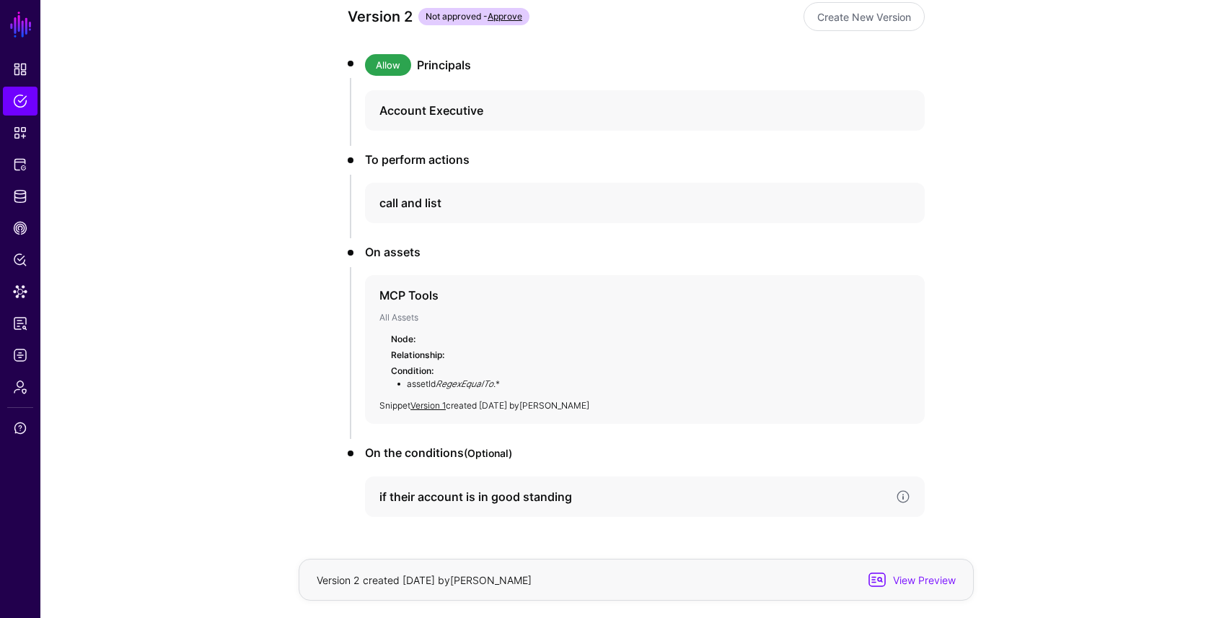
click at [464, 501] on h4 "if their account is in good standing" at bounding box center [632, 496] width 505 height 17
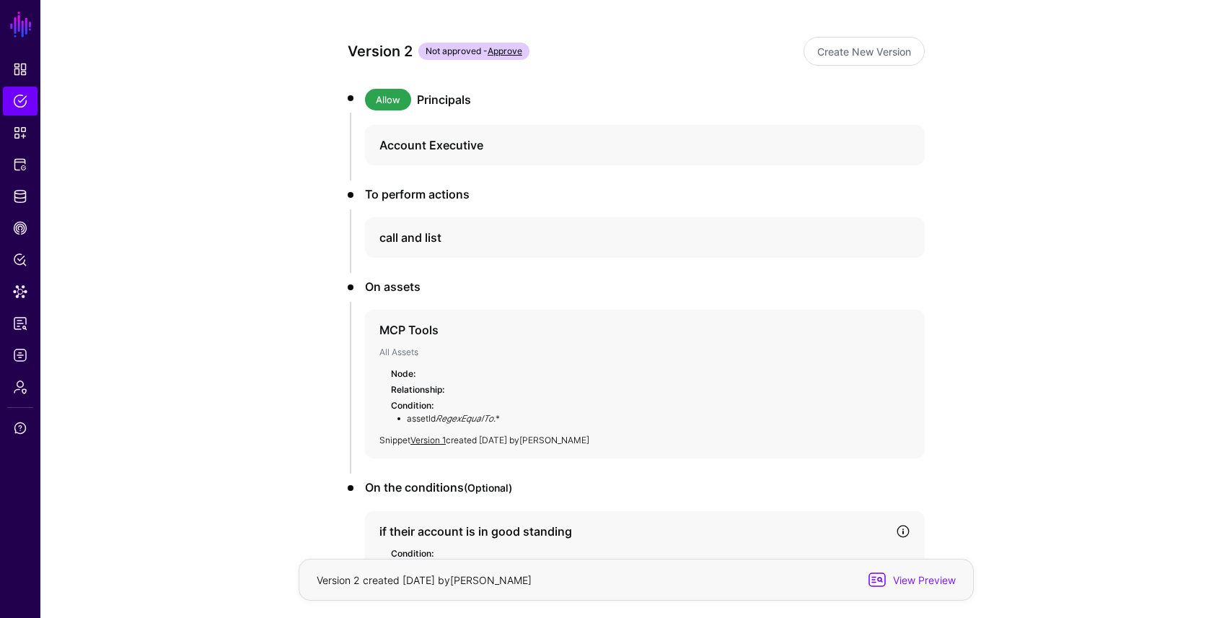
scroll to position [133, 0]
click at [911, 332] on div at bounding box center [900, 330] width 26 height 14
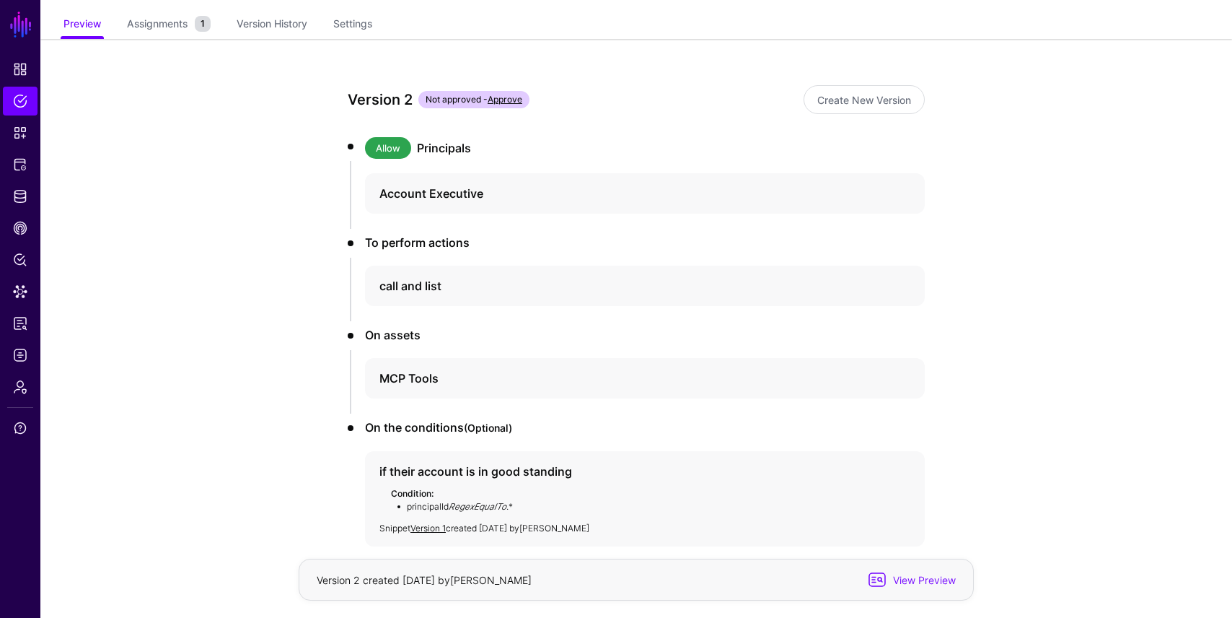
scroll to position [76, 0]
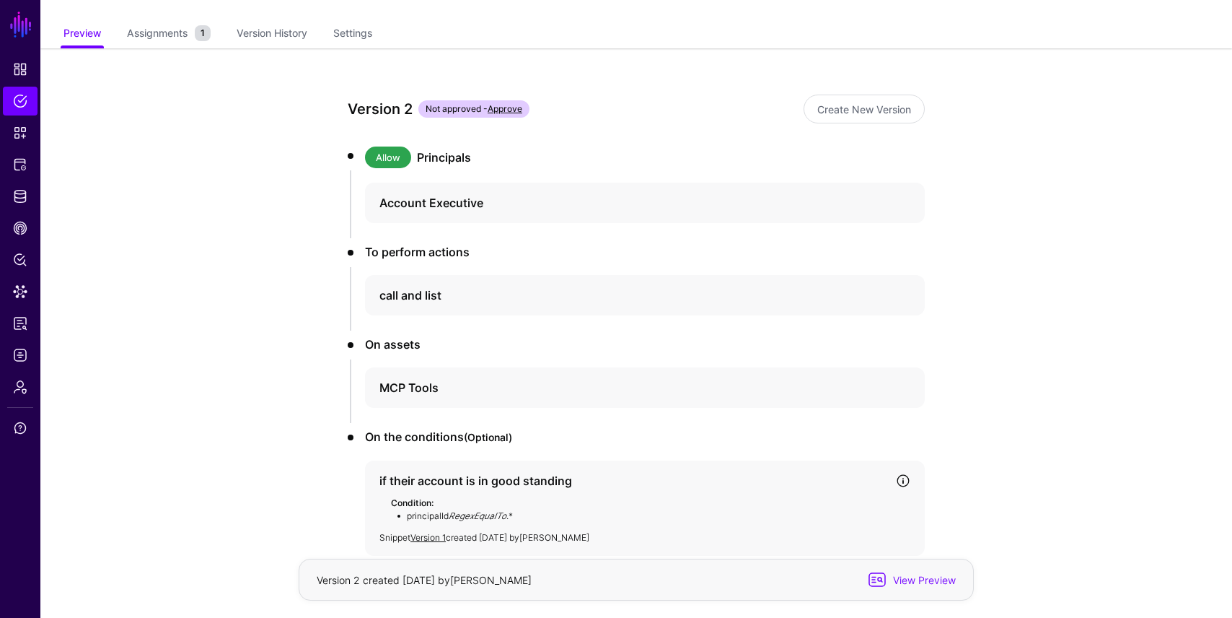
click at [908, 486] on link at bounding box center [903, 480] width 14 height 14
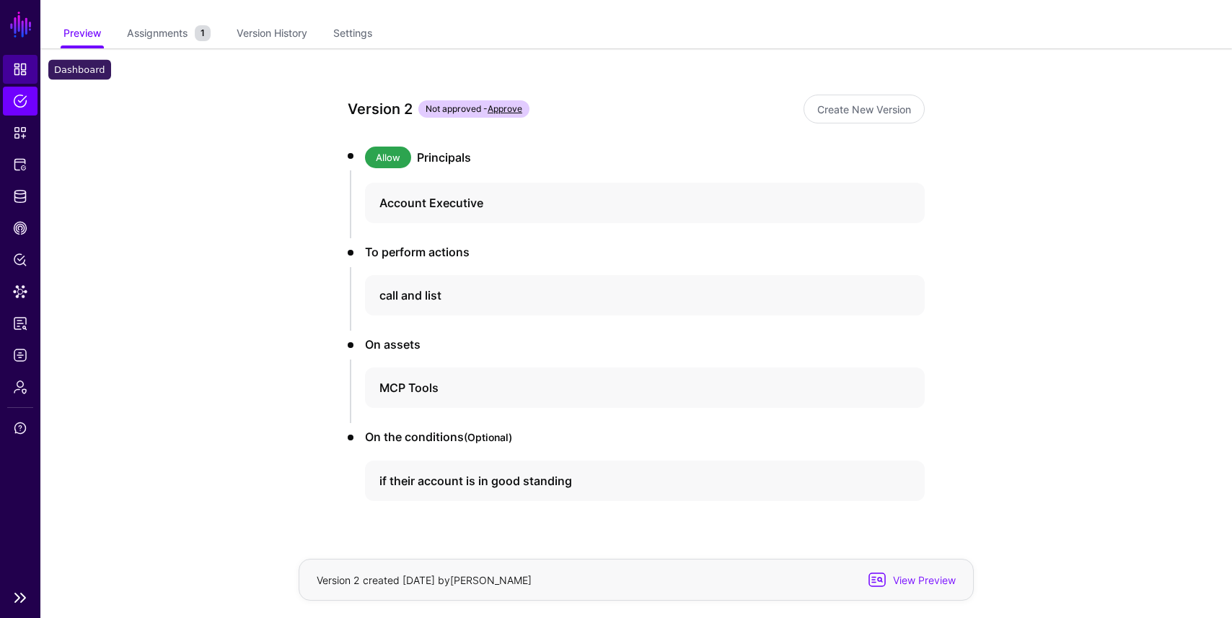
click at [18, 69] on span "Dashboard" at bounding box center [20, 69] width 14 height 14
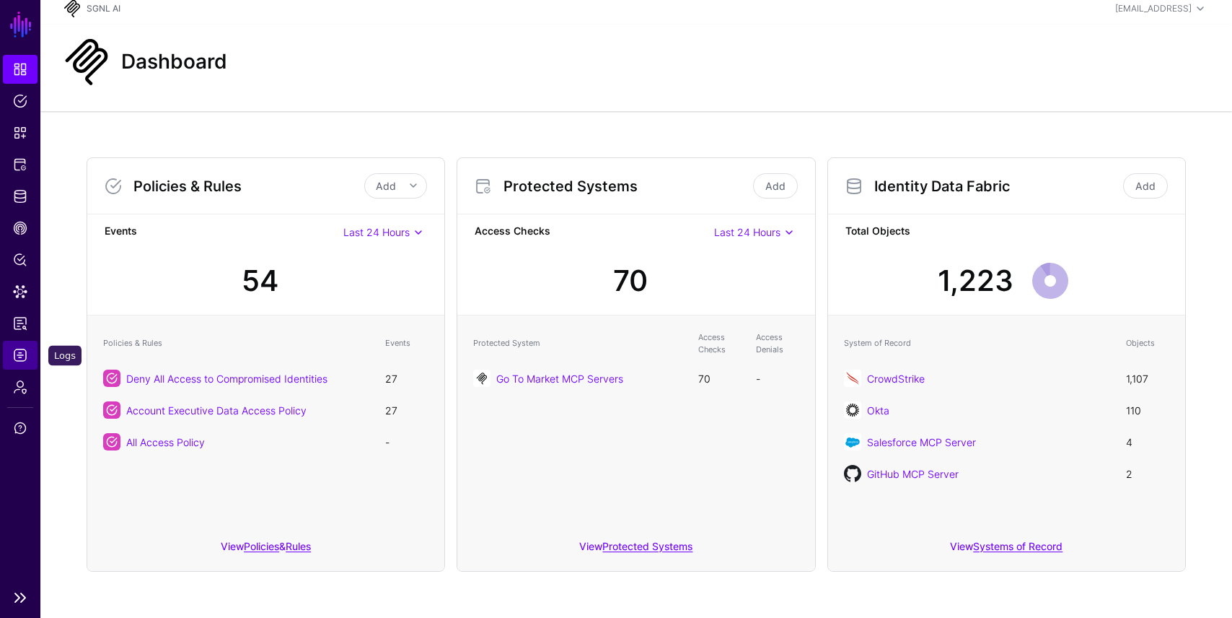
click at [21, 351] on span "Logs" at bounding box center [20, 355] width 14 height 14
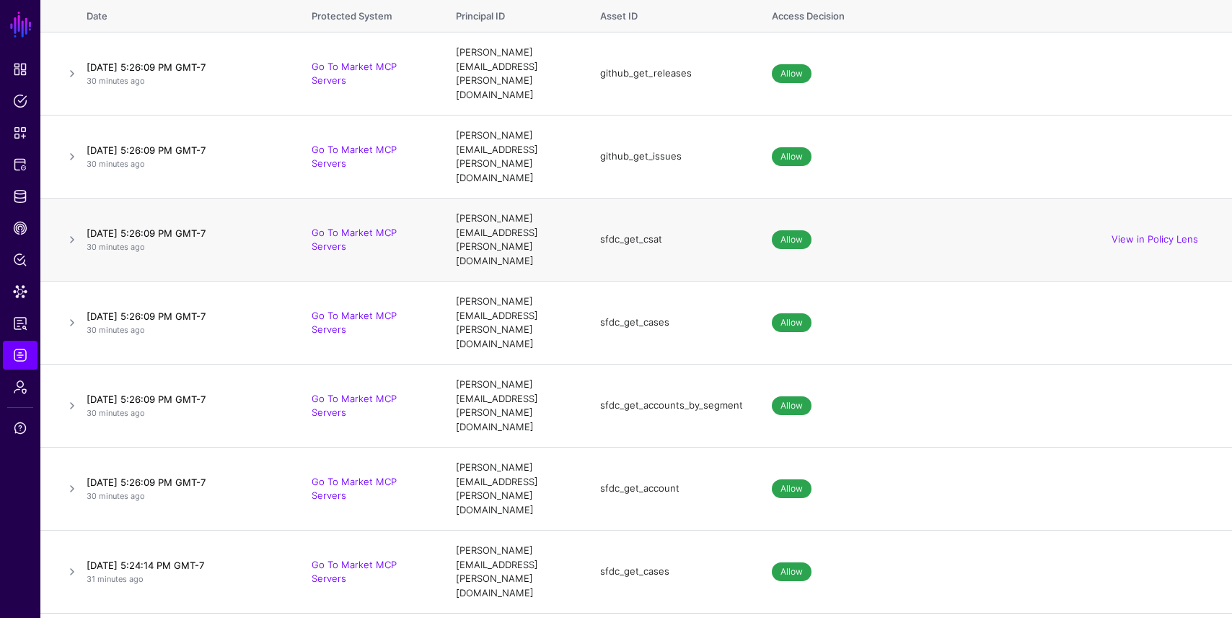
scroll to position [310, 0]
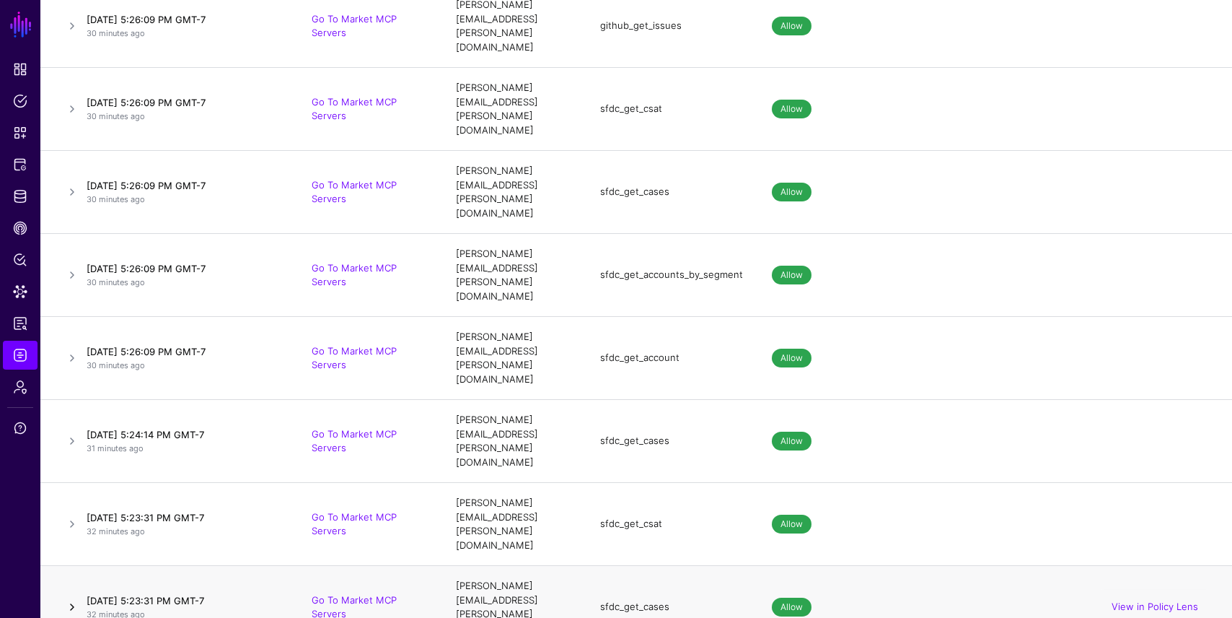
click at [74, 515] on link at bounding box center [71, 523] width 17 height 17
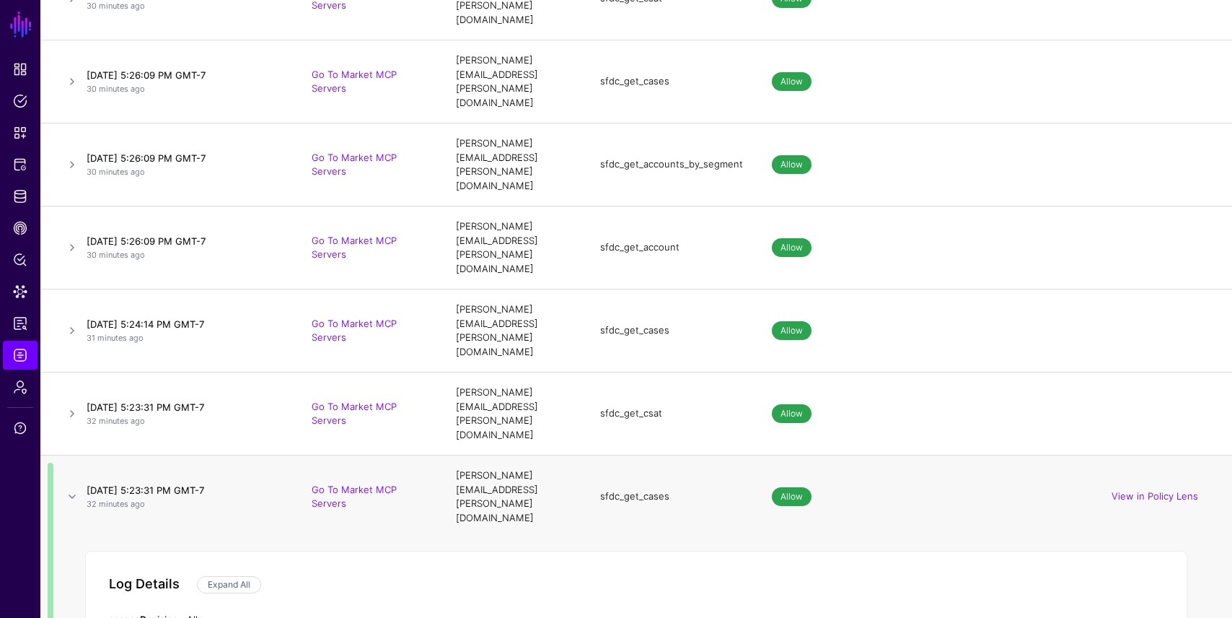
scroll to position [360, 0]
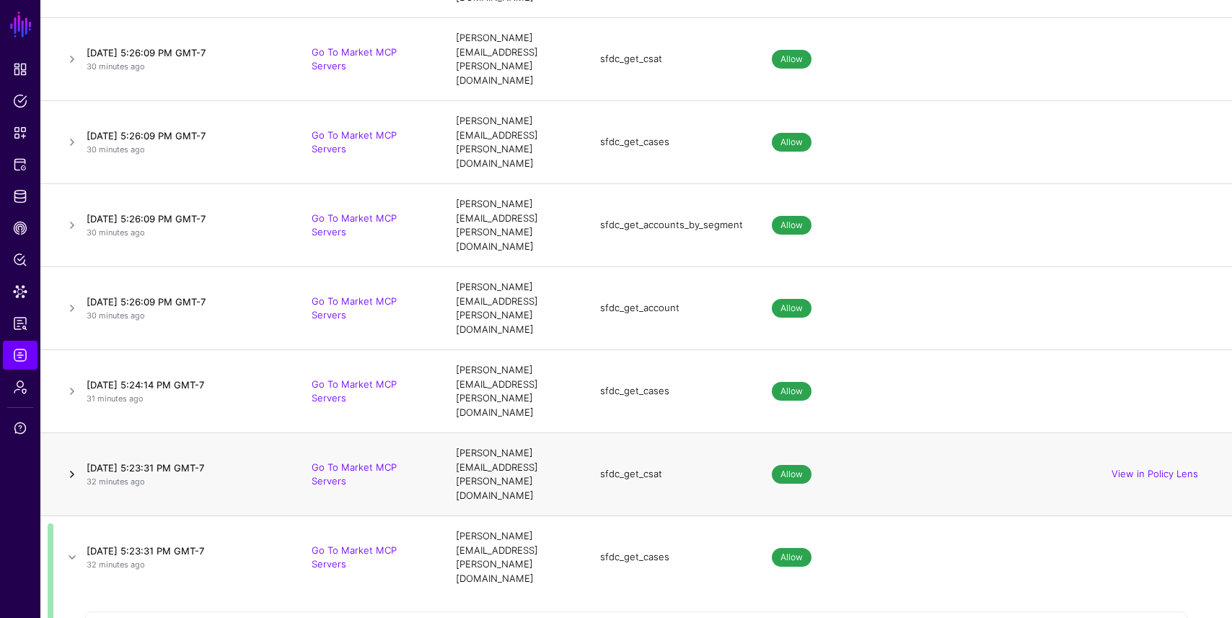
click at [75, 465] on link at bounding box center [71, 473] width 17 height 17
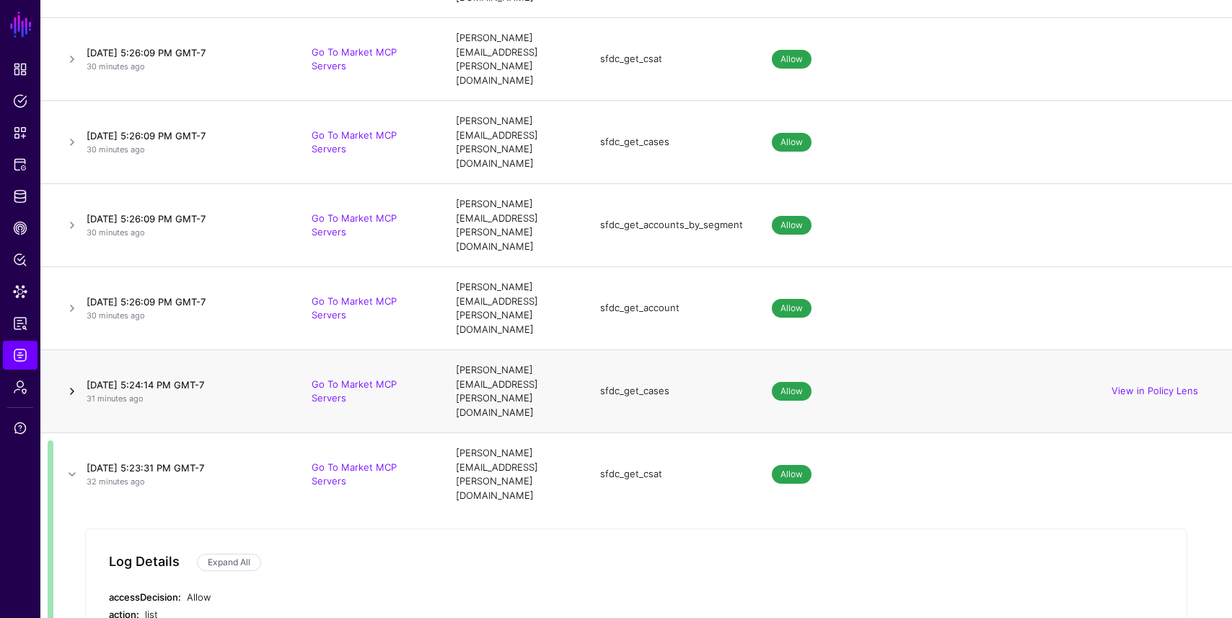
click at [77, 382] on link at bounding box center [71, 390] width 17 height 17
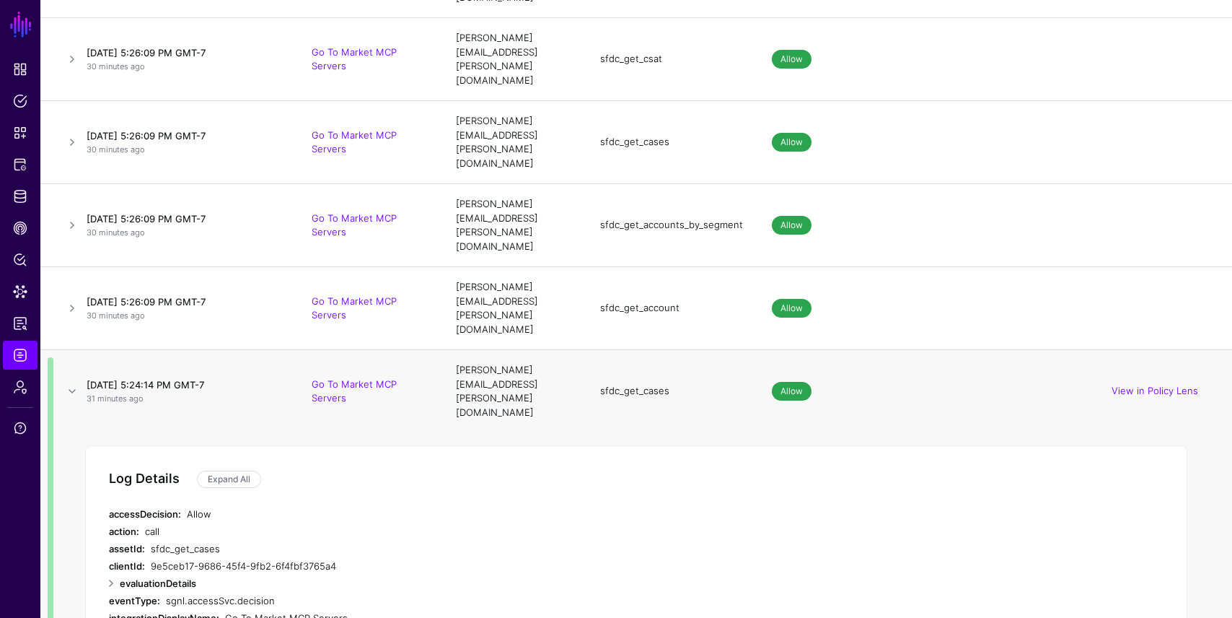
drag, startPoint x: 174, startPoint y: 340, endPoint x: 114, endPoint y: 338, distance: 59.9
click at [114, 522] on div "action: call" at bounding box center [397, 530] width 577 height 17
drag, startPoint x: 220, startPoint y: 355, endPoint x: 147, endPoint y: 351, distance: 73.0
click at [147, 540] on div "assetId: sfdc_get_cases" at bounding box center [397, 548] width 577 height 17
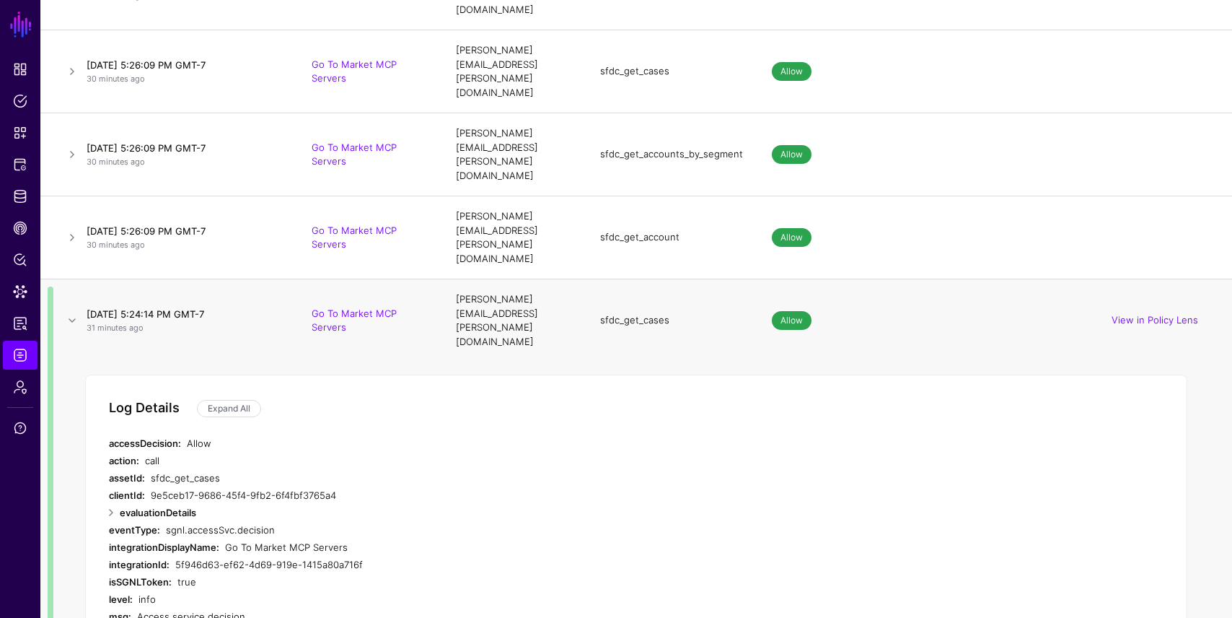
scroll to position [442, 0]
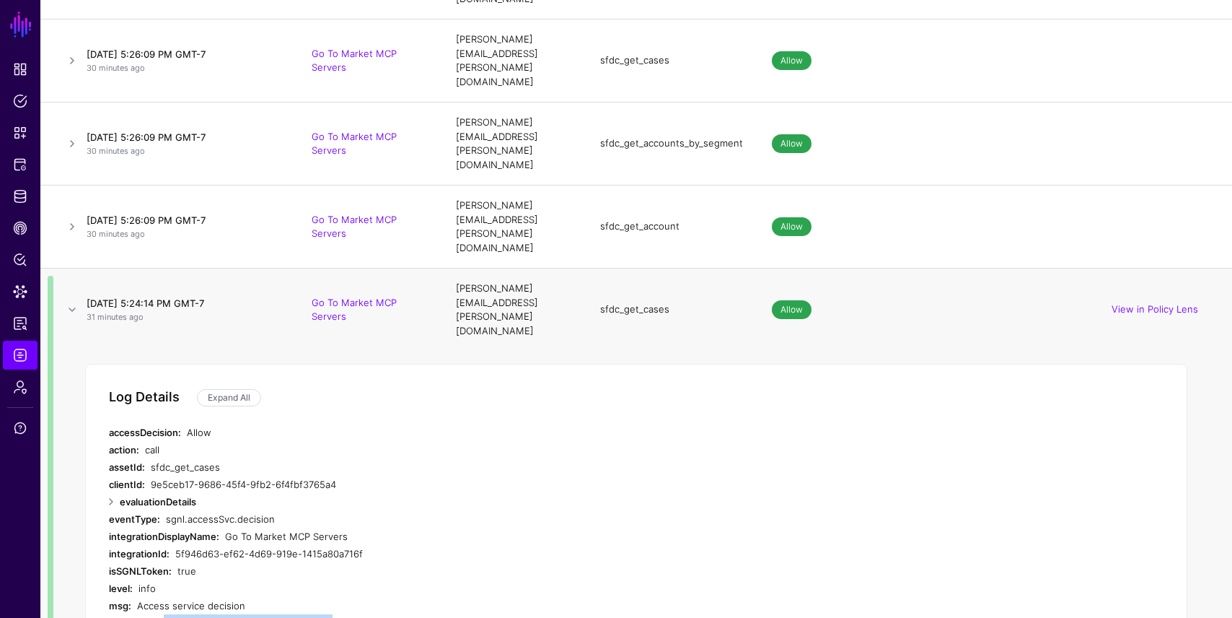
drag, startPoint x: 317, startPoint y: 423, endPoint x: 162, endPoint y: 420, distance: 155.2
click at [162, 614] on div "principalId: [PERSON_NAME][EMAIL_ADDRESS][PERSON_NAME][DOMAIN_NAME]" at bounding box center [397, 622] width 577 height 17
click at [110, 493] on link at bounding box center [110, 501] width 17 height 17
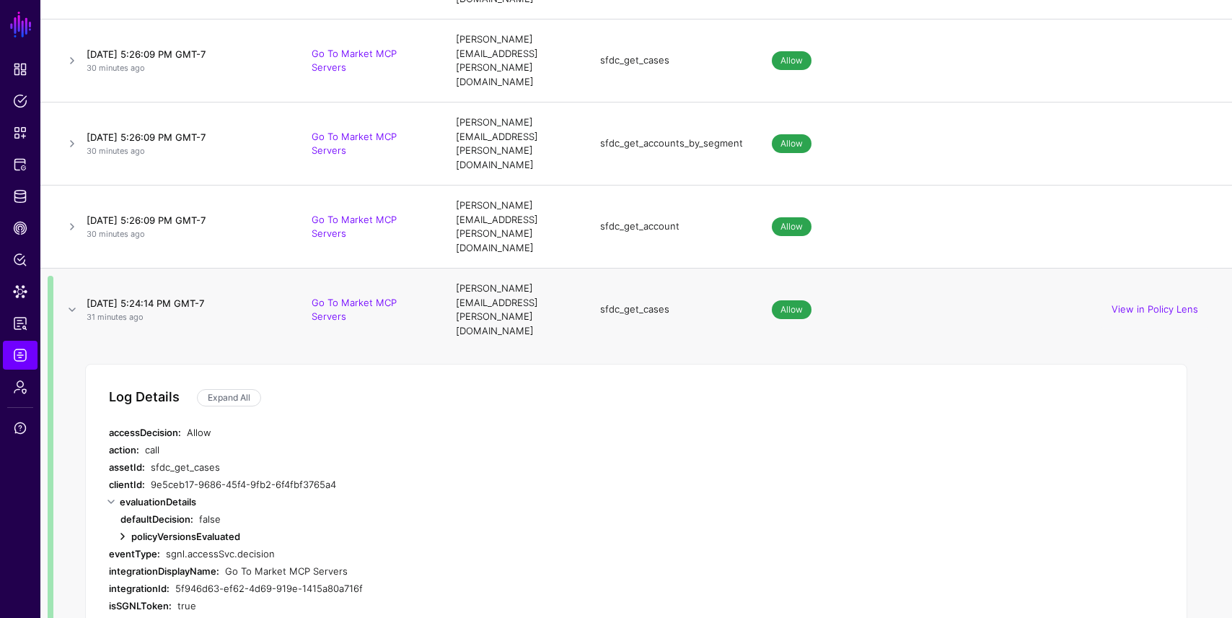
click at [127, 527] on link at bounding box center [122, 535] width 17 height 17
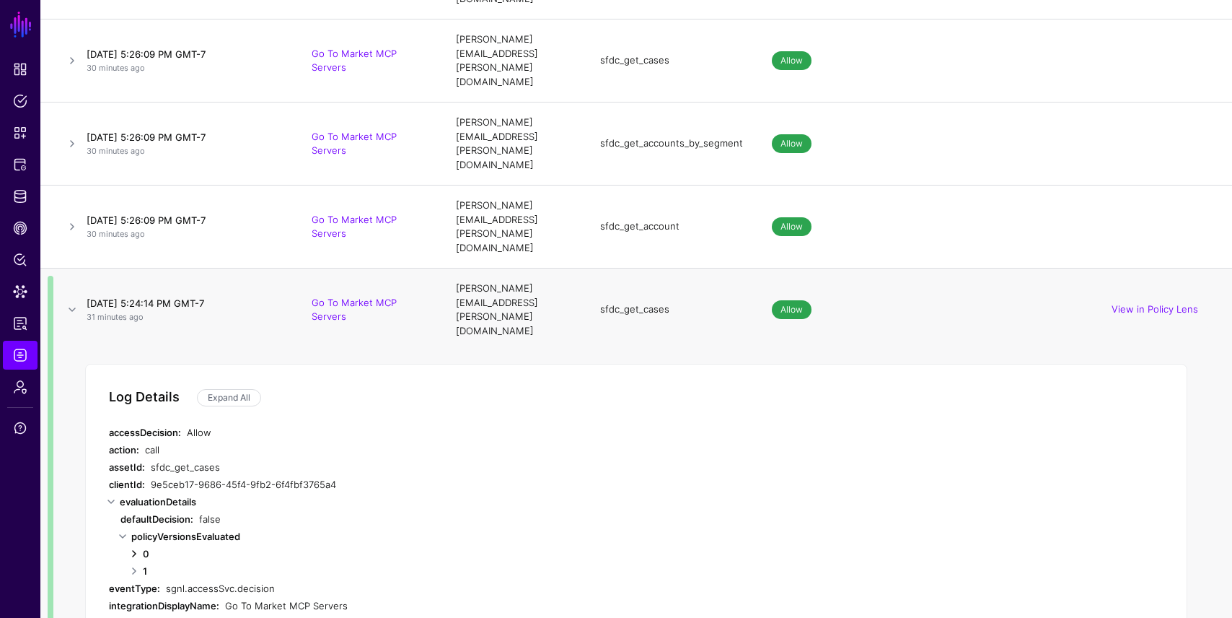
click at [134, 545] on link at bounding box center [134, 553] width 17 height 17
click at [228, 389] on link "Expand All" at bounding box center [229, 397] width 64 height 17
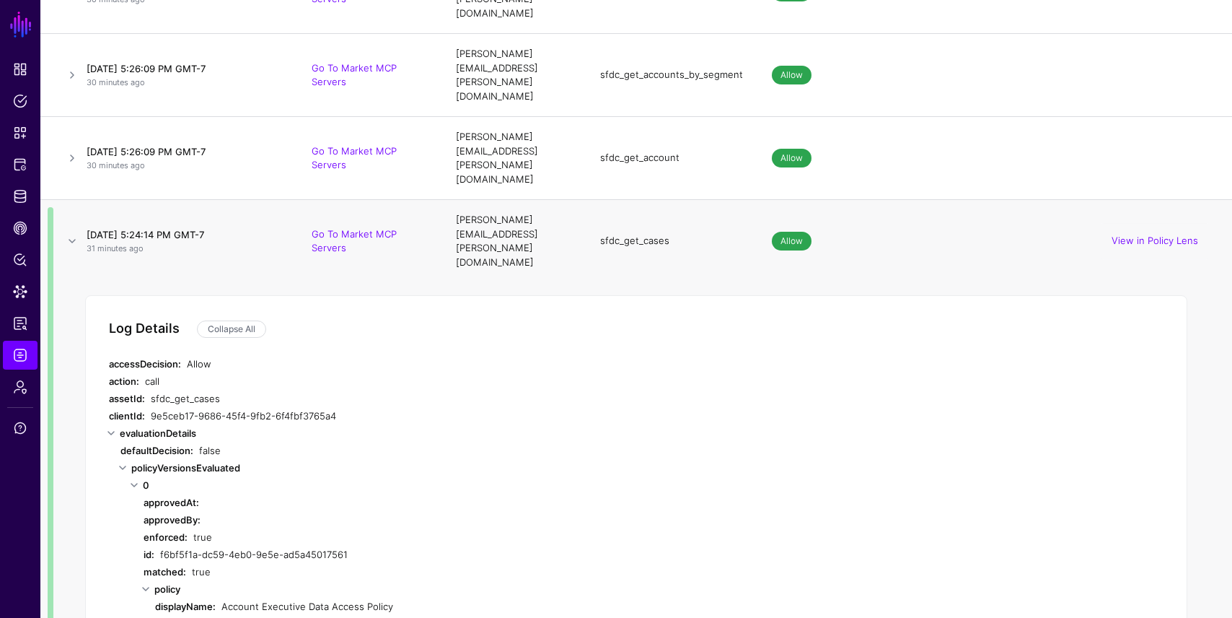
scroll to position [559, 0]
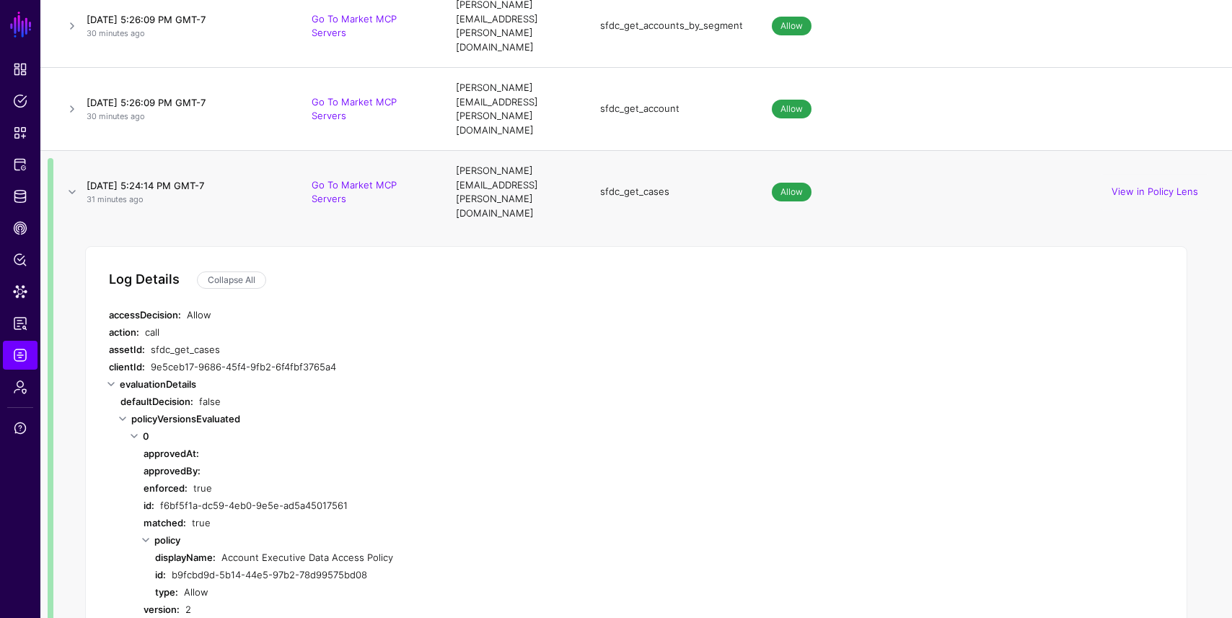
drag, startPoint x: 396, startPoint y: 356, endPoint x: 223, endPoint y: 352, distance: 173.2
click at [222, 548] on div "Account Executive Data Access Policy" at bounding box center [477, 556] width 511 height 17
drag, startPoint x: 213, startPoint y: 396, endPoint x: 188, endPoint y: 395, distance: 25.3
click at [188, 583] on div "Allow" at bounding box center [458, 591] width 548 height 17
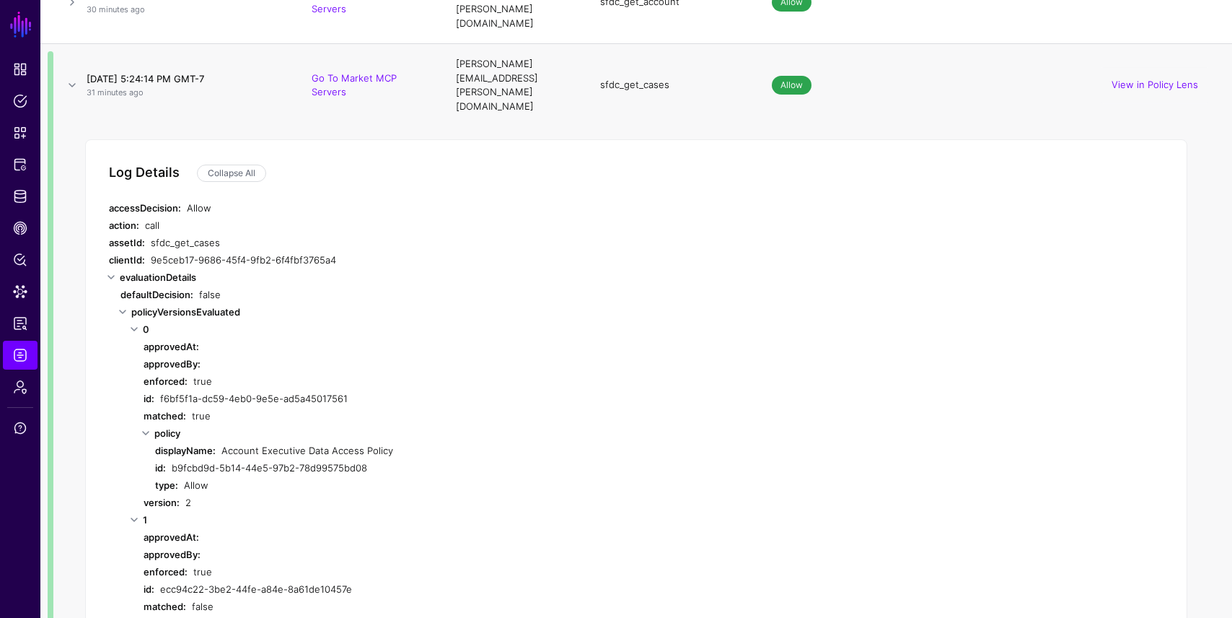
scroll to position [668, 0]
drag, startPoint x: 415, startPoint y: 442, endPoint x: 225, endPoint y: 442, distance: 189.8
drag, startPoint x: 228, startPoint y: 408, endPoint x: 190, endPoint y: 408, distance: 38.2
click at [190, 595] on div "matched: false" at bounding box center [432, 603] width 577 height 17
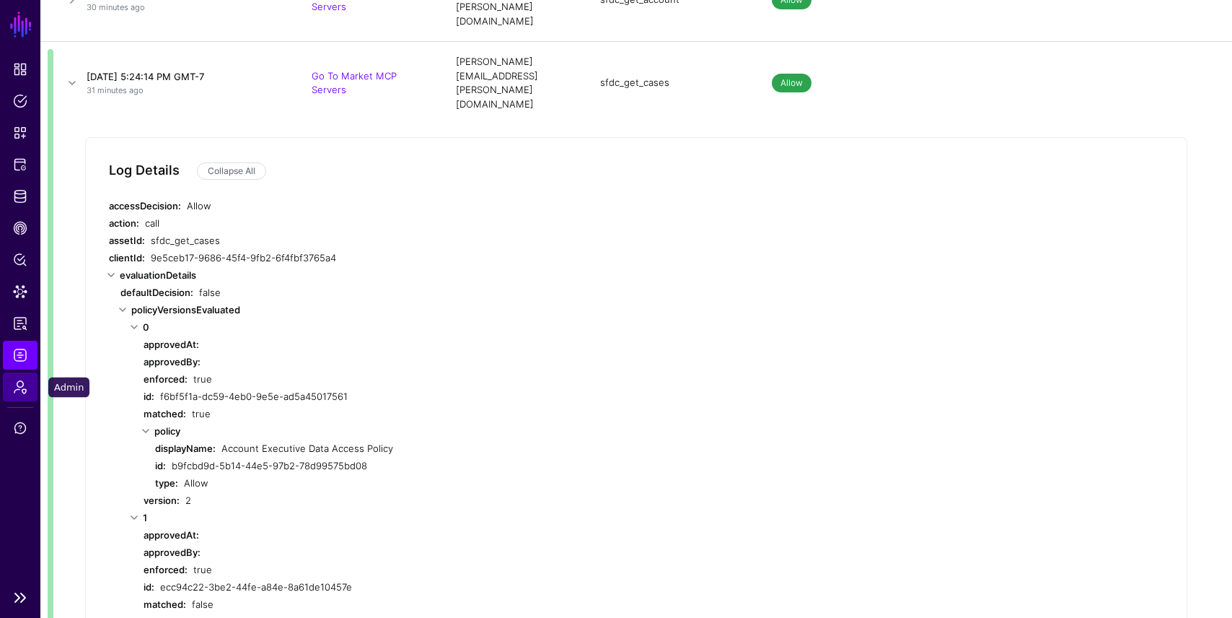
click at [22, 382] on span "Admin" at bounding box center [20, 387] width 14 height 14
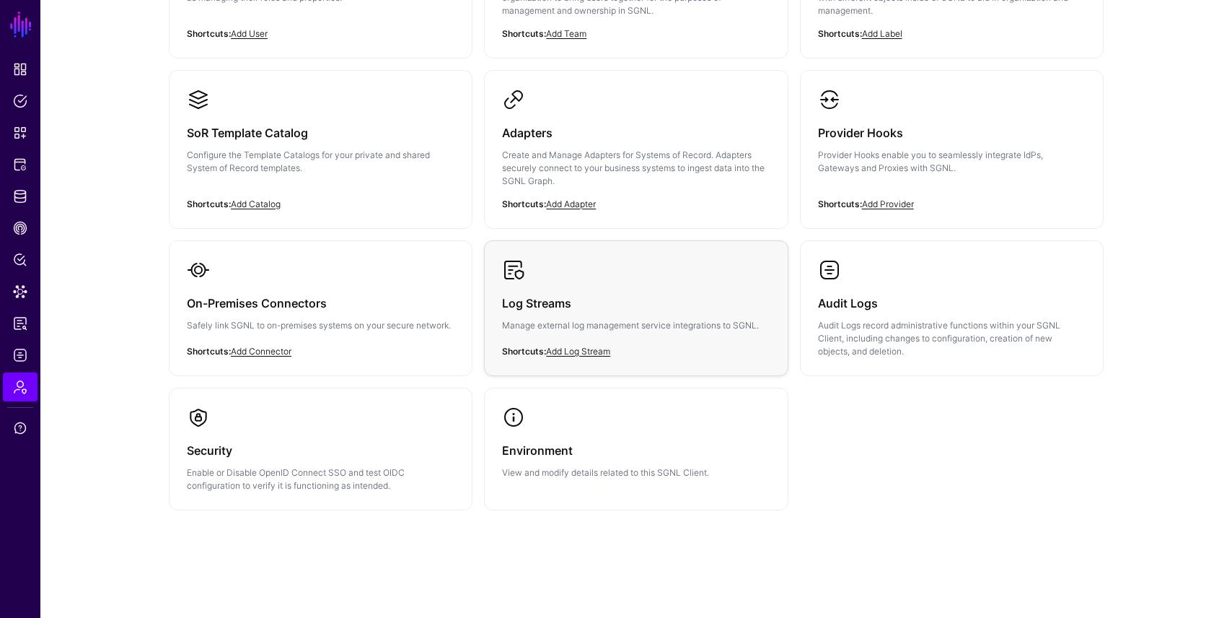
click at [683, 279] on link "Log Streams Manage external log management service integrations to SGNL." at bounding box center [636, 306] width 302 height 131
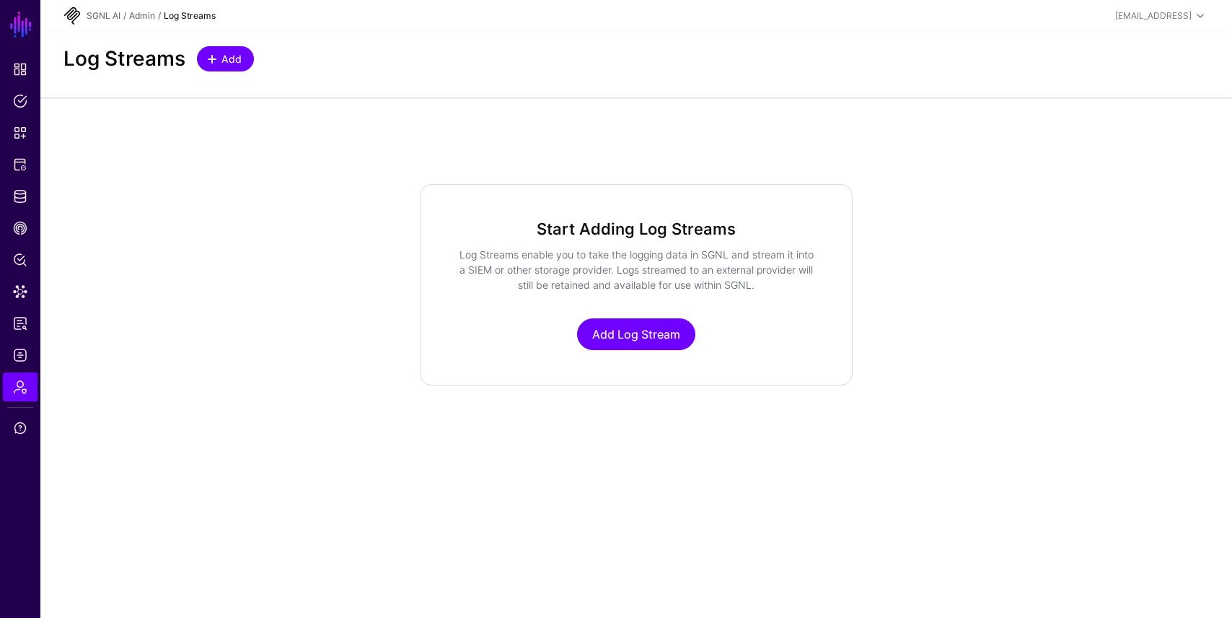
click at [222, 66] on link "Add" at bounding box center [225, 58] width 57 height 25
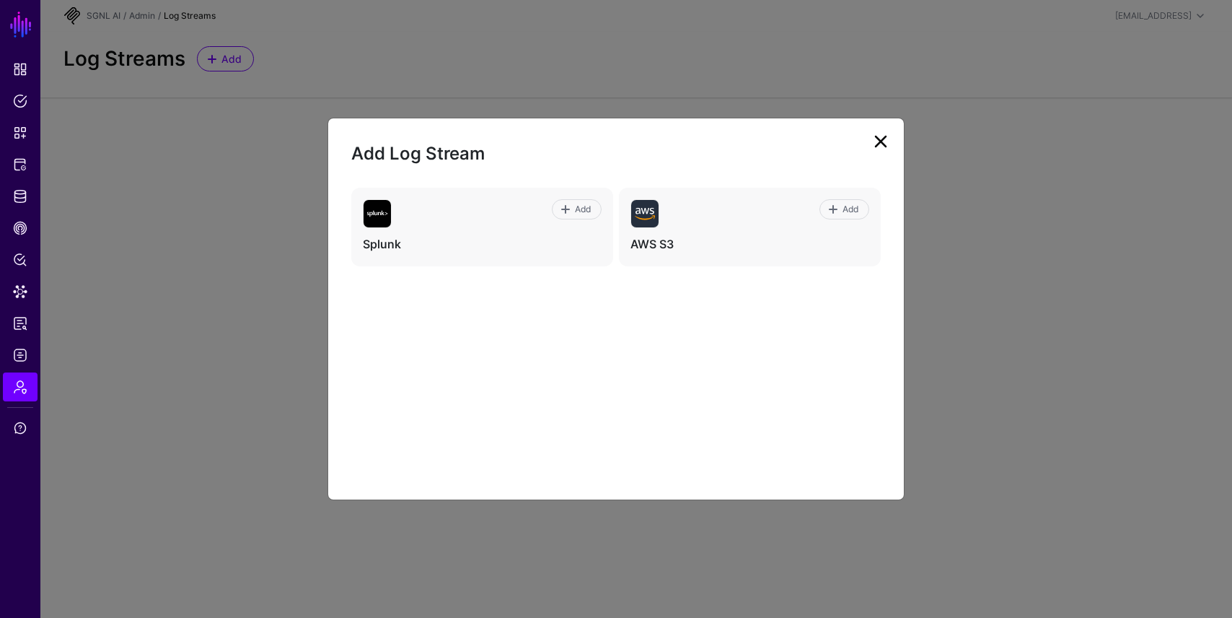
click at [887, 133] on link at bounding box center [880, 141] width 23 height 23
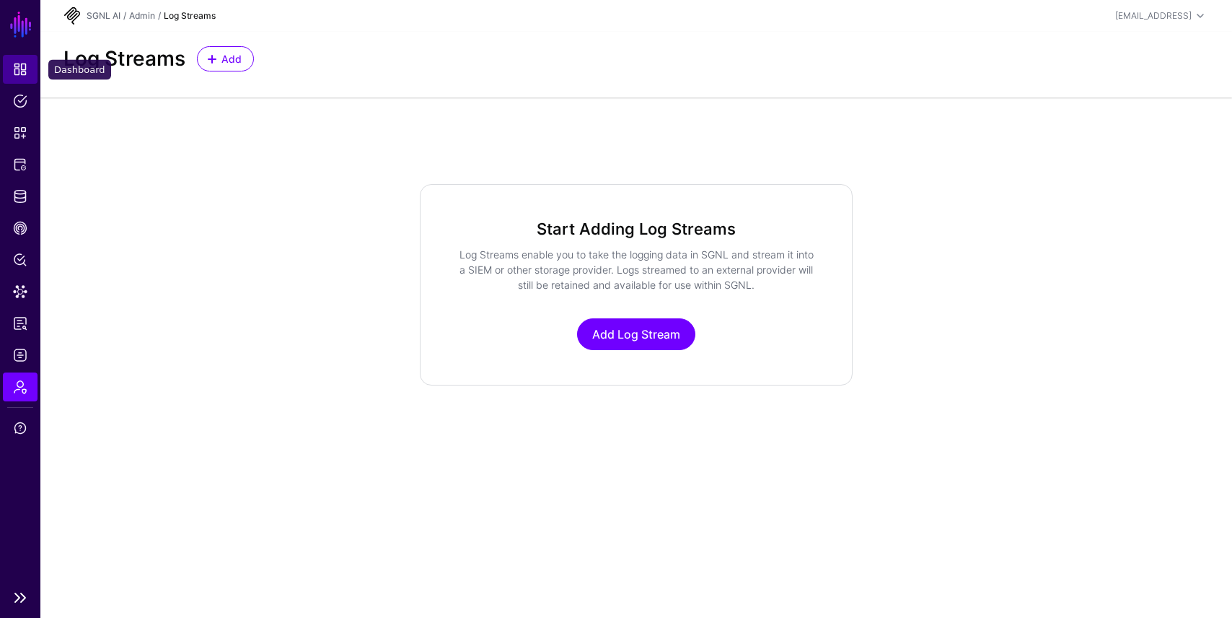
click at [19, 62] on span "Dashboard" at bounding box center [20, 69] width 14 height 14
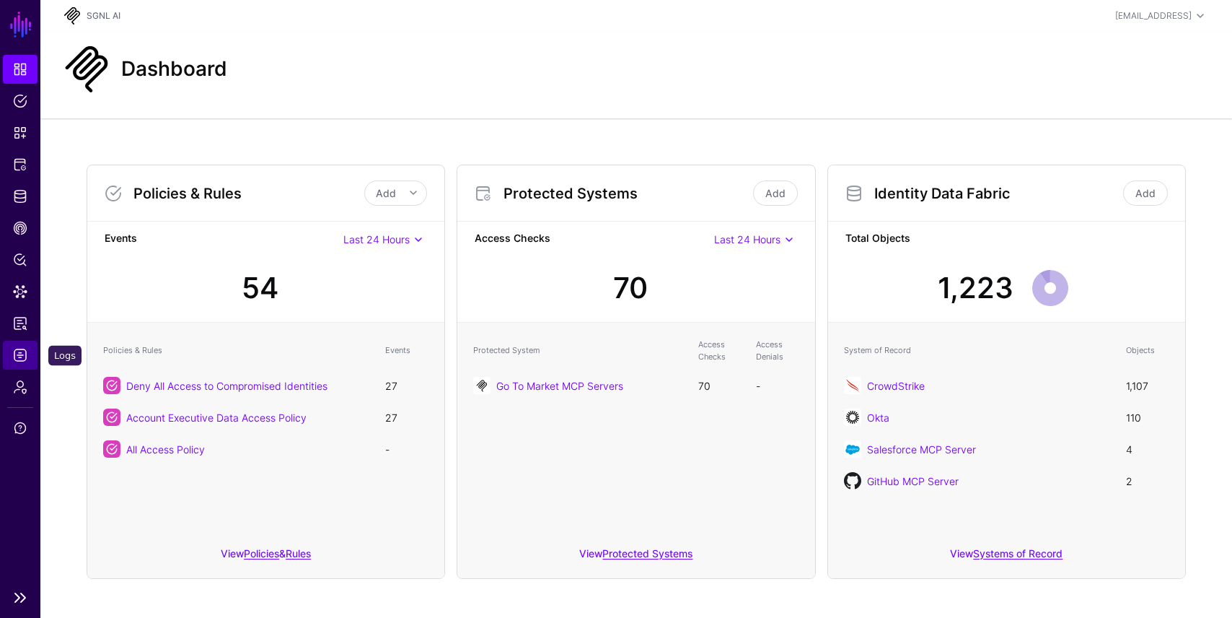
click at [18, 352] on span "Logs" at bounding box center [20, 355] width 14 height 14
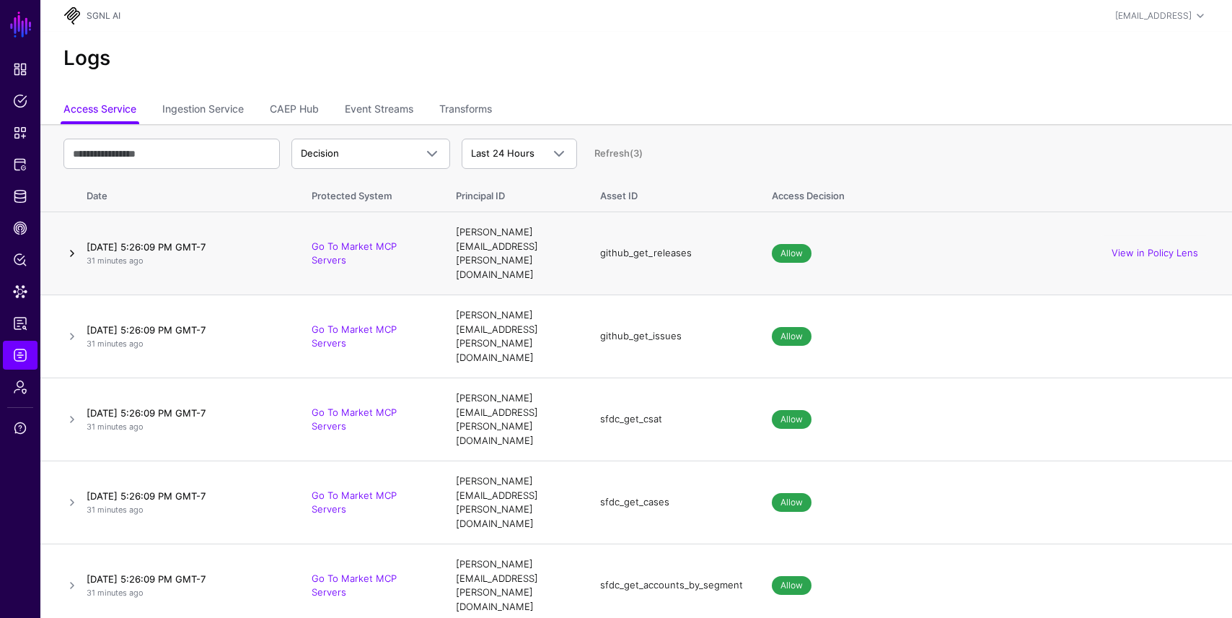
click at [68, 245] on link at bounding box center [71, 253] width 17 height 17
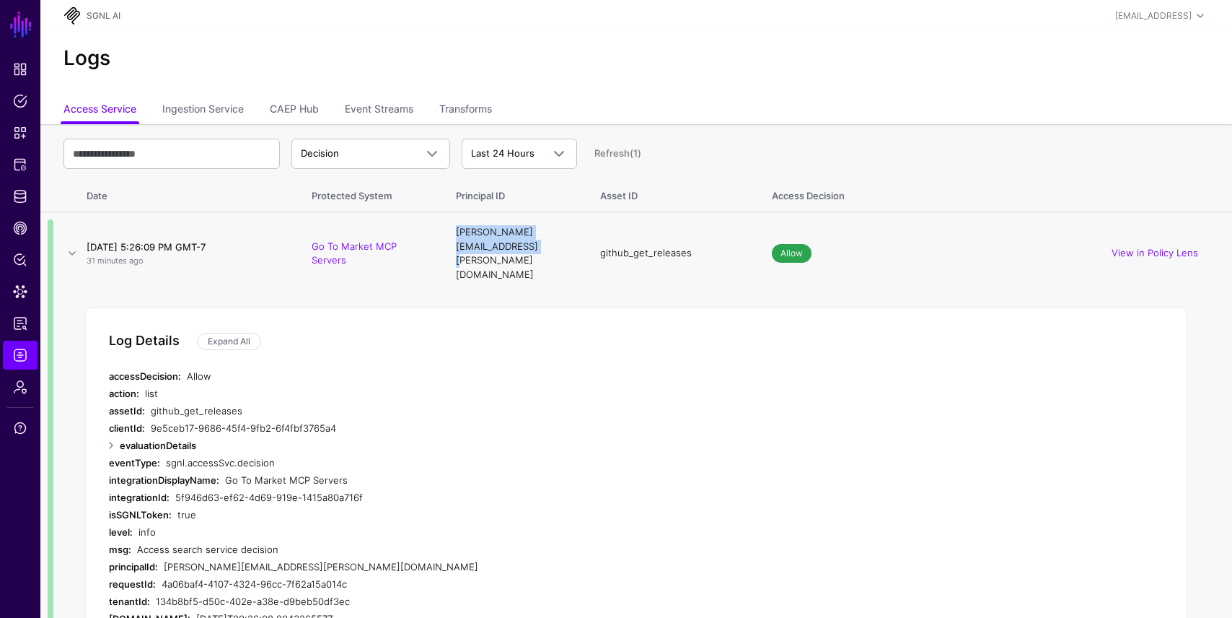
drag, startPoint x: 608, startPoint y: 239, endPoint x: 450, endPoint y: 240, distance: 158.0
click at [450, 240] on td "[PERSON_NAME][EMAIL_ADDRESS][PERSON_NAME][DOMAIN_NAME]" at bounding box center [514, 253] width 144 height 83
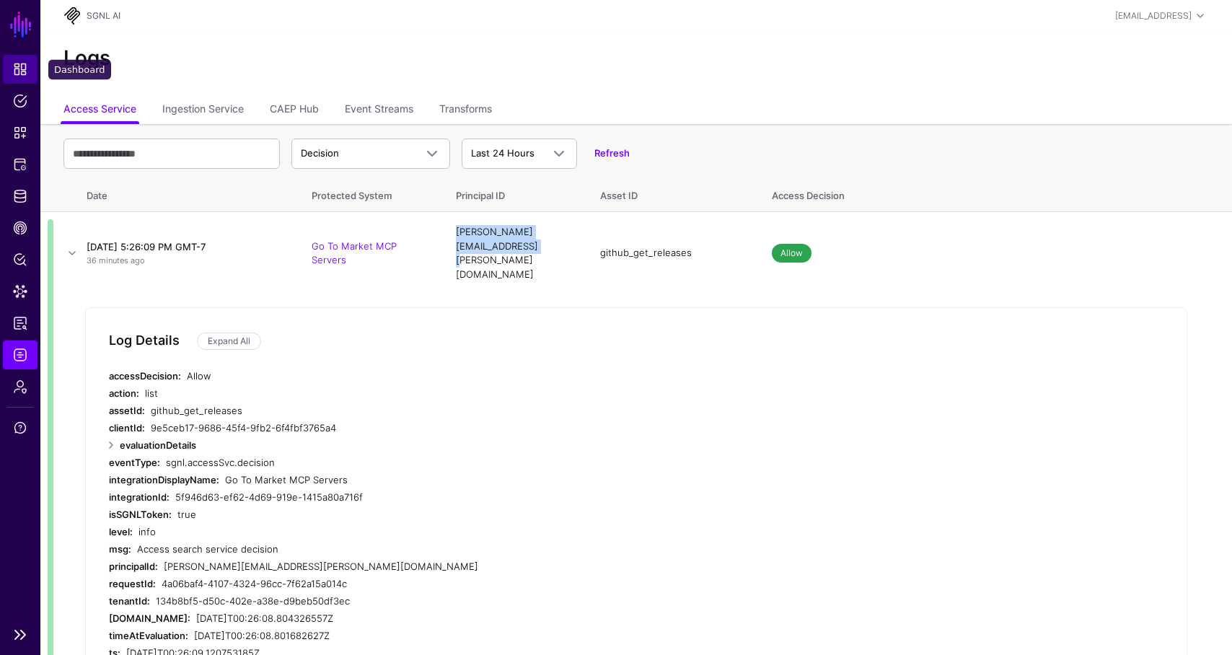
click at [28, 80] on link "Dashboard" at bounding box center [20, 69] width 35 height 29
